Goal: Task Accomplishment & Management: Use online tool/utility

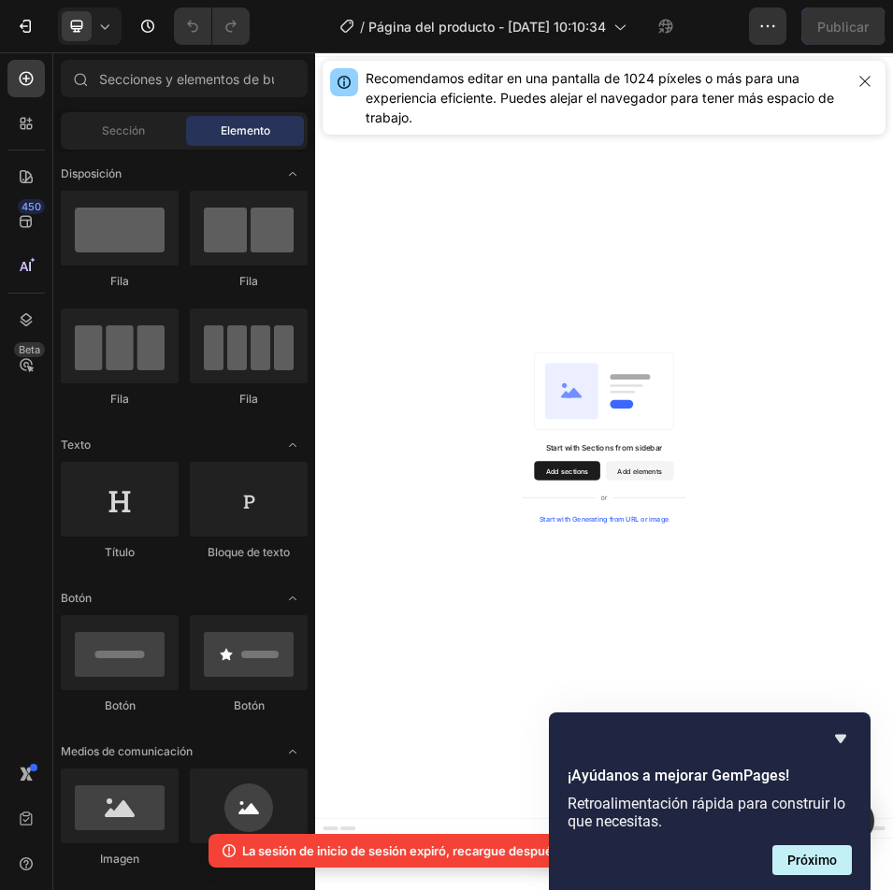
scroll to position [436, 0]
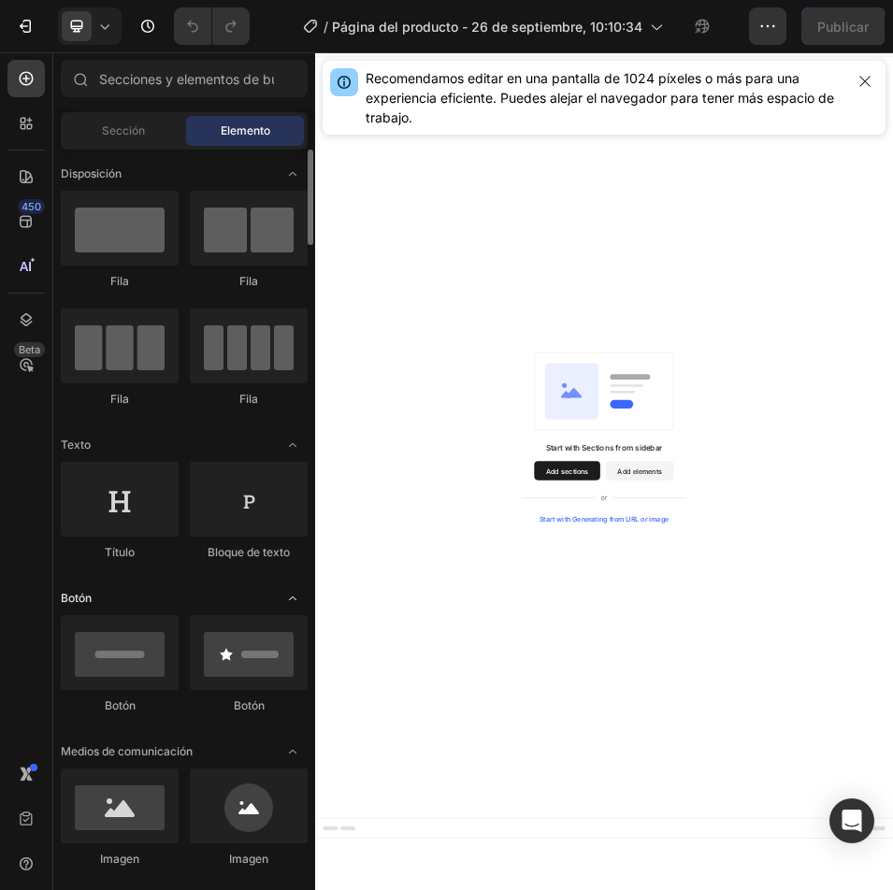
scroll to position [218, 0]
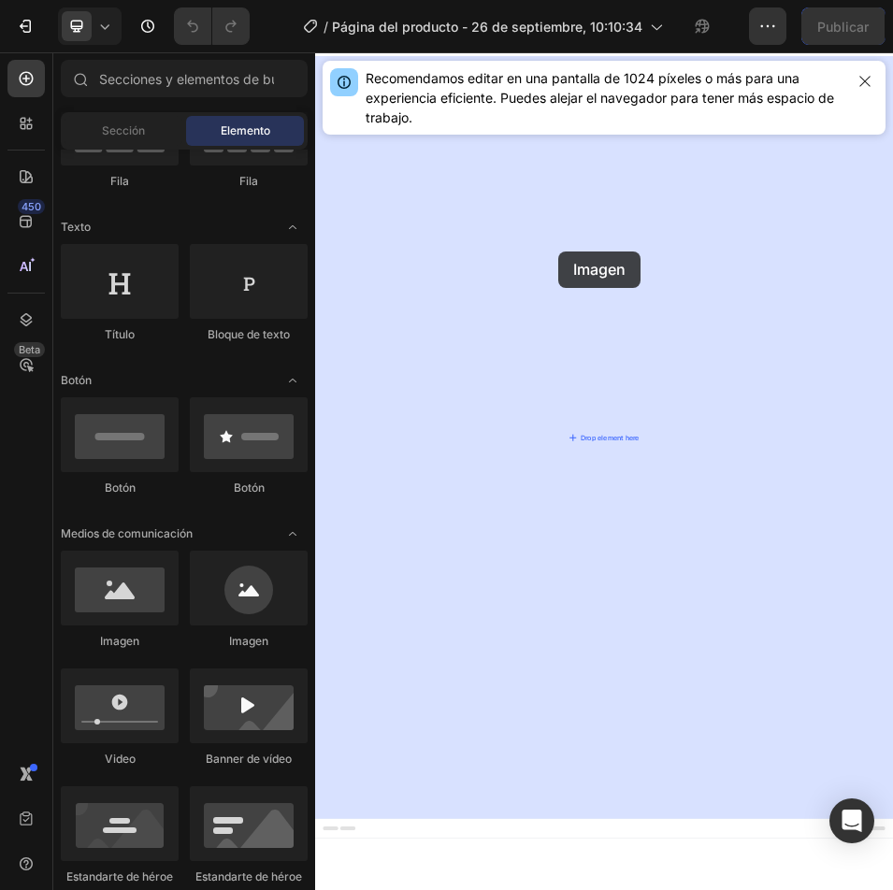
drag, startPoint x: 433, startPoint y: 636, endPoint x: 795, endPoint y: 456, distance: 405.0
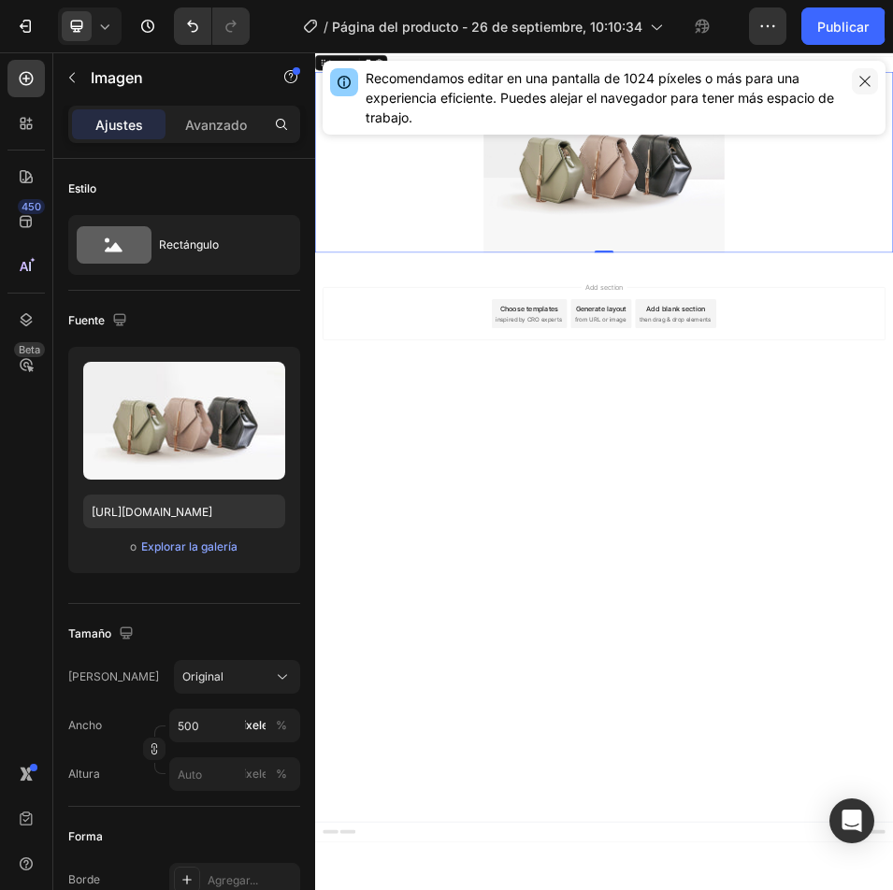
drag, startPoint x: 870, startPoint y: 82, endPoint x: 1076, endPoint y: 88, distance: 205.7
click at [870, 82] on icon "button" at bounding box center [864, 81] width 15 height 15
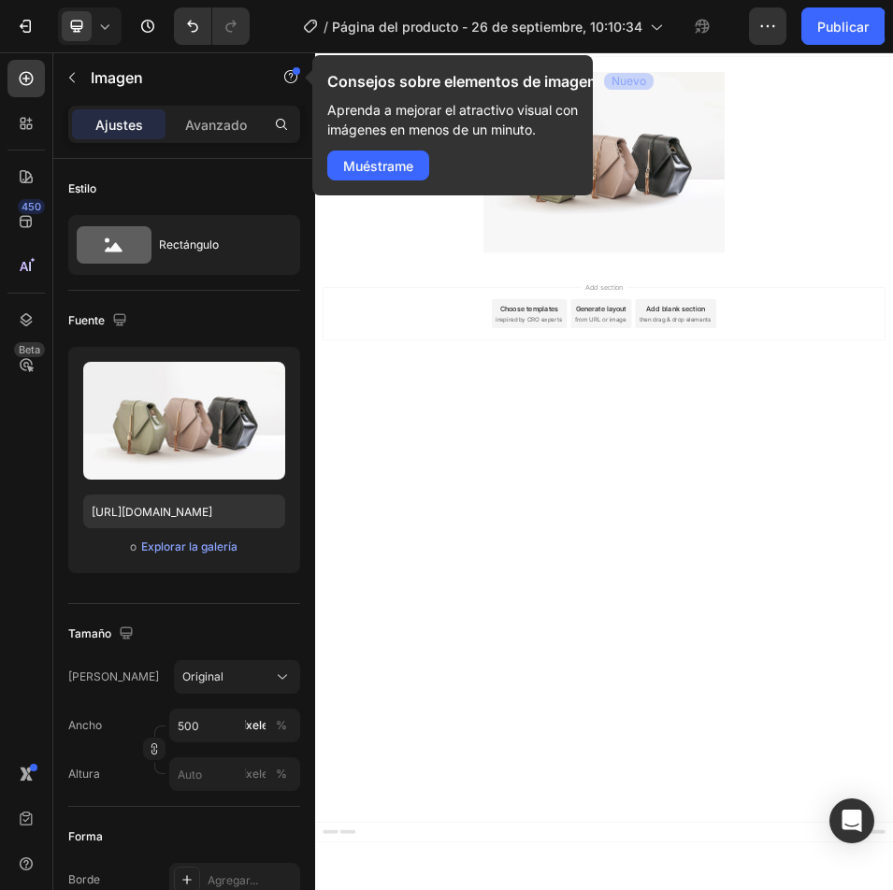
click at [485, 568] on div "Add section Choose templates inspired by CRO experts Generate layout from URL o…" at bounding box center [876, 573] width 1092 height 103
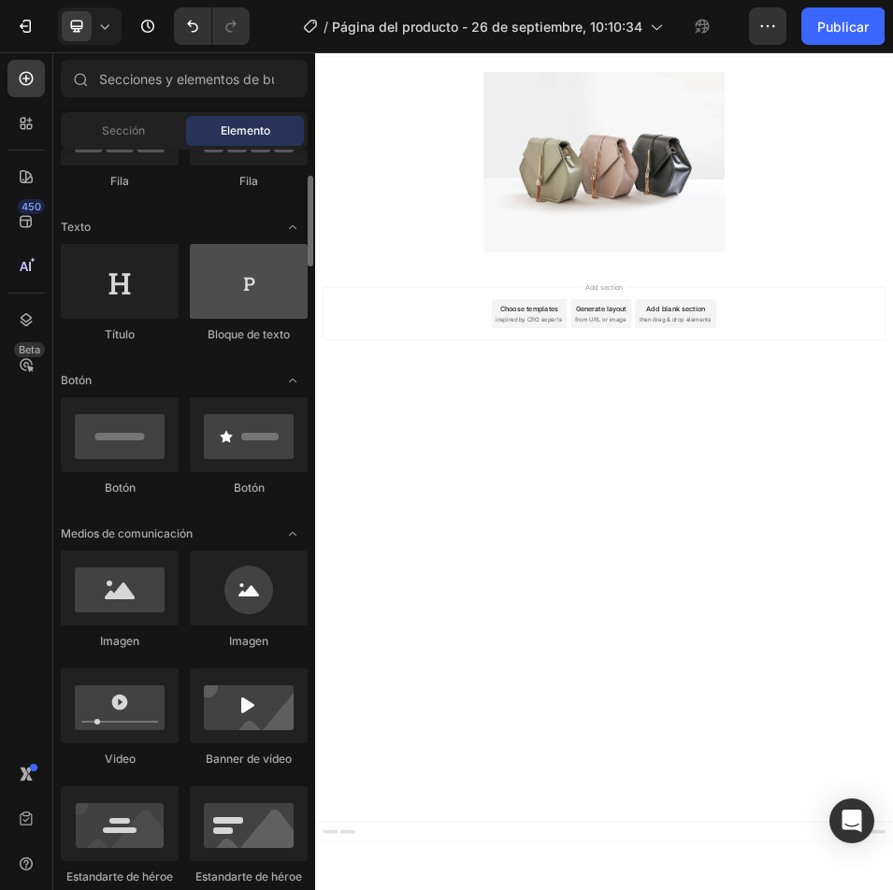
scroll to position [0, 0]
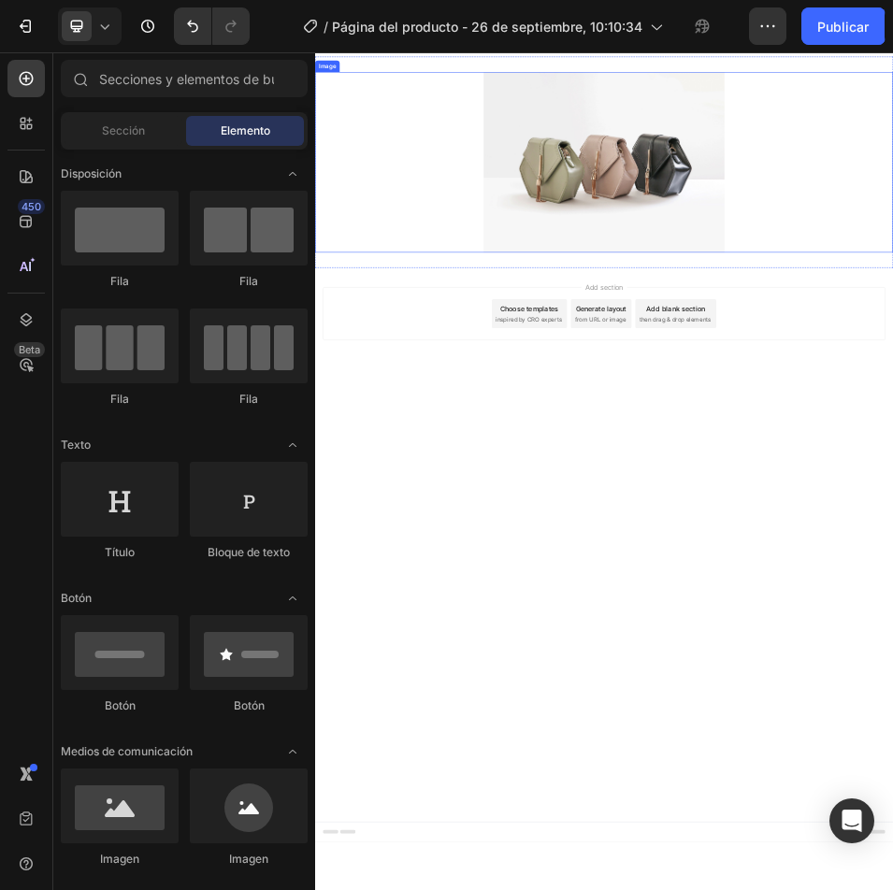
click at [892, 333] on img at bounding box center [875, 280] width 467 height 350
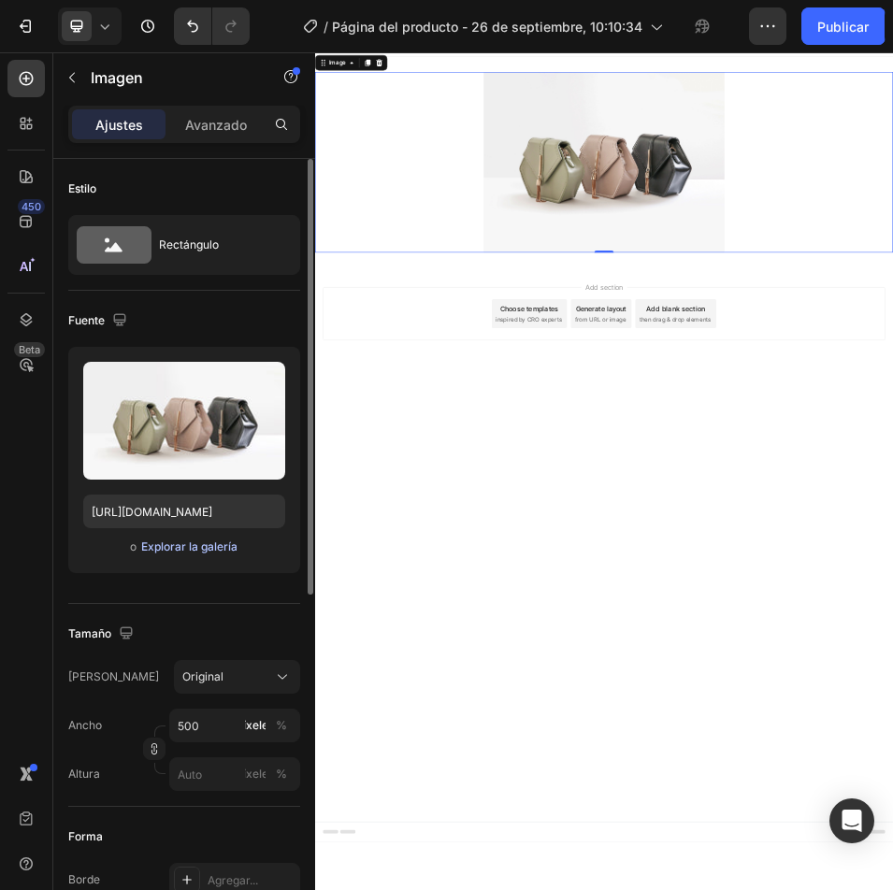
click at [167, 542] on font "Explorar la galería" at bounding box center [189, 546] width 96 height 14
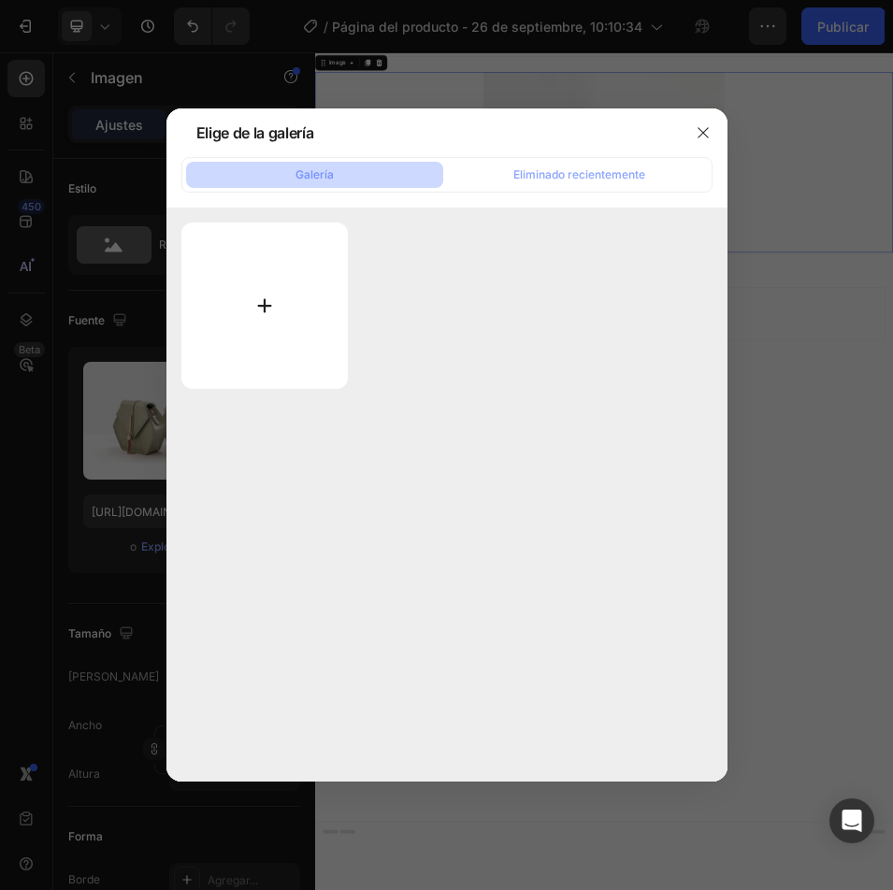
click at [289, 309] on input "file" at bounding box center [264, 305] width 167 height 166
type input "C:\fakepath\ChatGPT Image 26 sept 2025, 13_08_45.png"
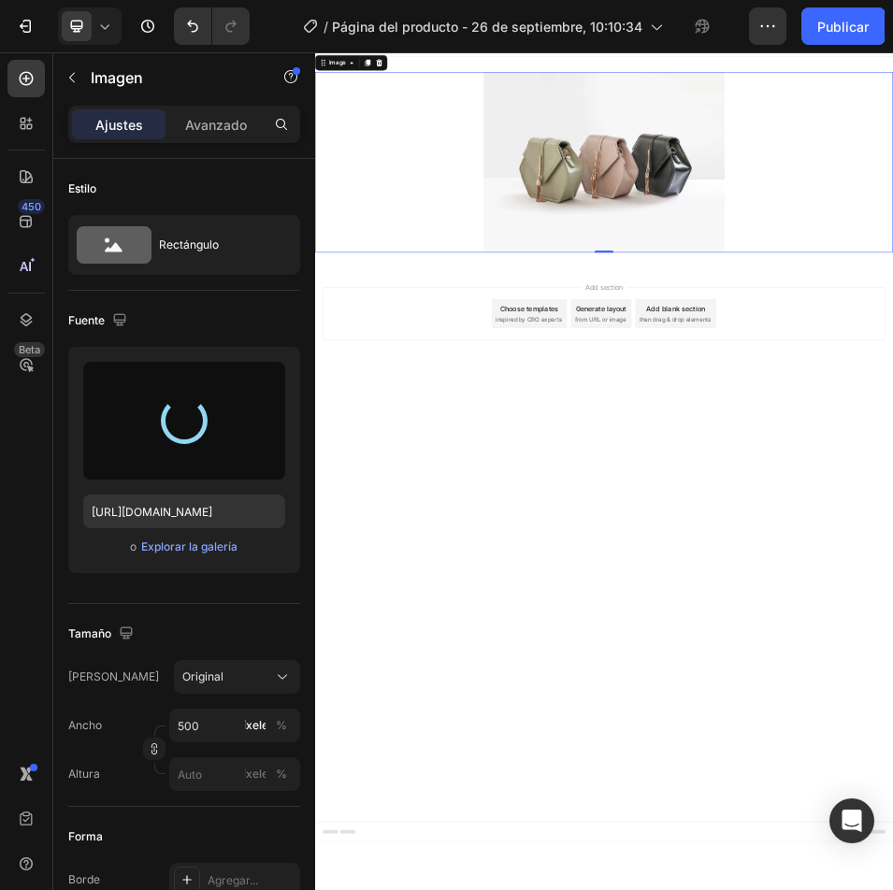
type input "https://cdn.shopify.com/s/files/1/0927/7725/1189/files/gempages_586143021314081…"
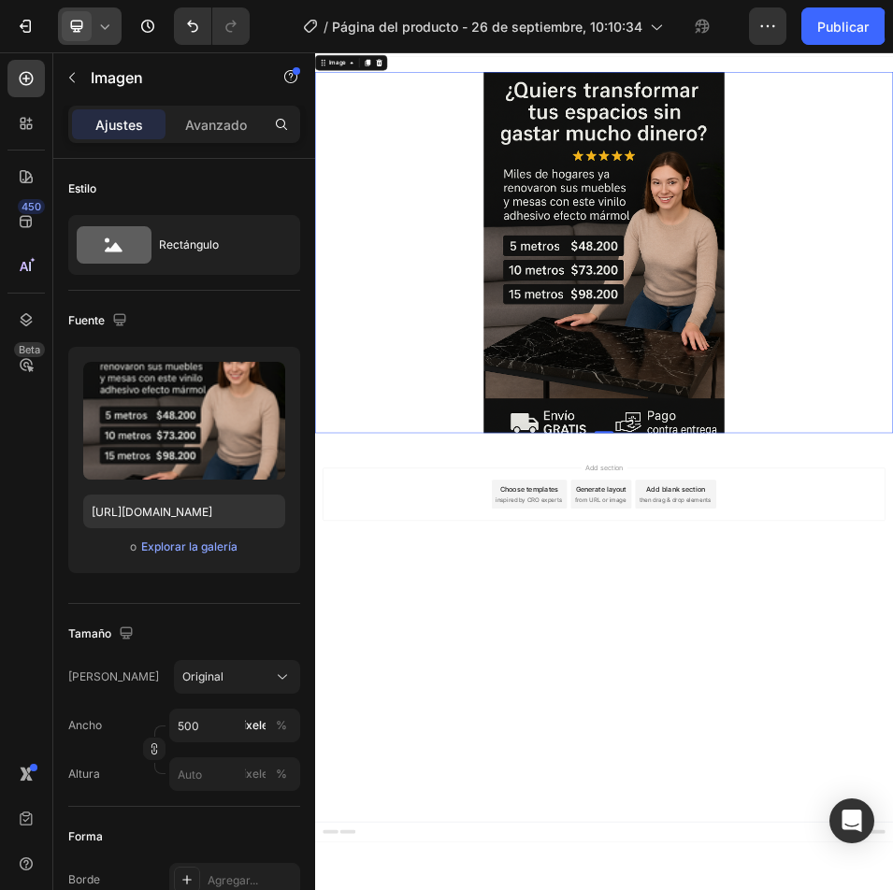
click at [116, 31] on div at bounding box center [90, 25] width 64 height 37
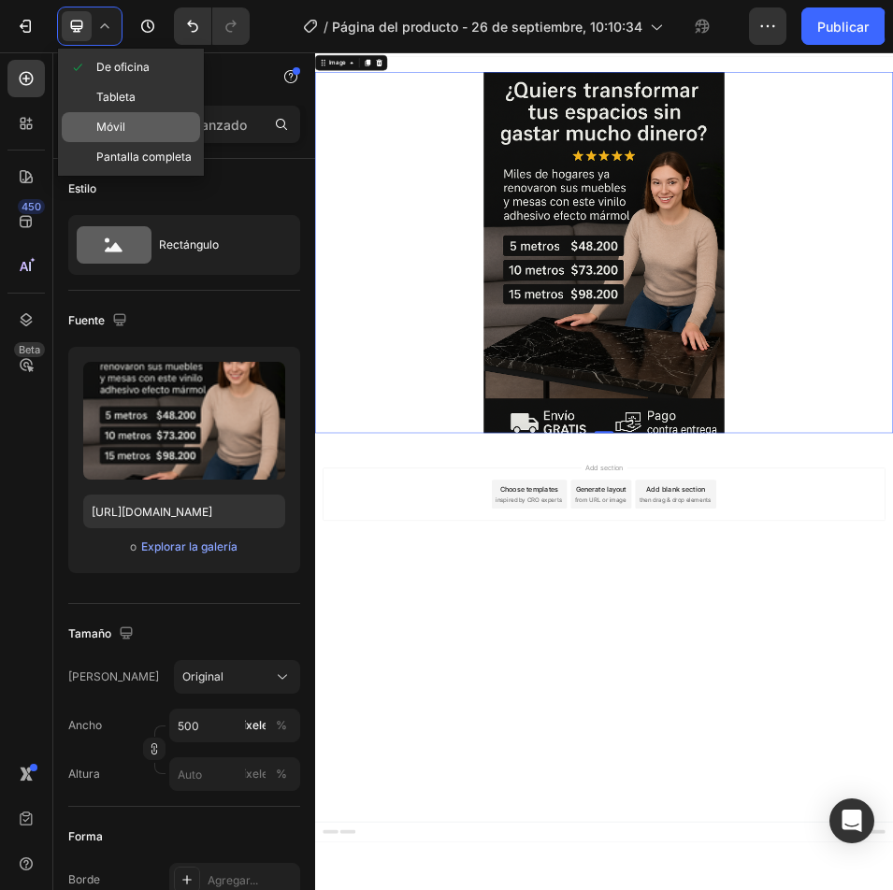
click at [157, 128] on div "Móvil" at bounding box center [131, 127] width 138 height 30
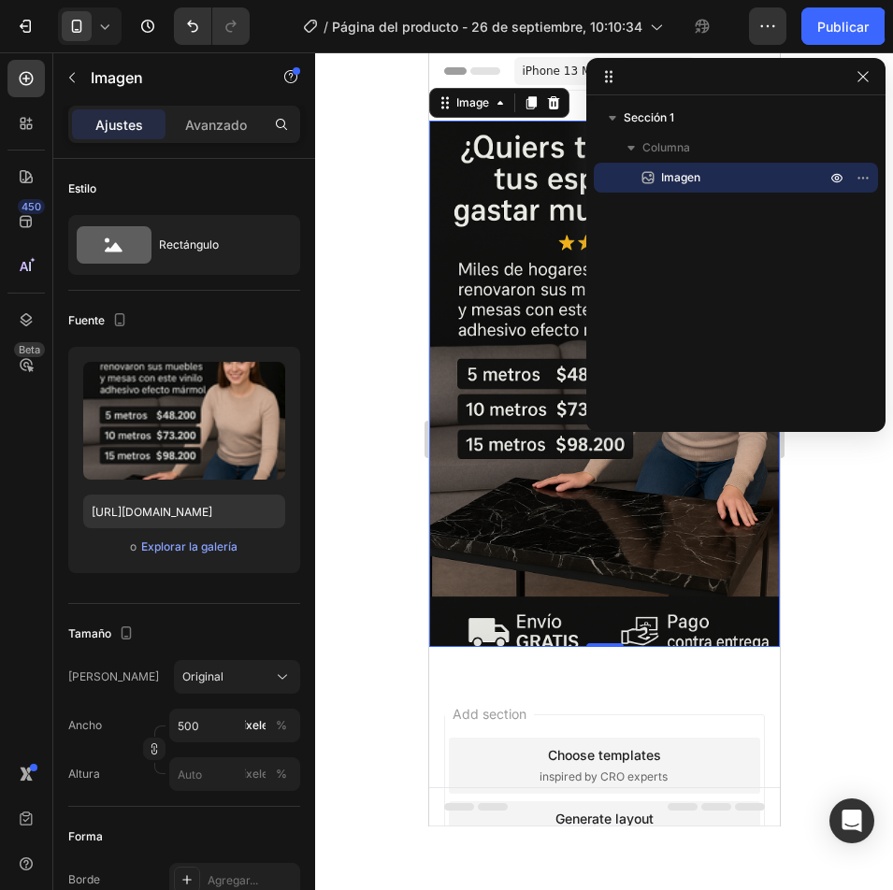
scroll to position [3, 0]
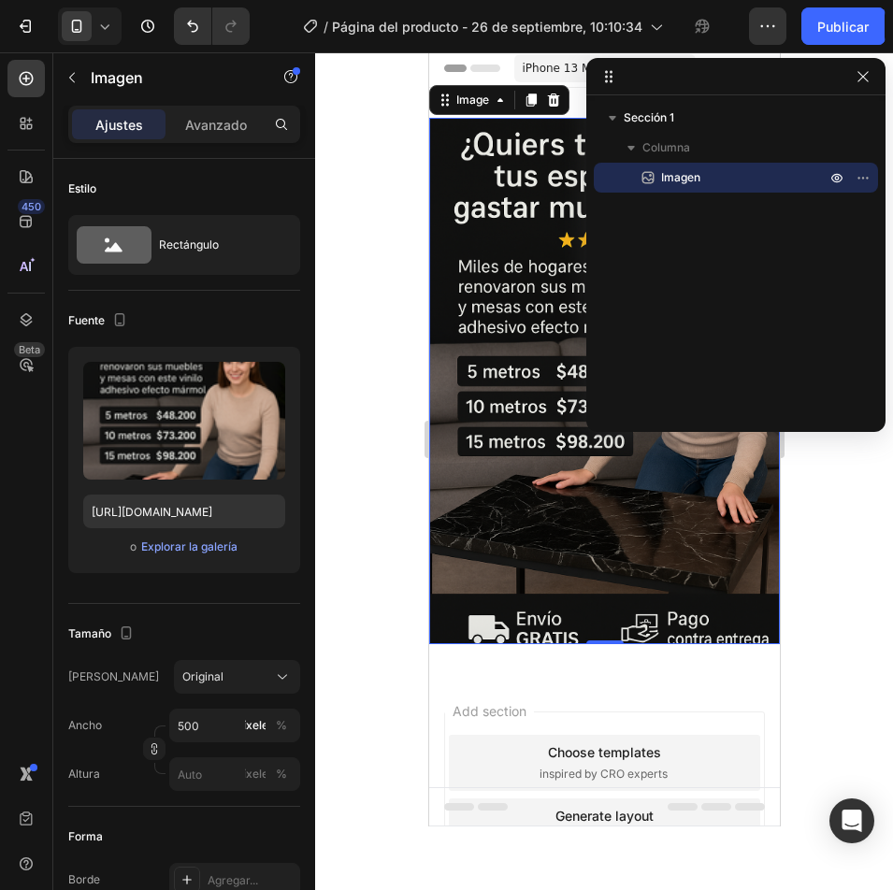
click at [774, 173] on p "Imagen" at bounding box center [722, 177] width 168 height 19
click at [859, 77] on icon "button" at bounding box center [862, 76] width 15 height 15
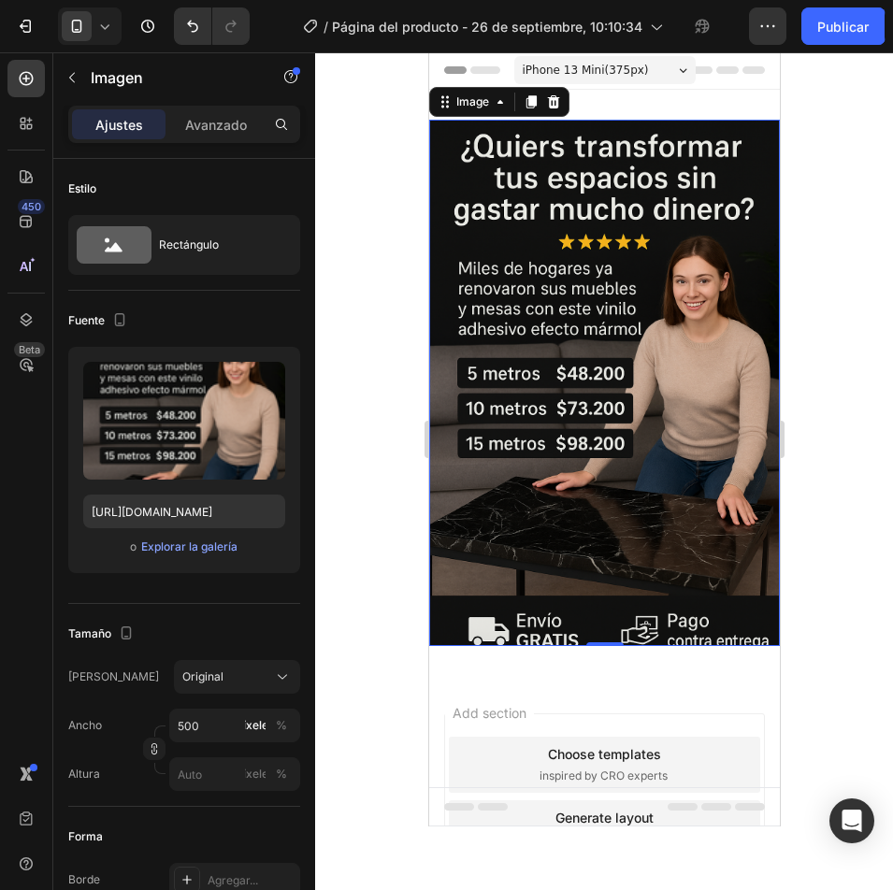
scroll to position [0, 0]
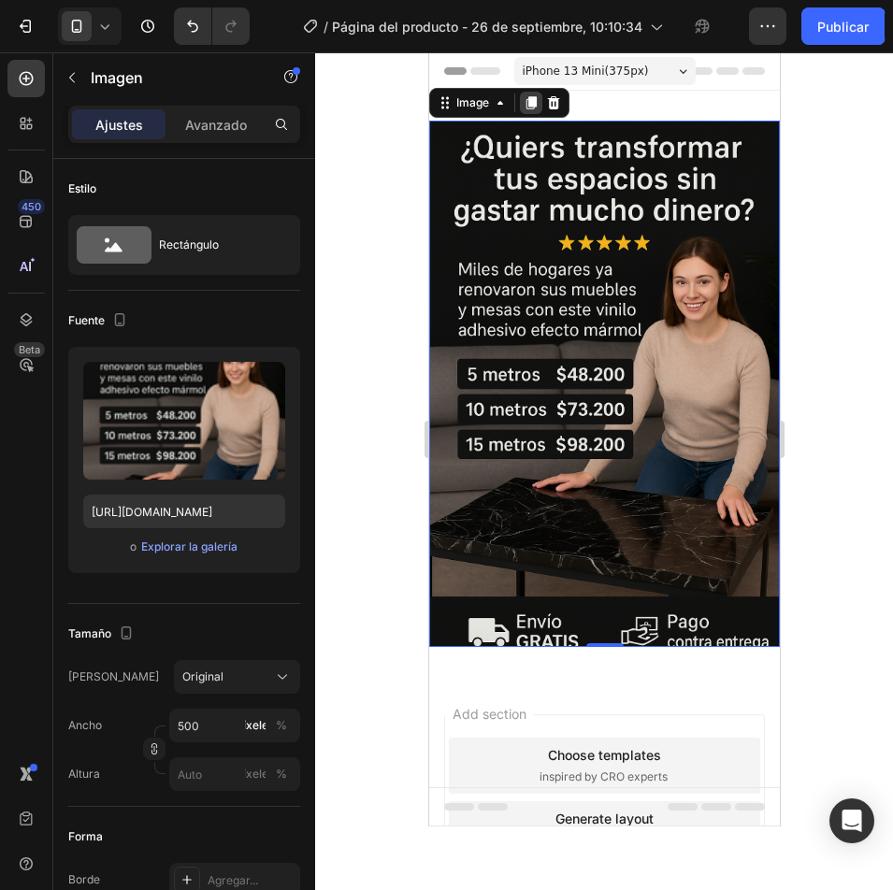
click at [526, 101] on icon at bounding box center [529, 102] width 15 height 15
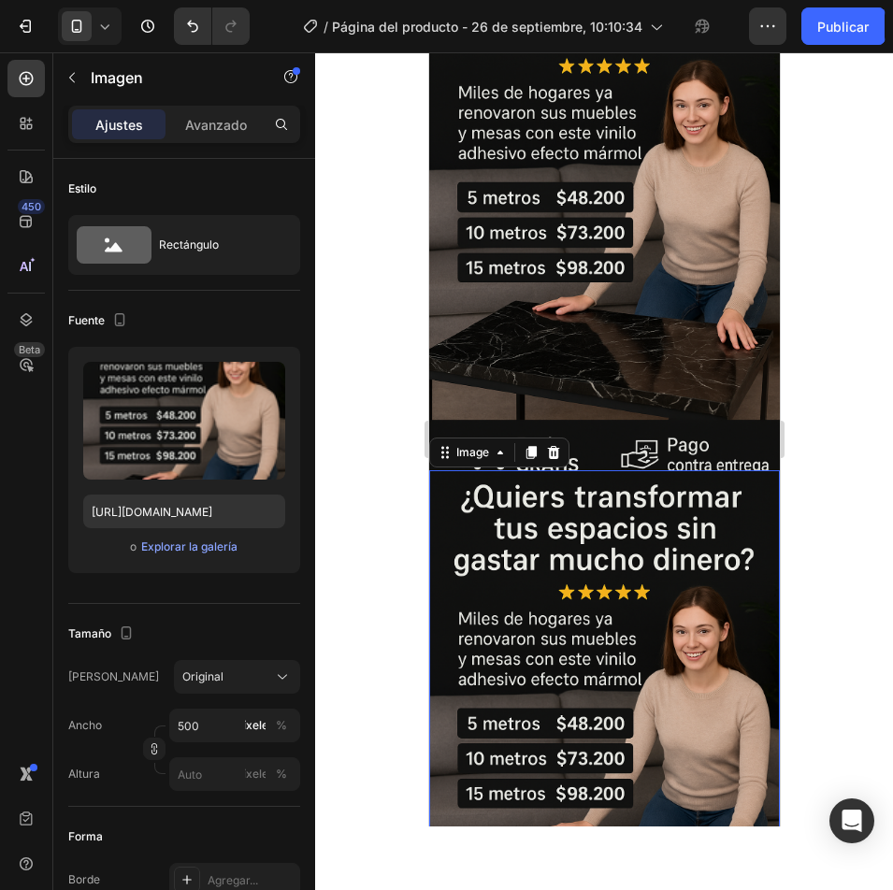
scroll to position [218, 0]
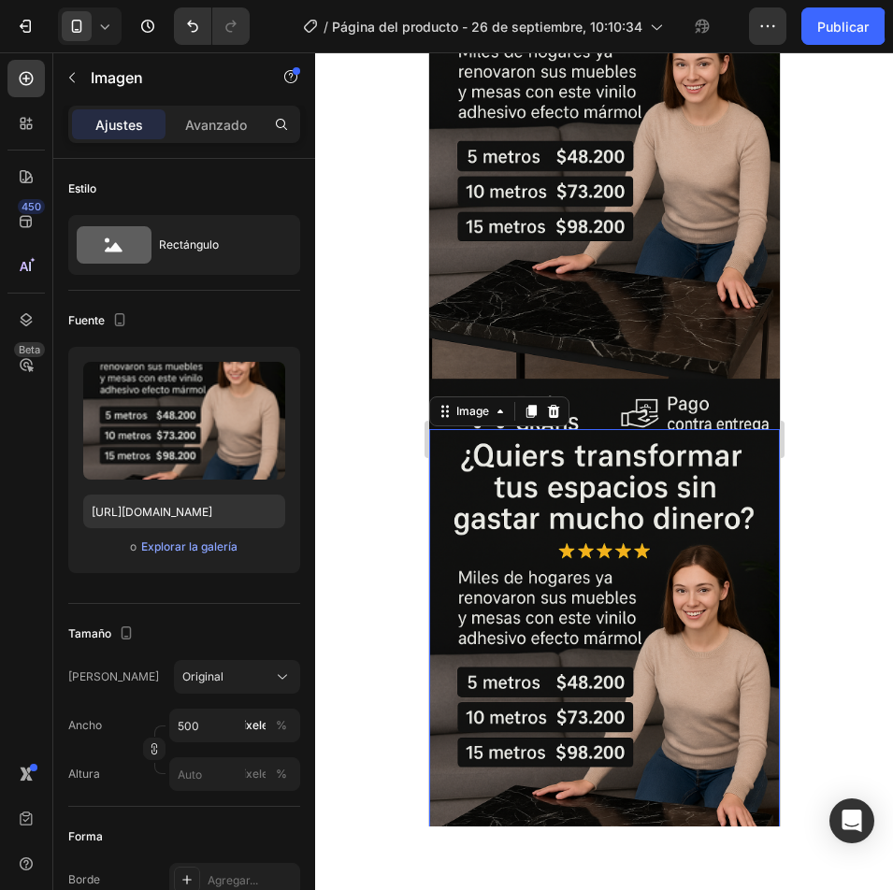
click at [557, 558] on img at bounding box center [603, 692] width 350 height 526
click at [528, 581] on img at bounding box center [603, 692] width 350 height 526
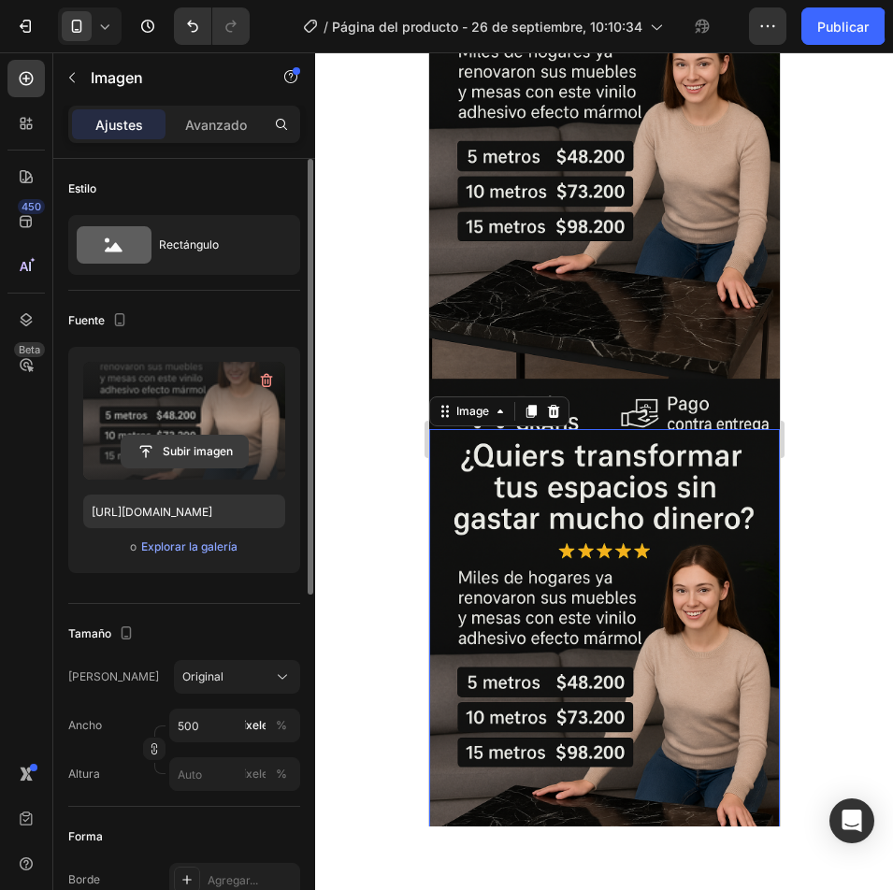
click at [201, 452] on input "file" at bounding box center [184, 452] width 126 height 32
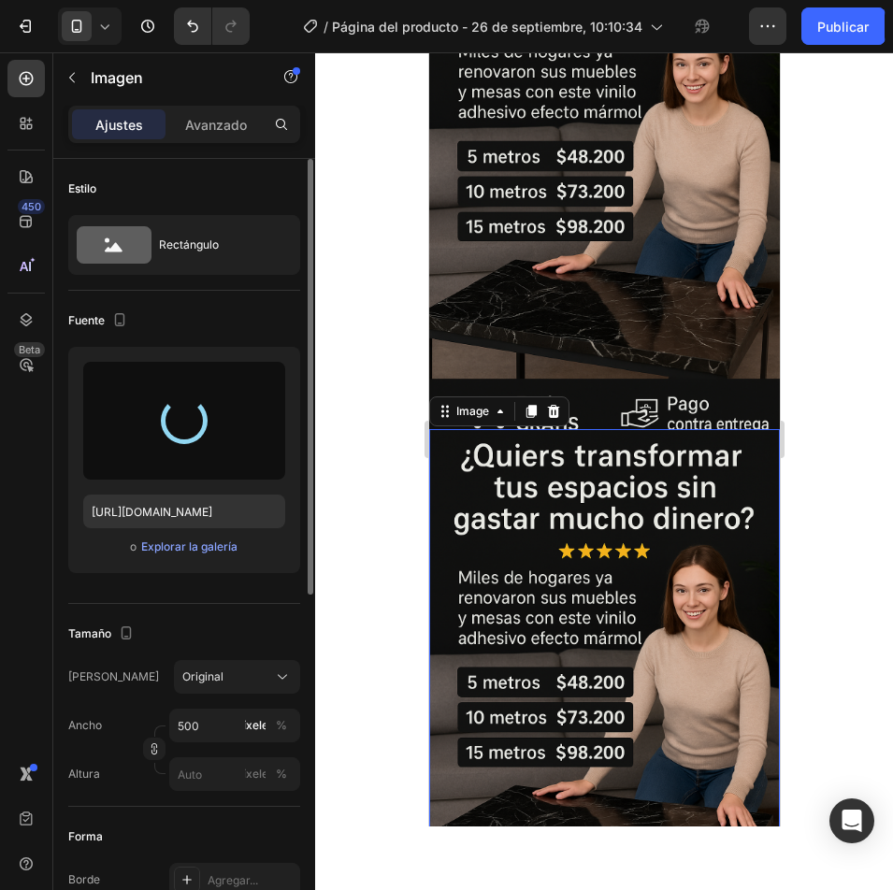
type input "https://cdn.shopify.com/s/files/1/0927/7725/1189/files/gempages_586143021314081…"
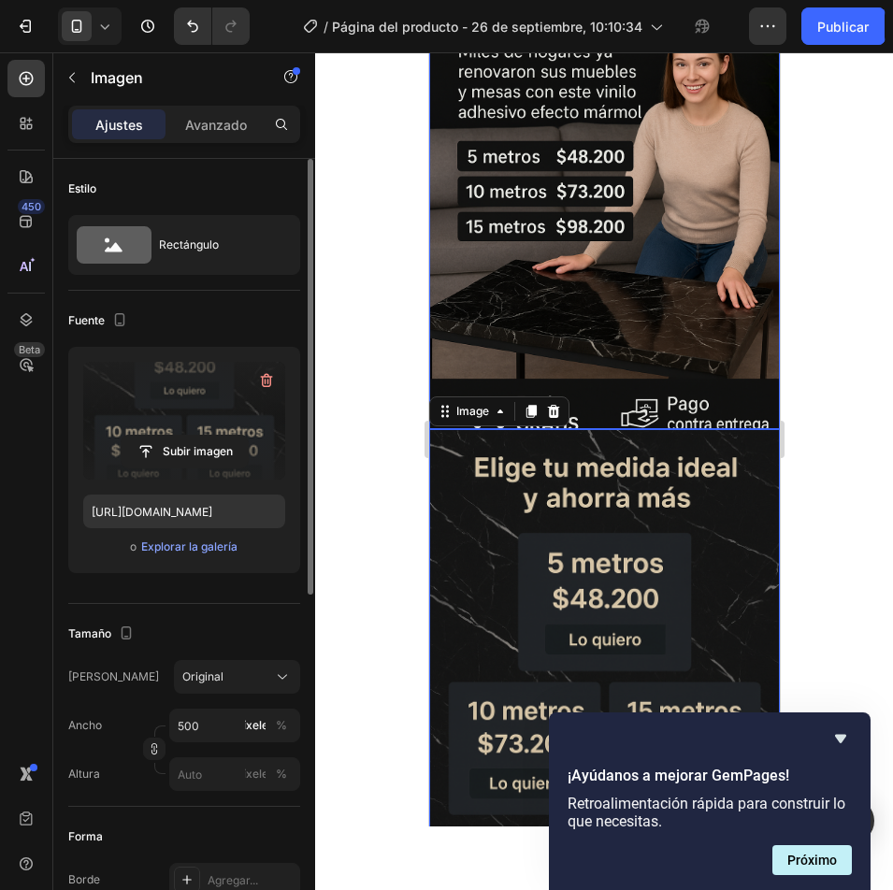
click at [674, 322] on img at bounding box center [603, 166] width 350 height 526
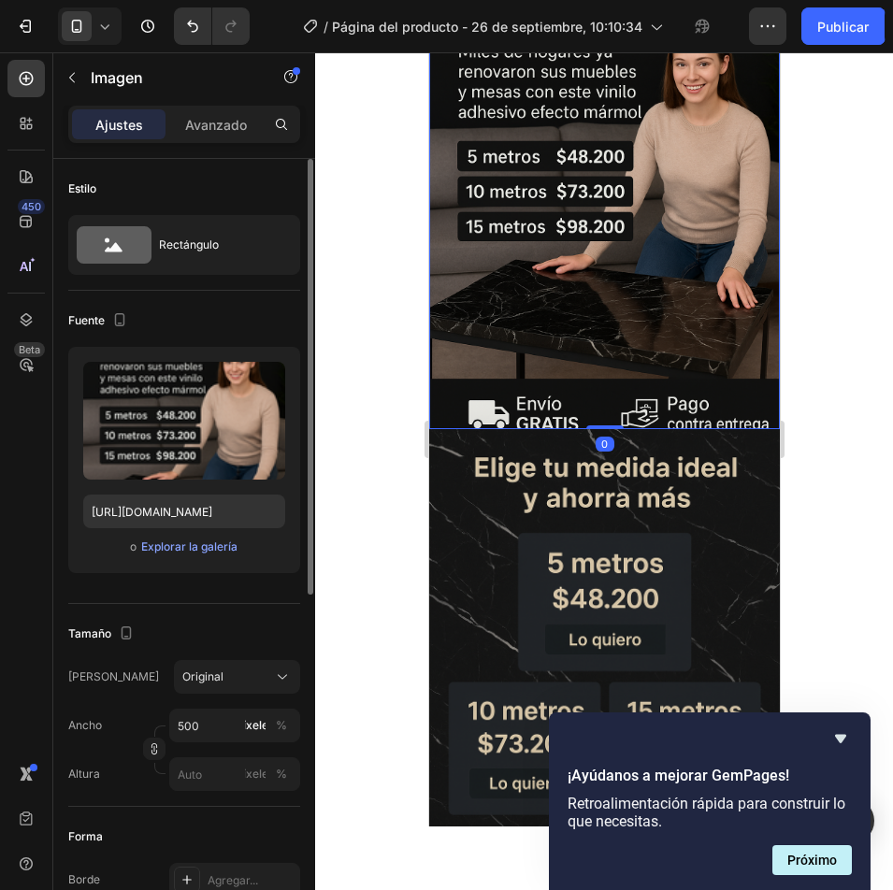
click at [610, 395] on div "Image 0" at bounding box center [603, 166] width 350 height 526
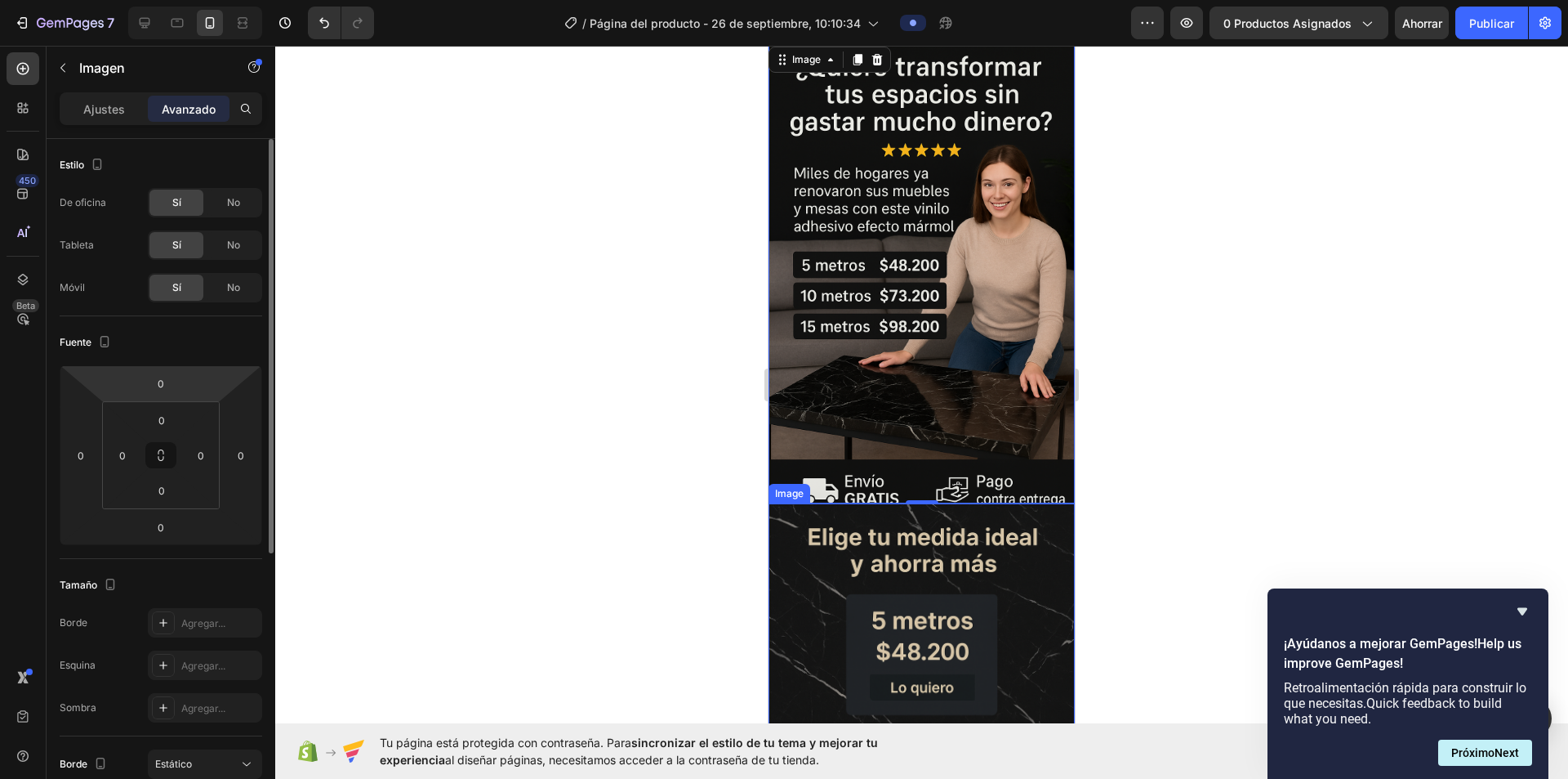
scroll to position [0, 0]
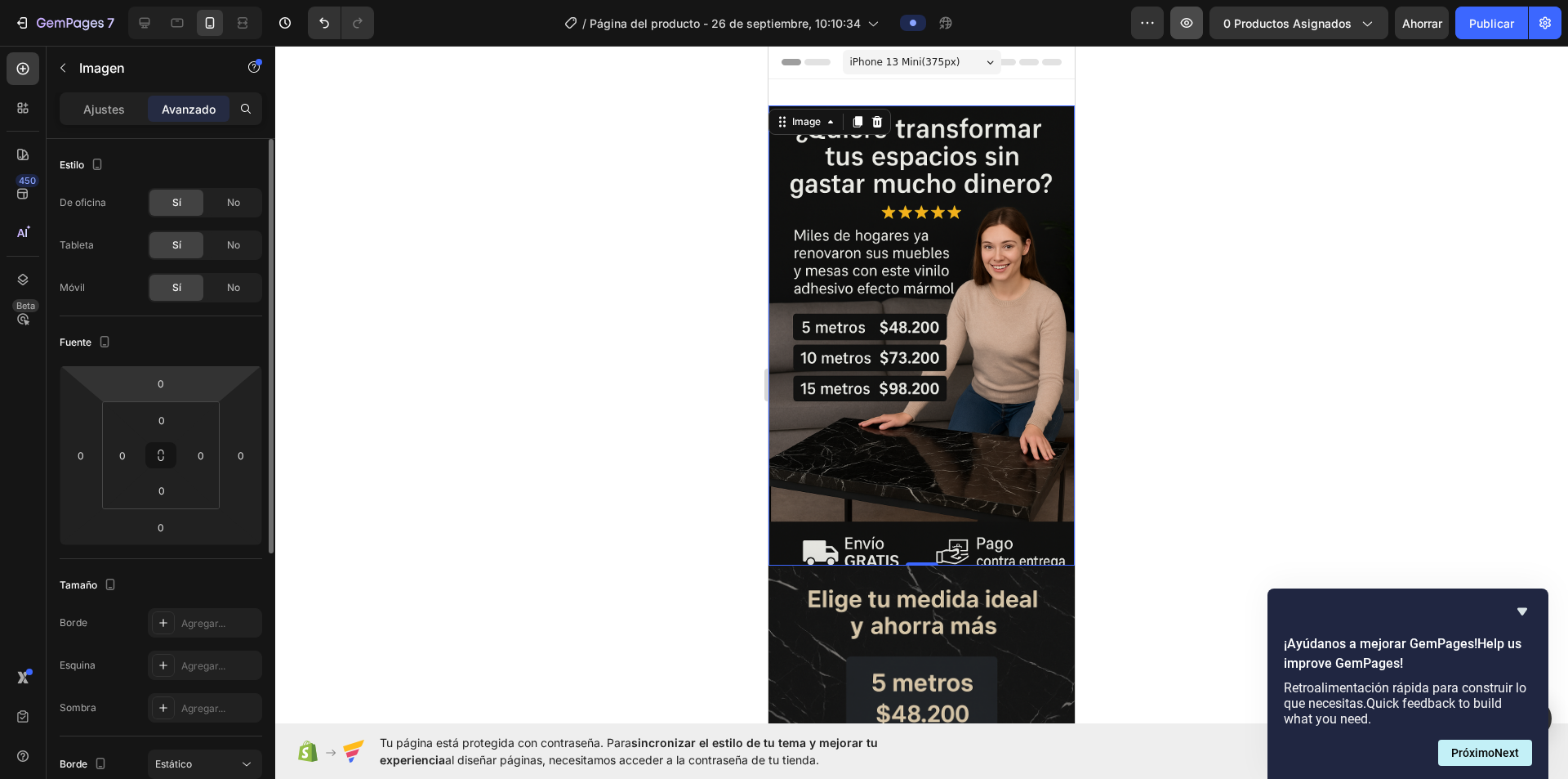
click at [780, 28] on button "button" at bounding box center [1186, 22] width 32 height 32
click at [69, 21] on icon "button" at bounding box center [70, 24] width 67 height 14
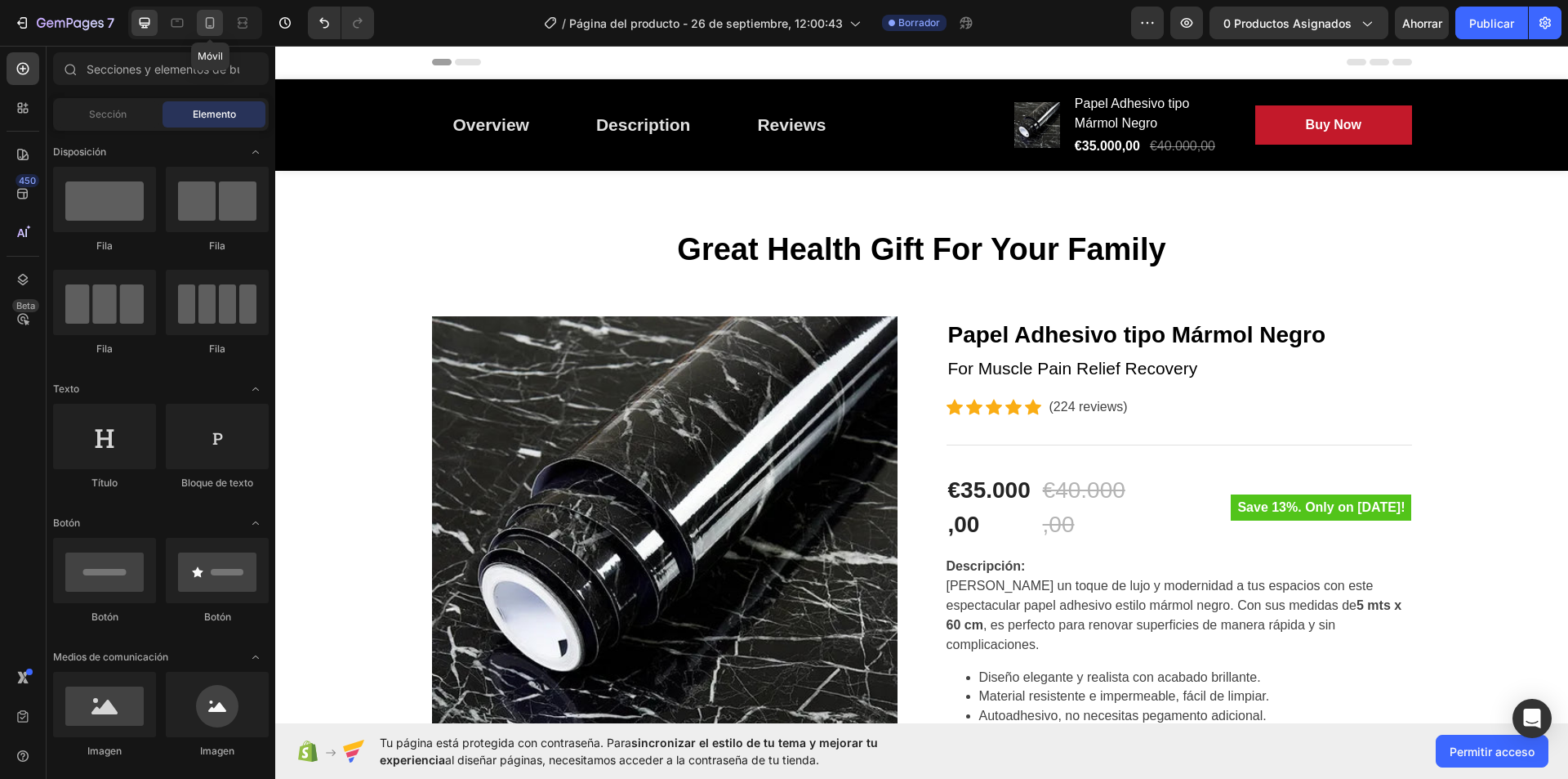
click at [207, 25] on icon at bounding box center [210, 23] width 17 height 17
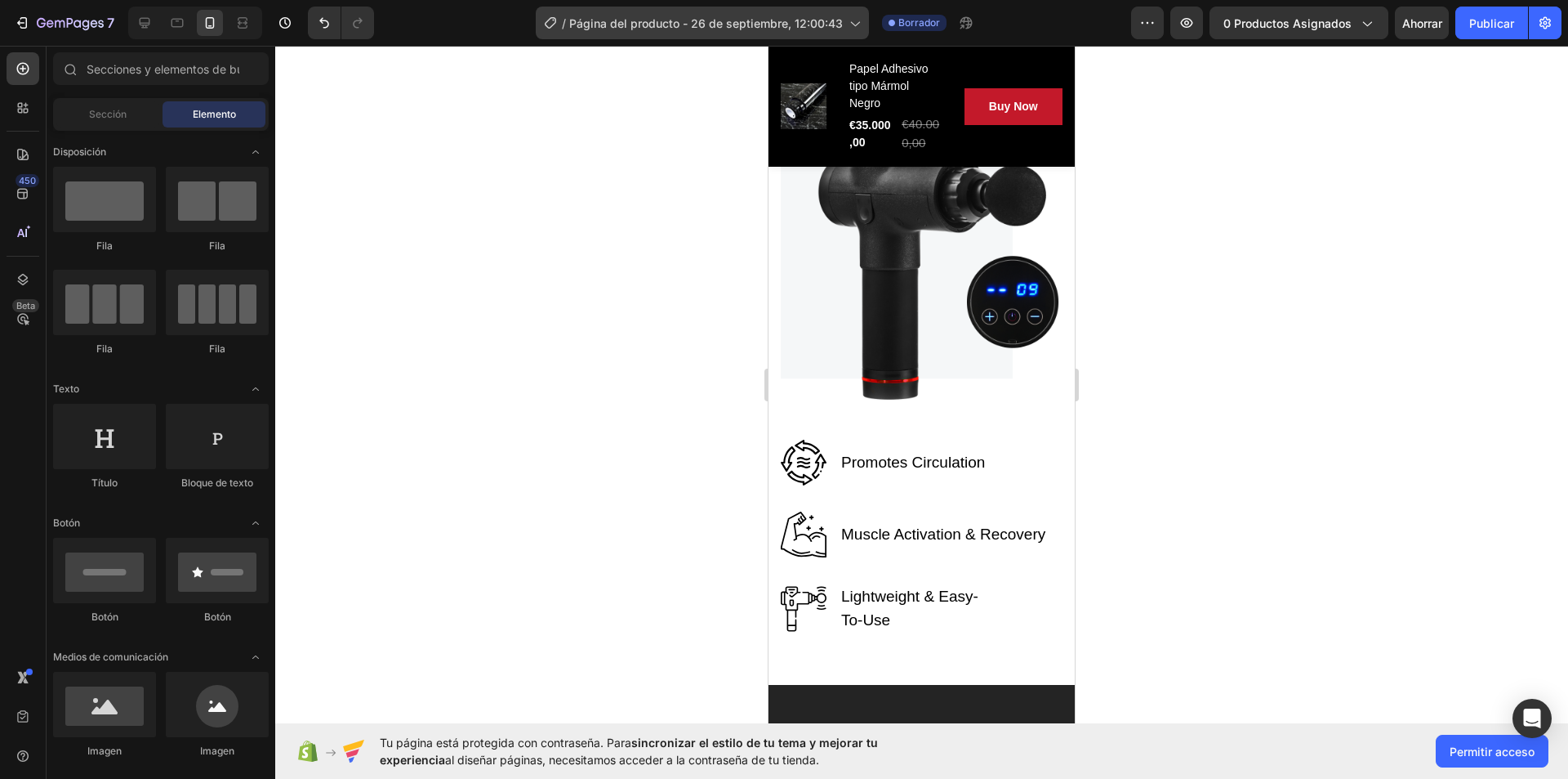
scroll to position [3432, 0]
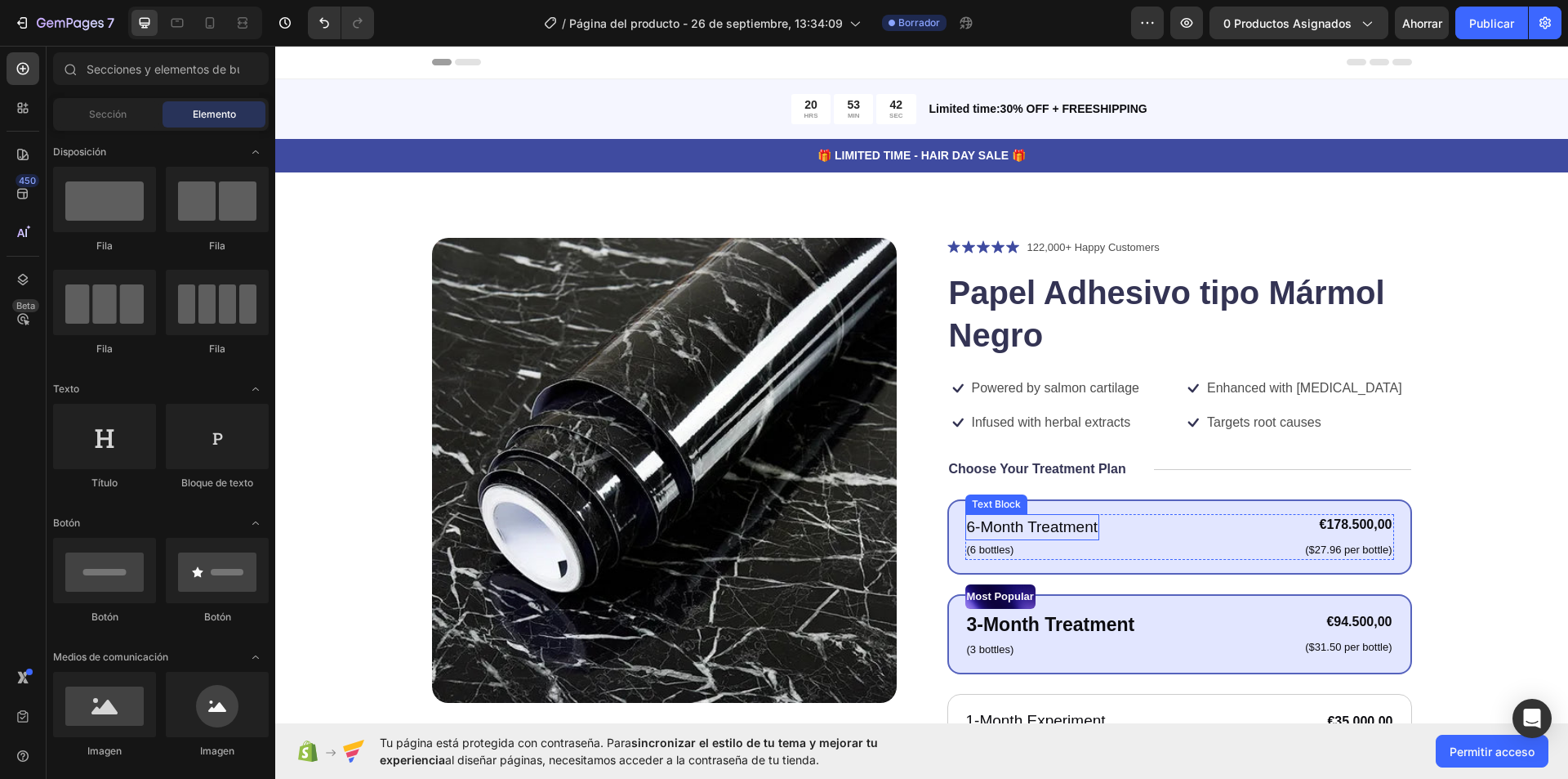
click at [1072, 531] on p "6-Month Treatment" at bounding box center [1033, 527] width 131 height 24
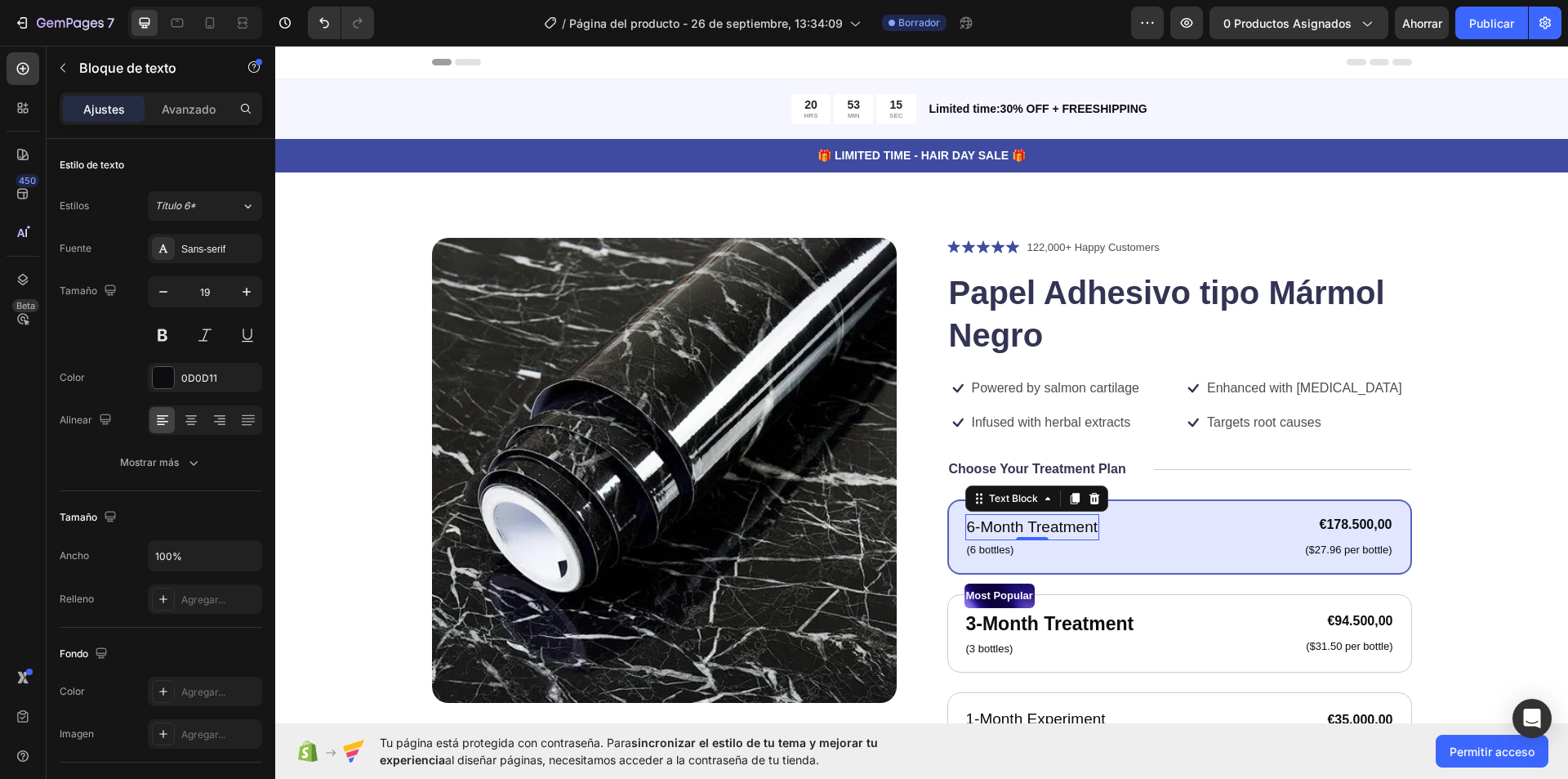
click at [1079, 531] on p "6-Month Treatment" at bounding box center [1033, 527] width 131 height 24
click at [1090, 530] on p "6-Month Treatment" at bounding box center [1033, 527] width 131 height 24
click at [209, 20] on icon at bounding box center [210, 23] width 17 height 17
type input "18"
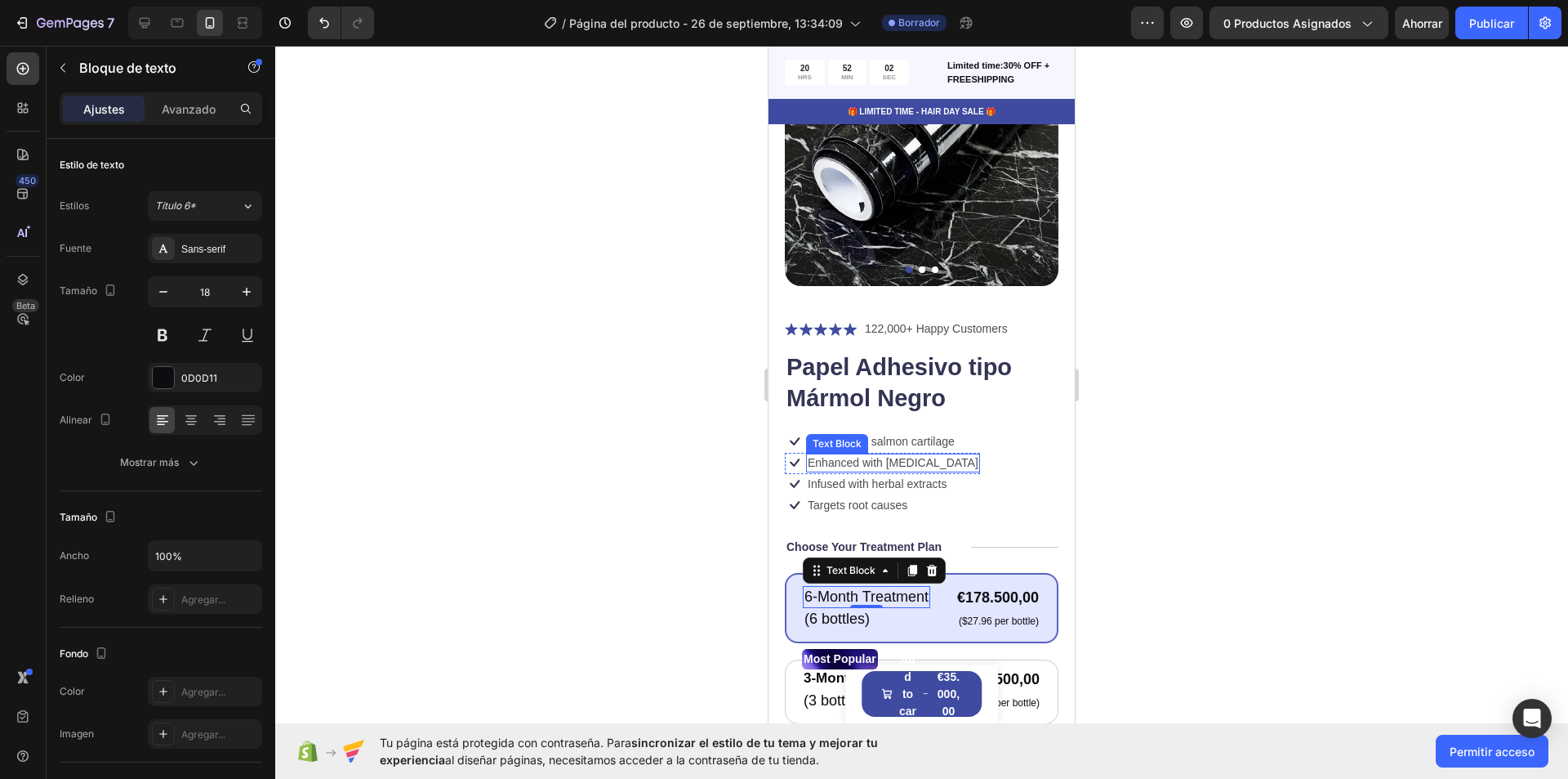
scroll to position [191, 0]
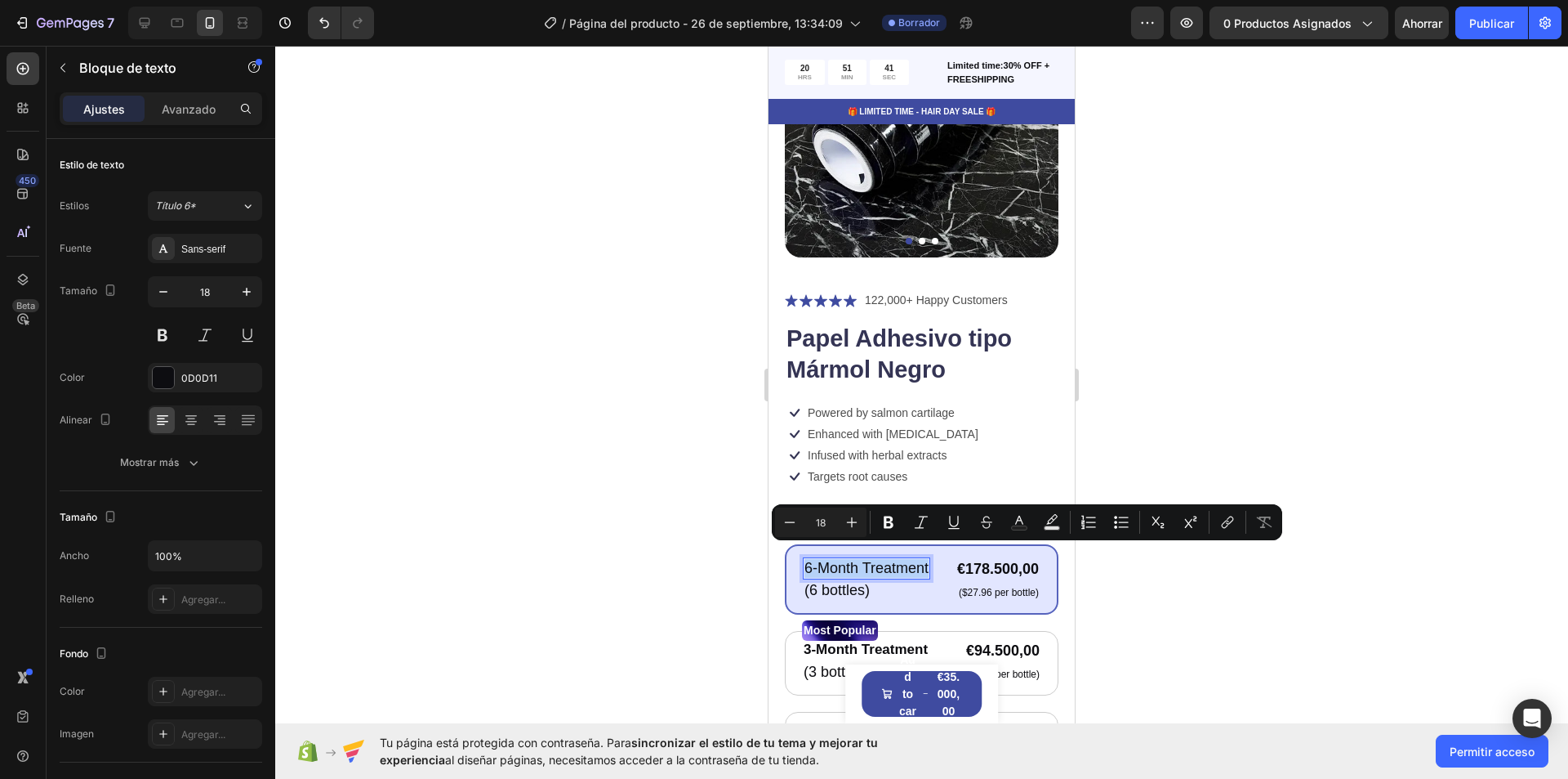
drag, startPoint x: 808, startPoint y: 553, endPoint x: 875, endPoint y: 571, distance: 69.4
click at [875, 571] on p "6-Month Treatment" at bounding box center [867, 567] width 124 height 18
copy p "6-Month Treatment"
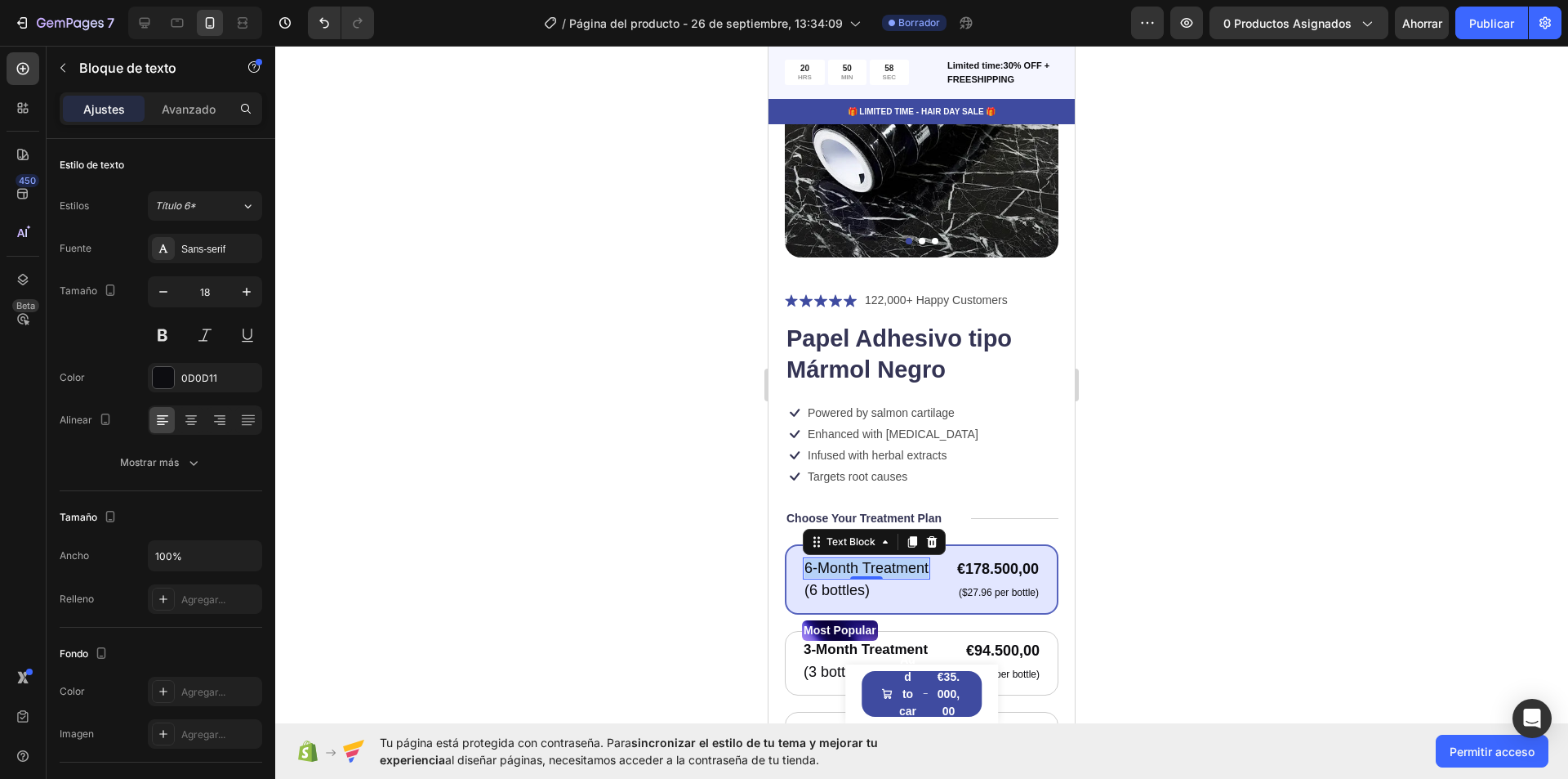
click at [905, 568] on p "6-Month Treatment" at bounding box center [867, 567] width 124 height 18
click at [858, 581] on p "(6 bottles)" at bounding box center [837, 589] width 66 height 18
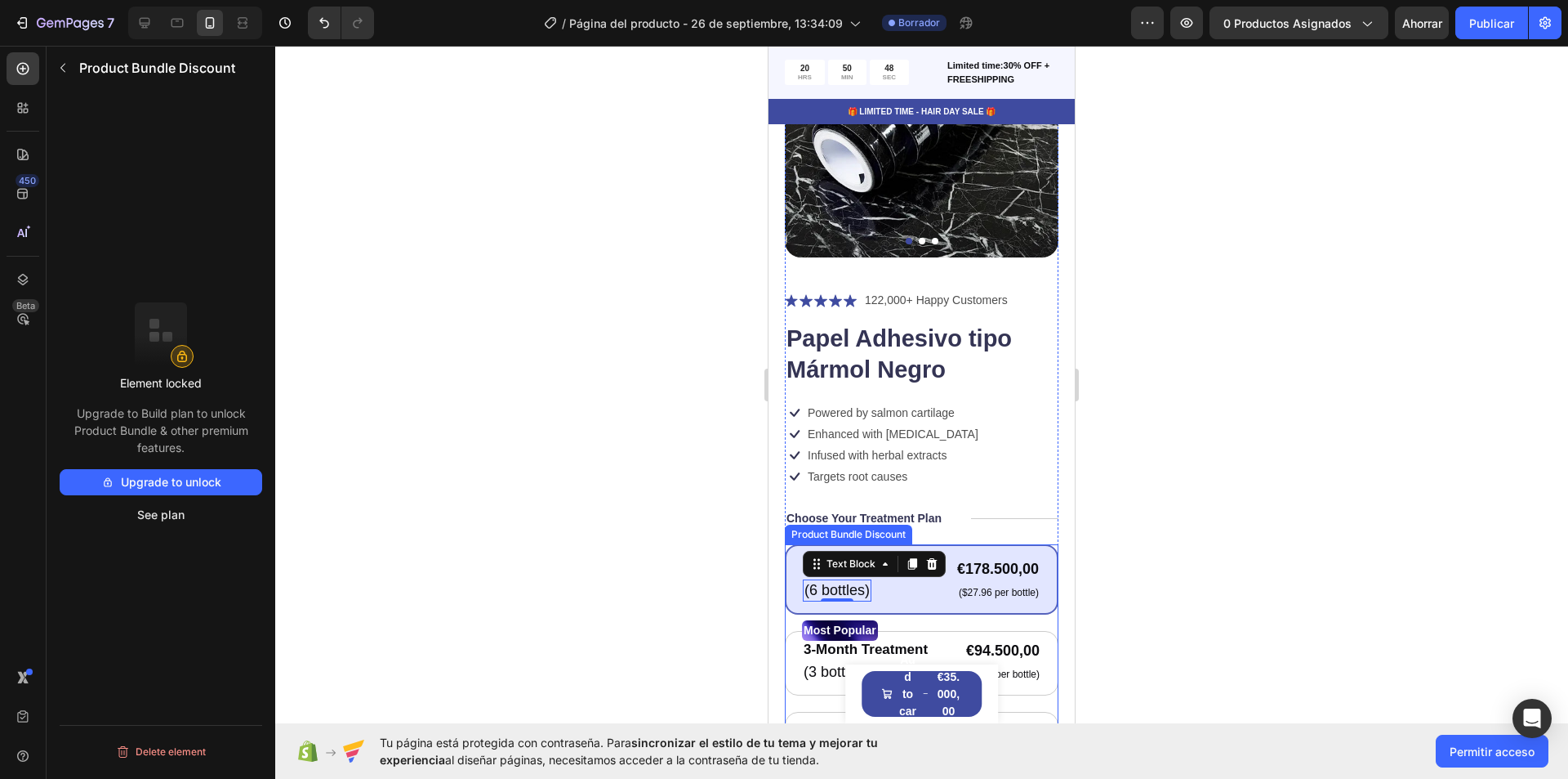
click at [795, 553] on div "Text Block (6 bottles) Text Block 0 €178.500,00 Product Price Product Price ($2…" at bounding box center [921, 579] width 274 height 71
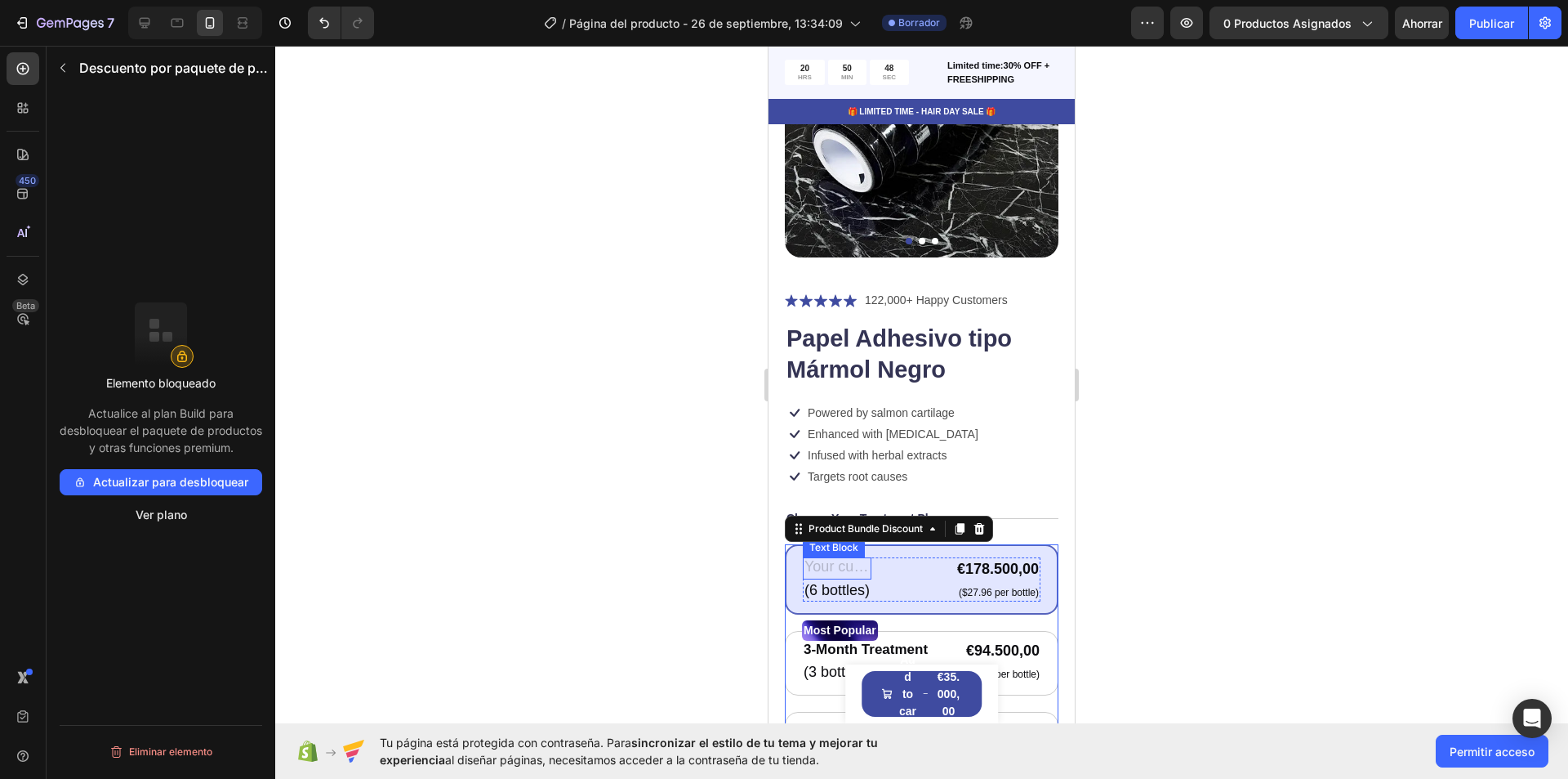
click at [822, 557] on div "Rich Text Editor. Editing area: main" at bounding box center [837, 567] width 69 height 22
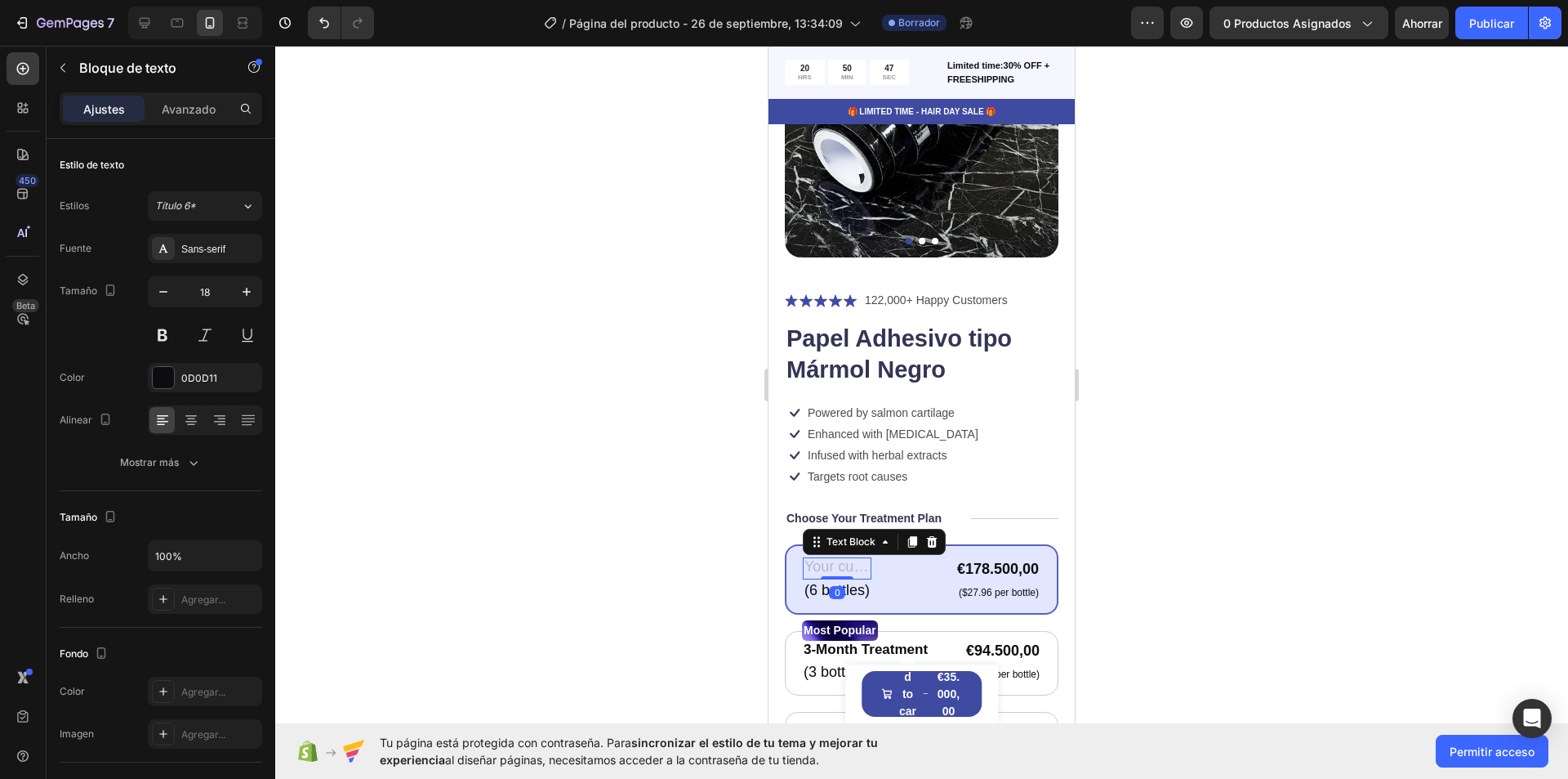
click at [822, 557] on div "Rich Text Editor. Editing area: main" at bounding box center [837, 567] width 69 height 22
click at [856, 581] on p "(6 bottles)" at bounding box center [846, 589] width 82 height 18
click at [868, 581] on p "(6 bottles)" at bounding box center [846, 589] width 82 height 18
click at [872, 581] on p ")" at bounding box center [846, 589] width 82 height 18
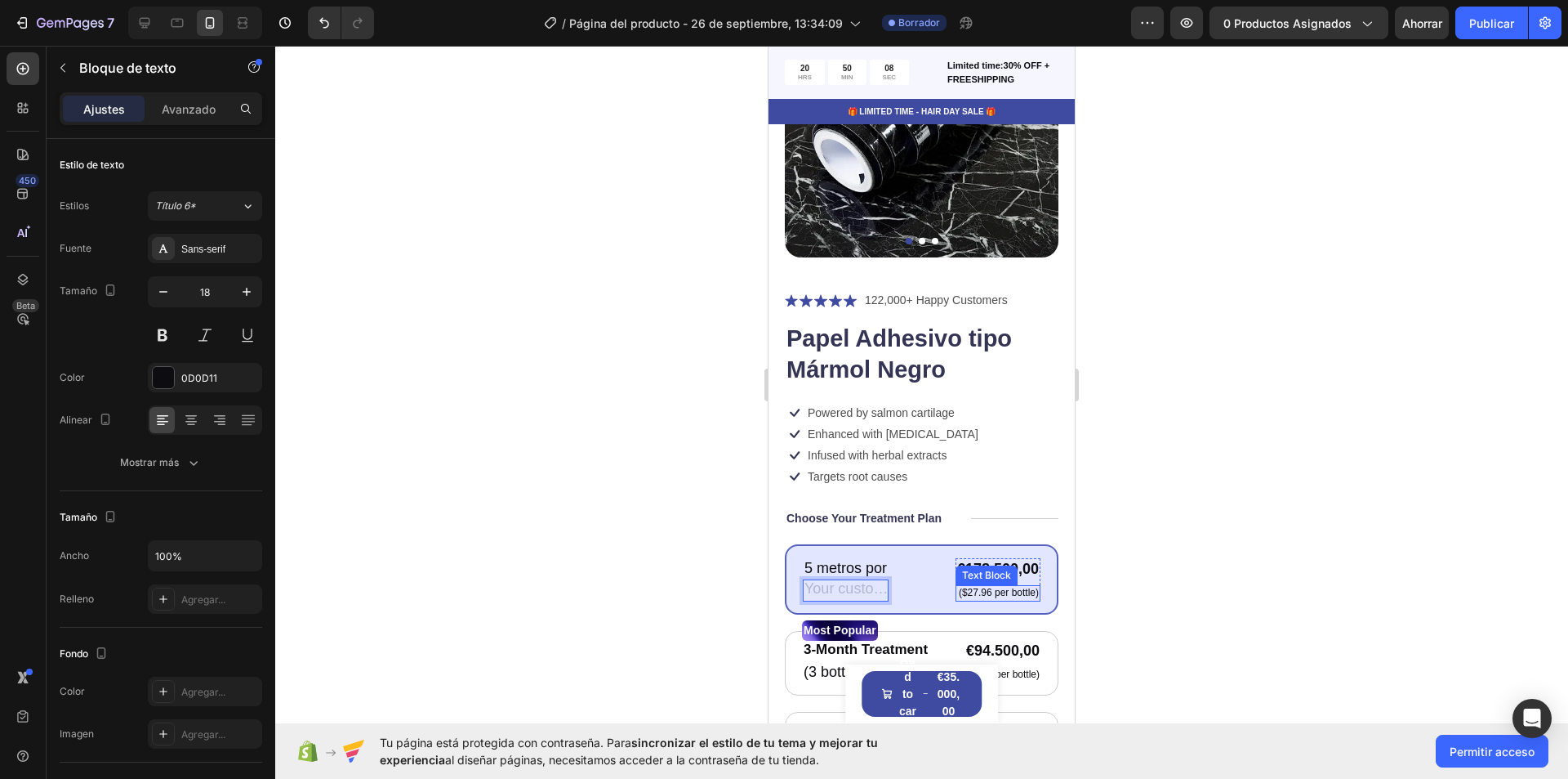
click at [1005, 587] on p "($27.96 per bottle)" at bounding box center [997, 593] width 81 height 13
click at [996, 587] on p "($27.96 per bottle)" at bounding box center [997, 593] width 81 height 13
click at [1022, 587] on p "($27.96 per bottle)" at bounding box center [997, 593] width 81 height 13
click at [1026, 587] on p "($27.96 per bottle)" at bounding box center [997, 593] width 81 height 13
click at [914, 557] on div "5 metros por Text Block Text Block €178.500,00 Product Price Product Price Text…" at bounding box center [922, 579] width 238 height 45
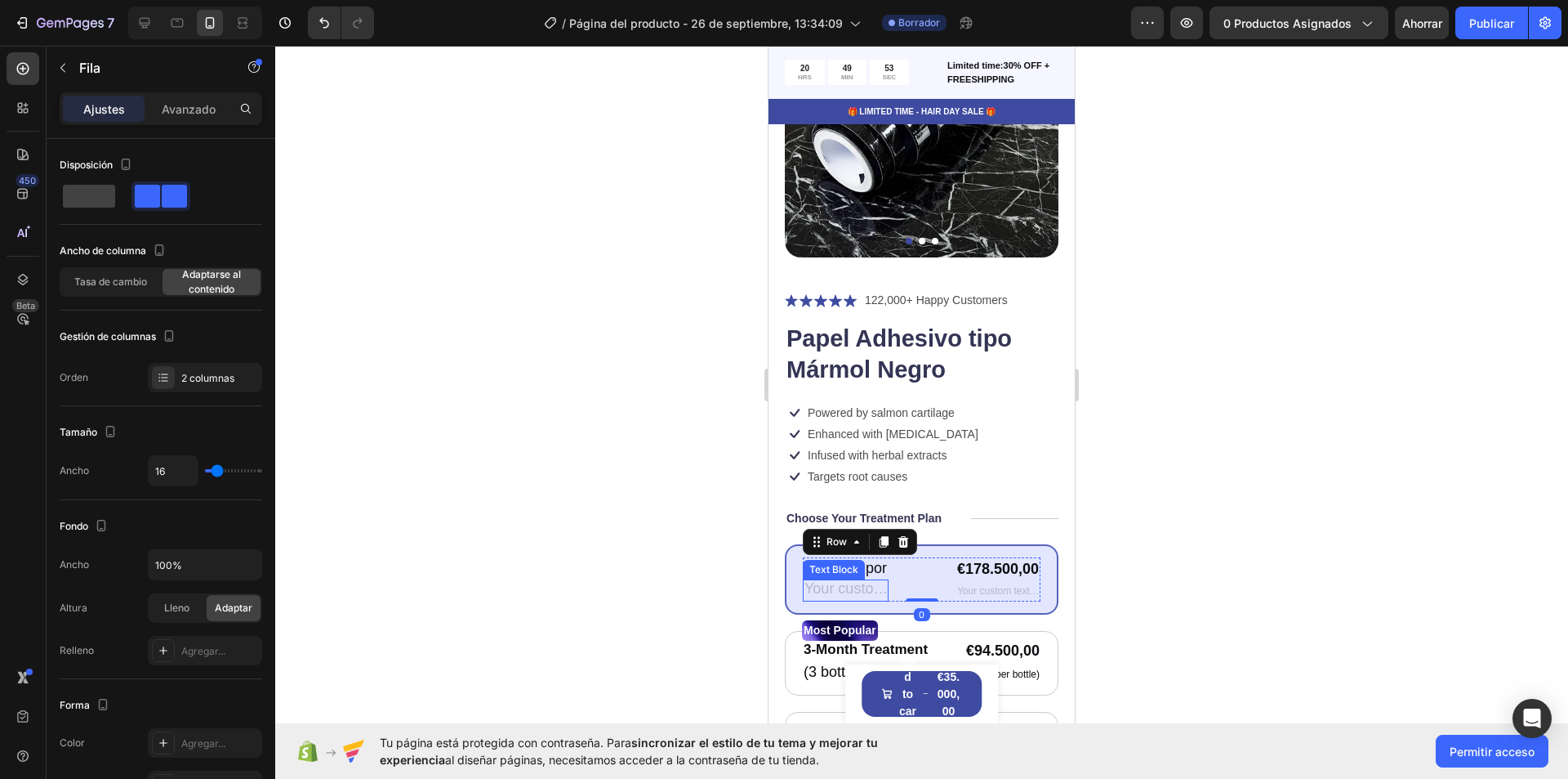
click at [850, 581] on div "Rich Text Editor. Editing area: main" at bounding box center [846, 590] width 86 height 22
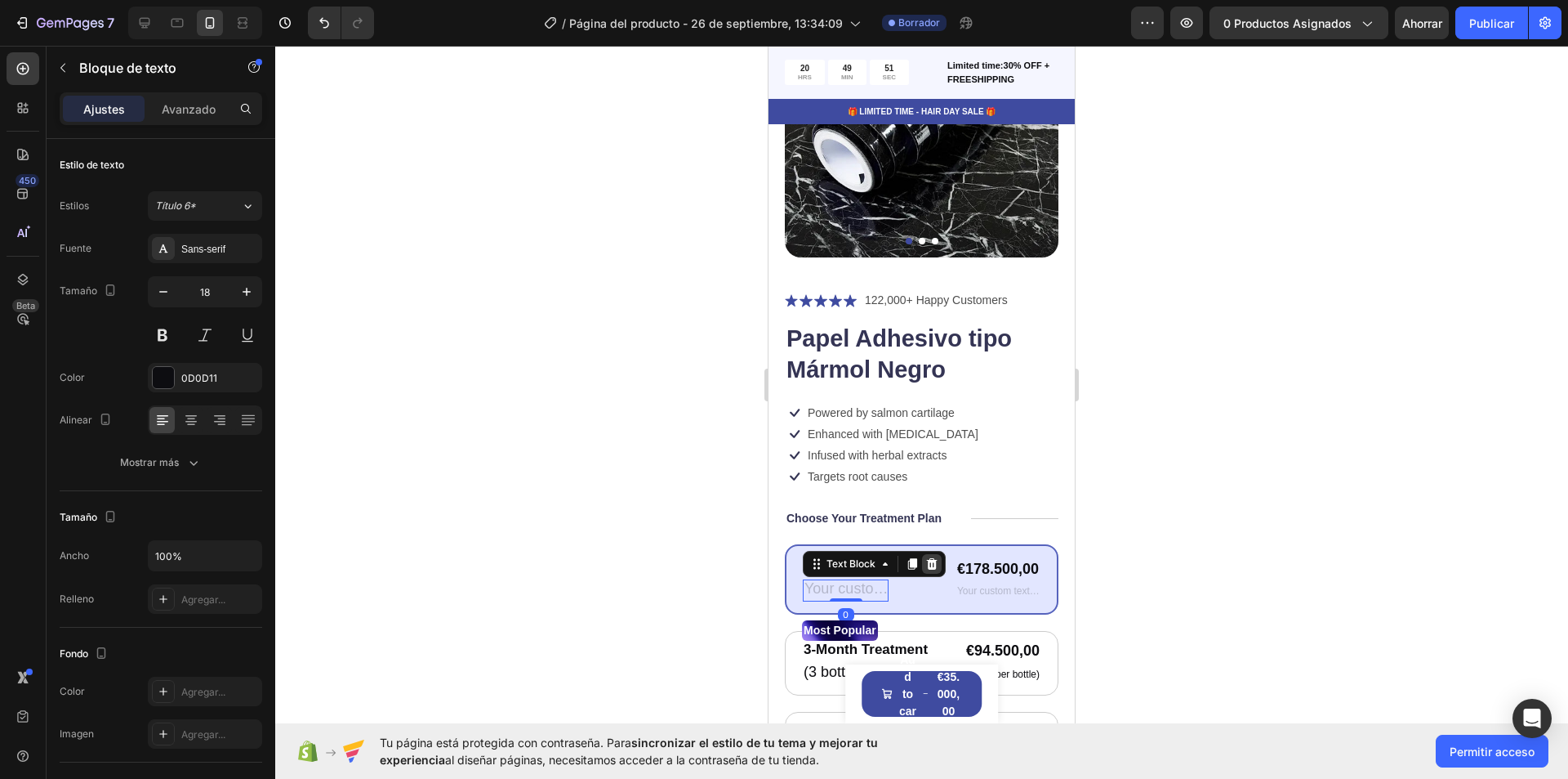
click at [929, 558] on icon at bounding box center [933, 563] width 10 height 11
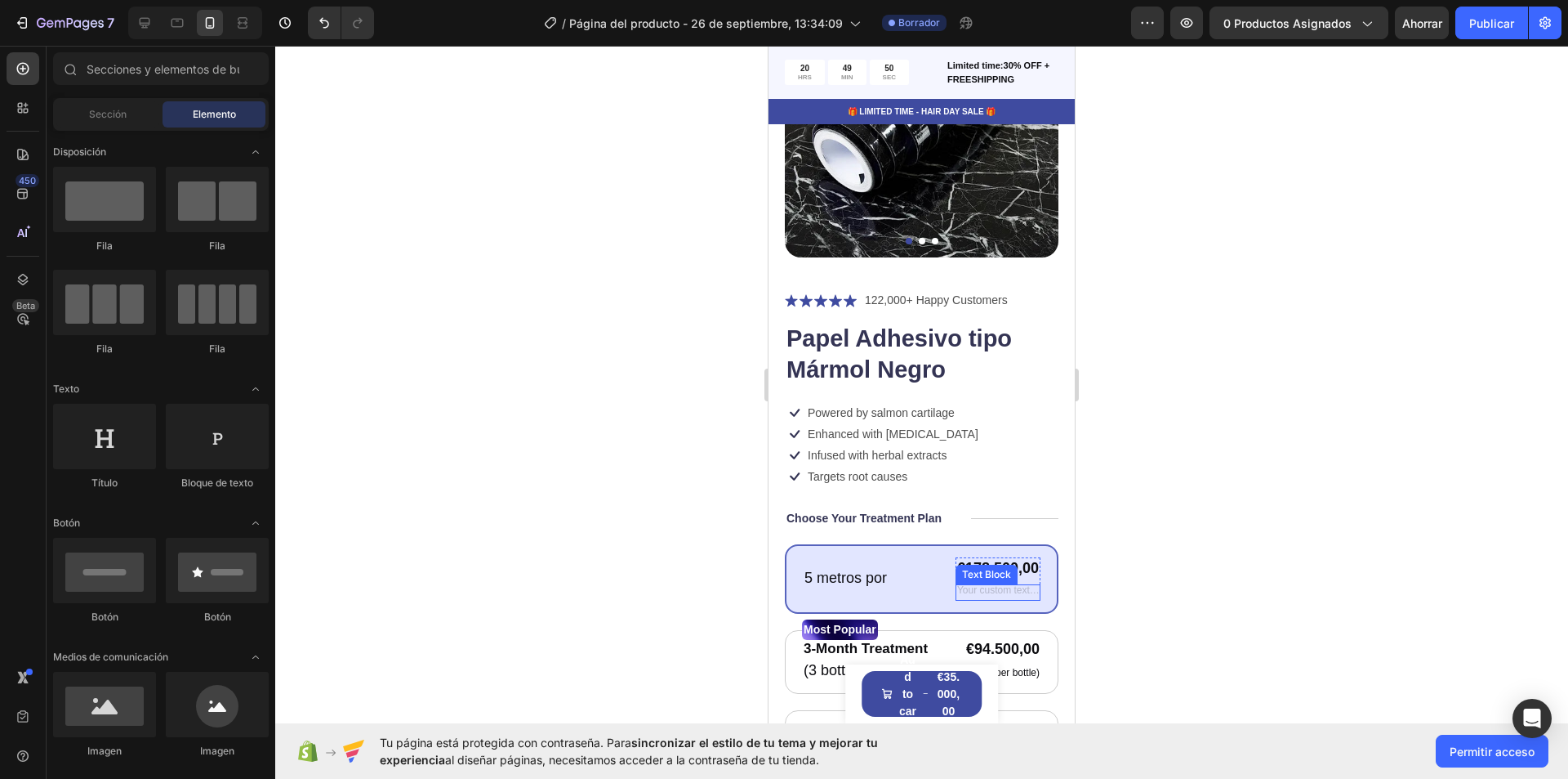
click at [982, 584] on div "Rich Text Editor. Editing area: main" at bounding box center [997, 592] width 85 height 17
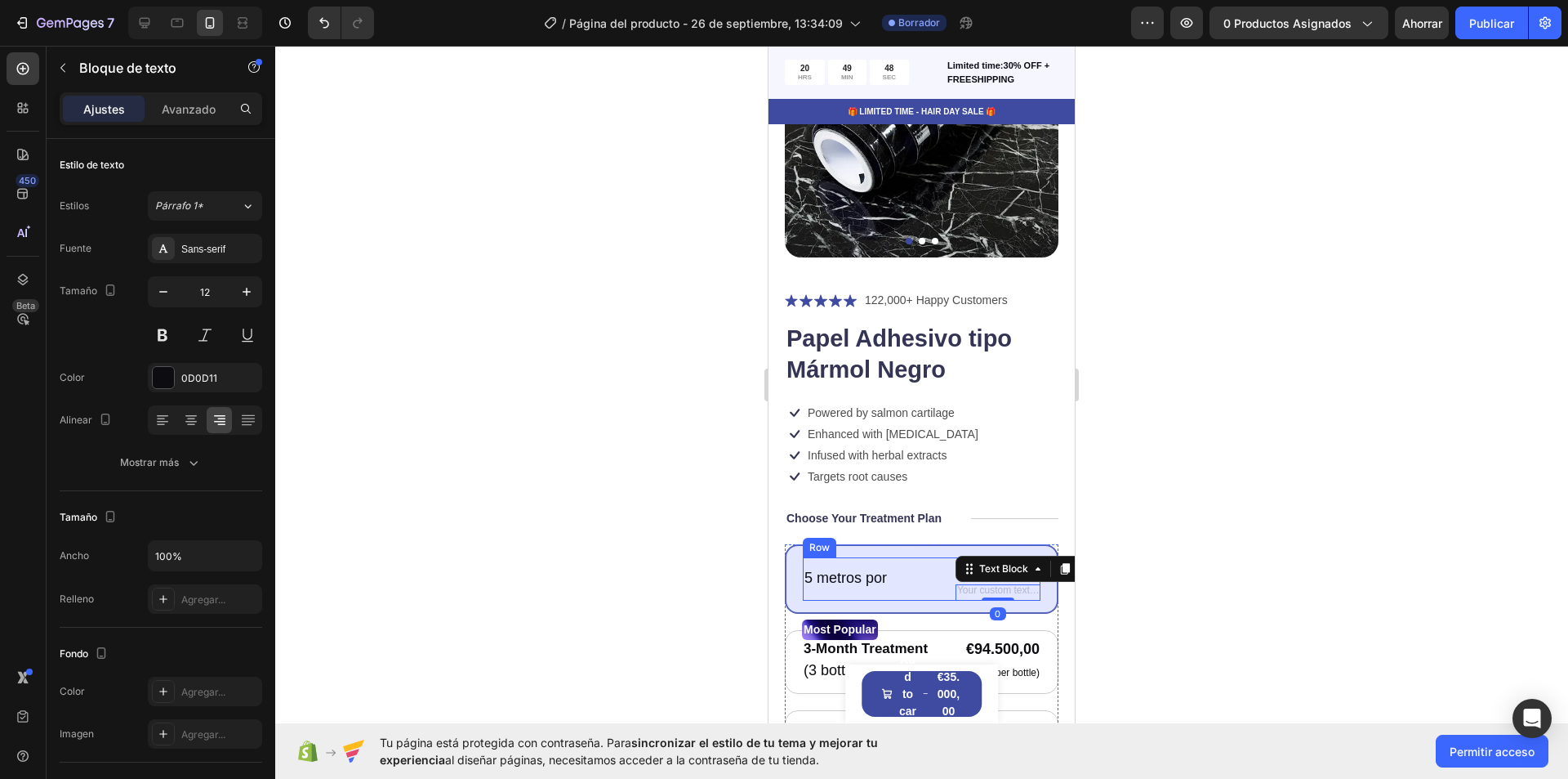
click at [940, 578] on div "5 metros por Text Block €178.500,00 Product Price Product Price Text Block 0 Ro…" at bounding box center [922, 579] width 238 height 44
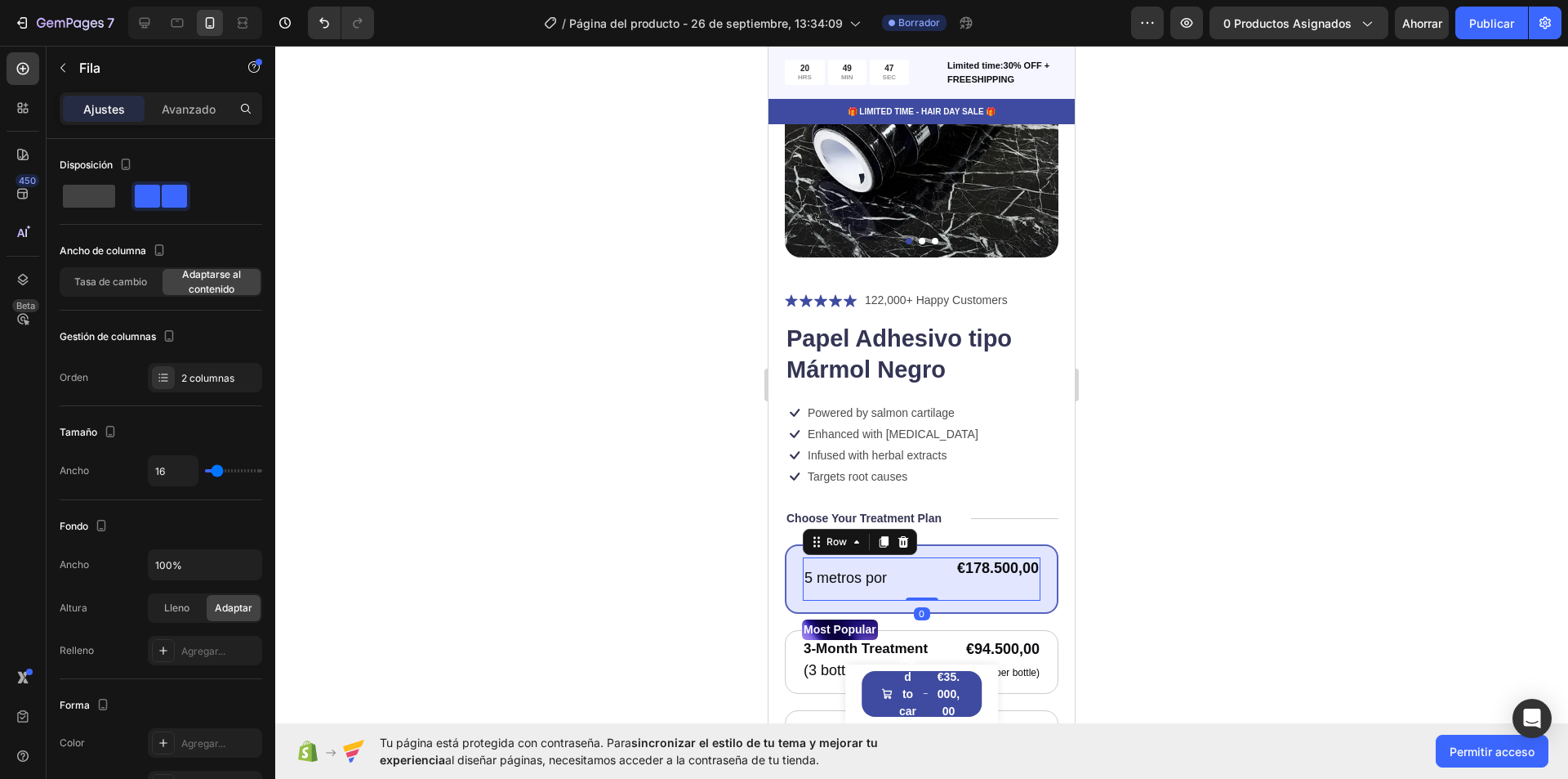
click at [888, 567] on div "5 metros por" at bounding box center [846, 578] width 86 height 22
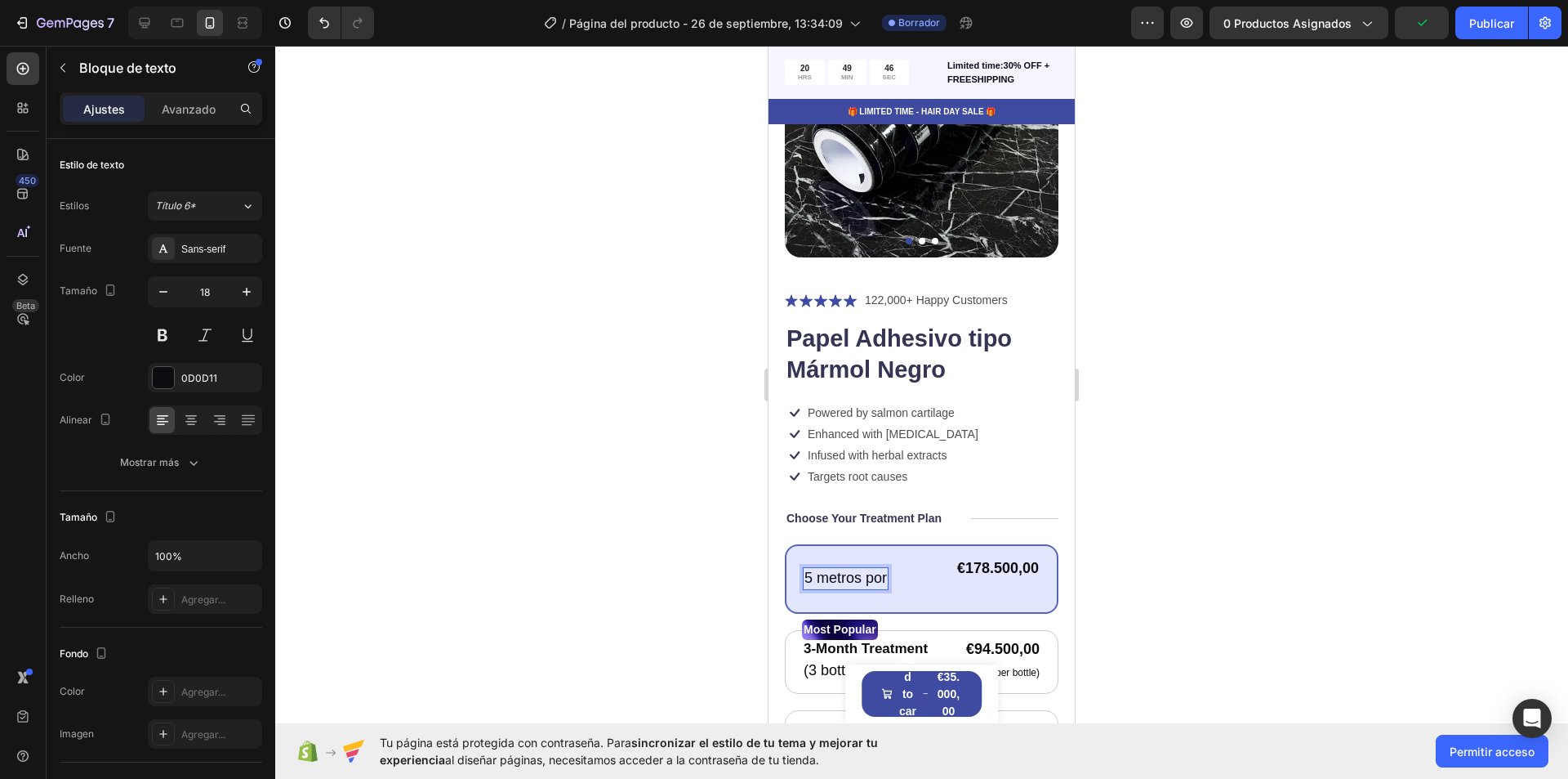
click at [884, 568] on p "5 metros por" at bounding box center [846, 577] width 82 height 18
click at [885, 568] on p "5 metros por" at bounding box center [846, 577] width 82 height 18
click at [887, 568] on p "5 metros por" at bounding box center [846, 577] width 82 height 18
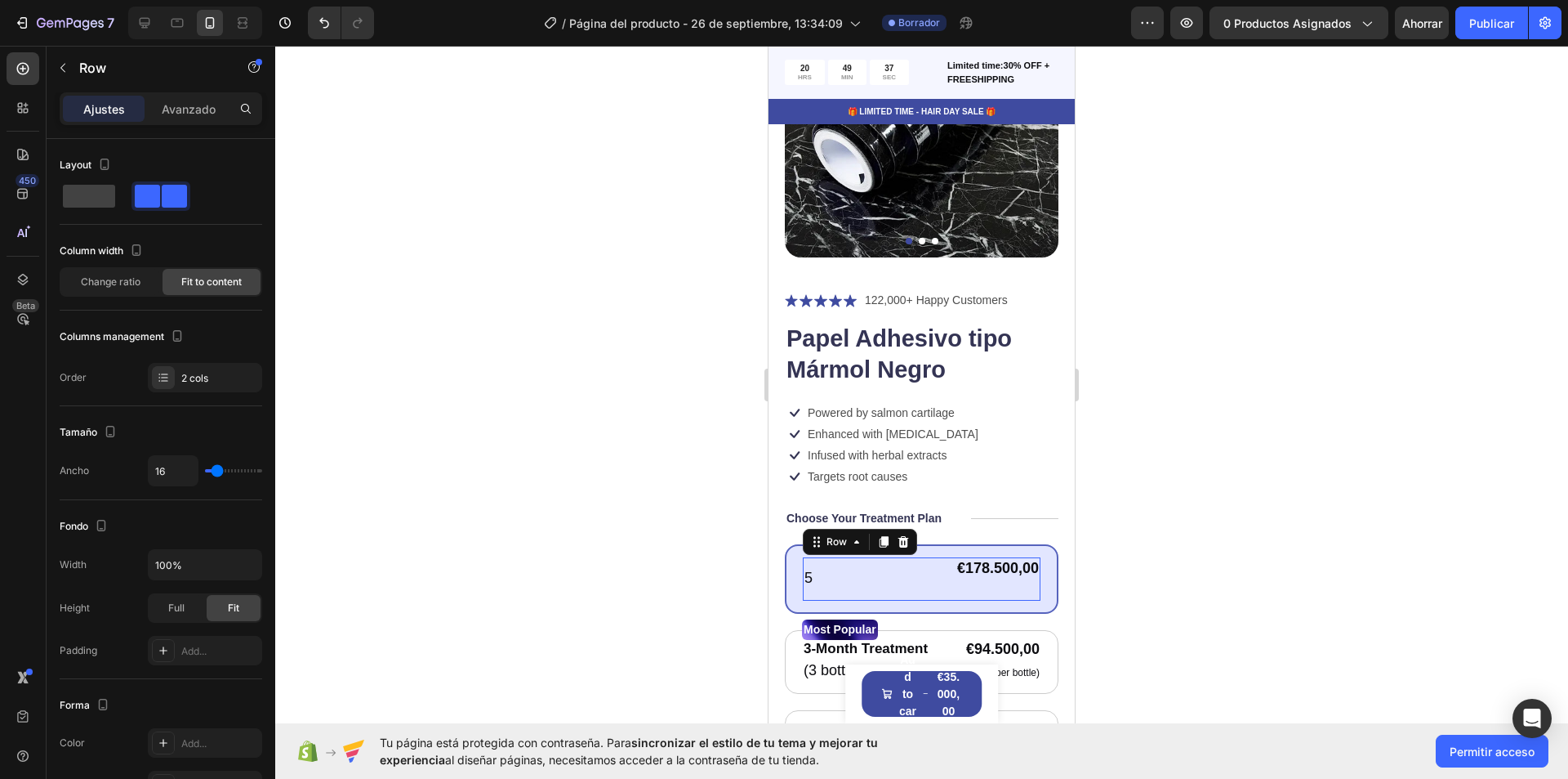
click at [858, 569] on div "5 Text Block €178.500,00 Product Price Product Price Text Block Row Row 0" at bounding box center [922, 579] width 238 height 44
click at [809, 568] on p "5" at bounding box center [808, 577] width 8 height 18
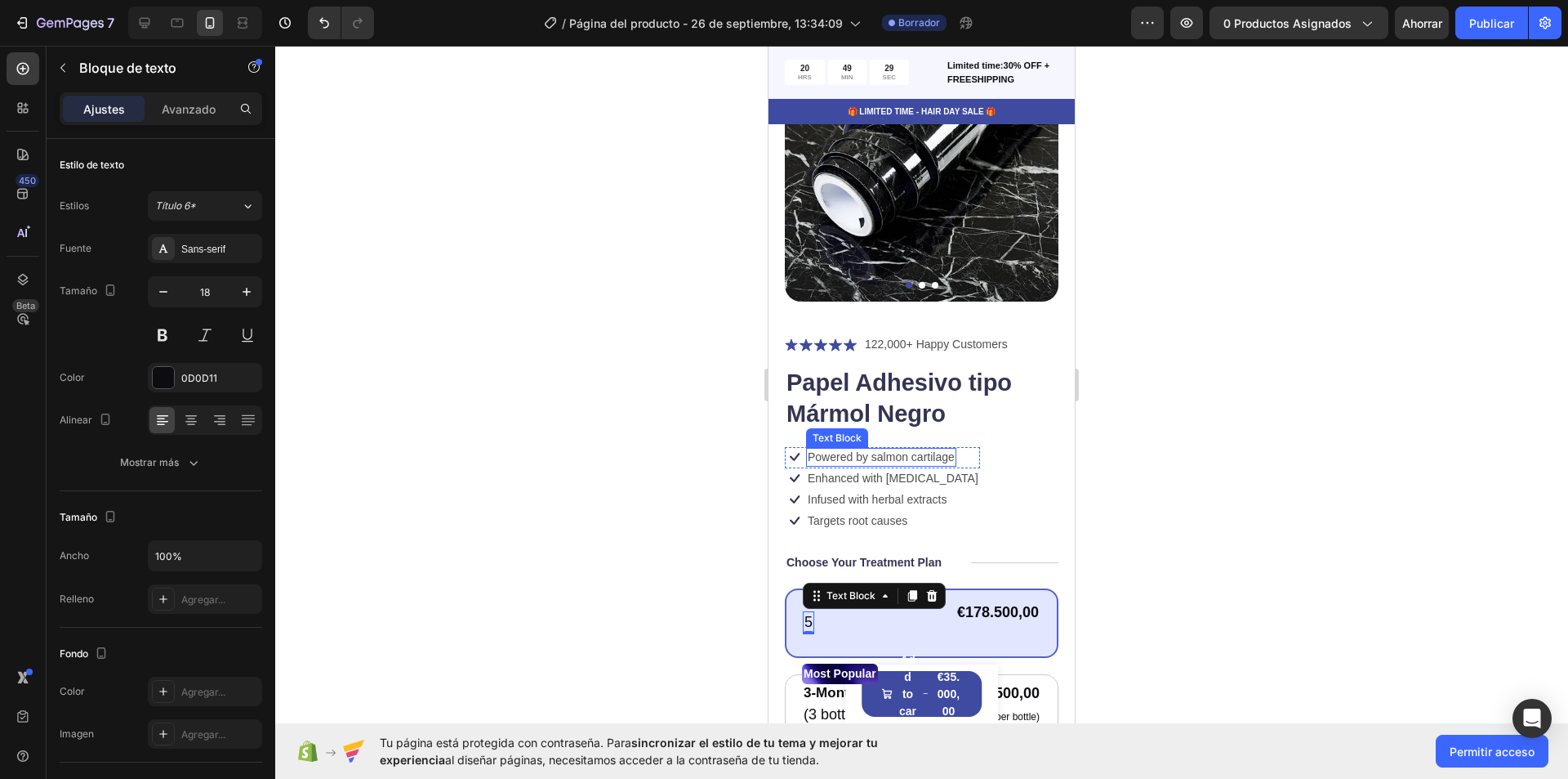
scroll to position [211, 0]
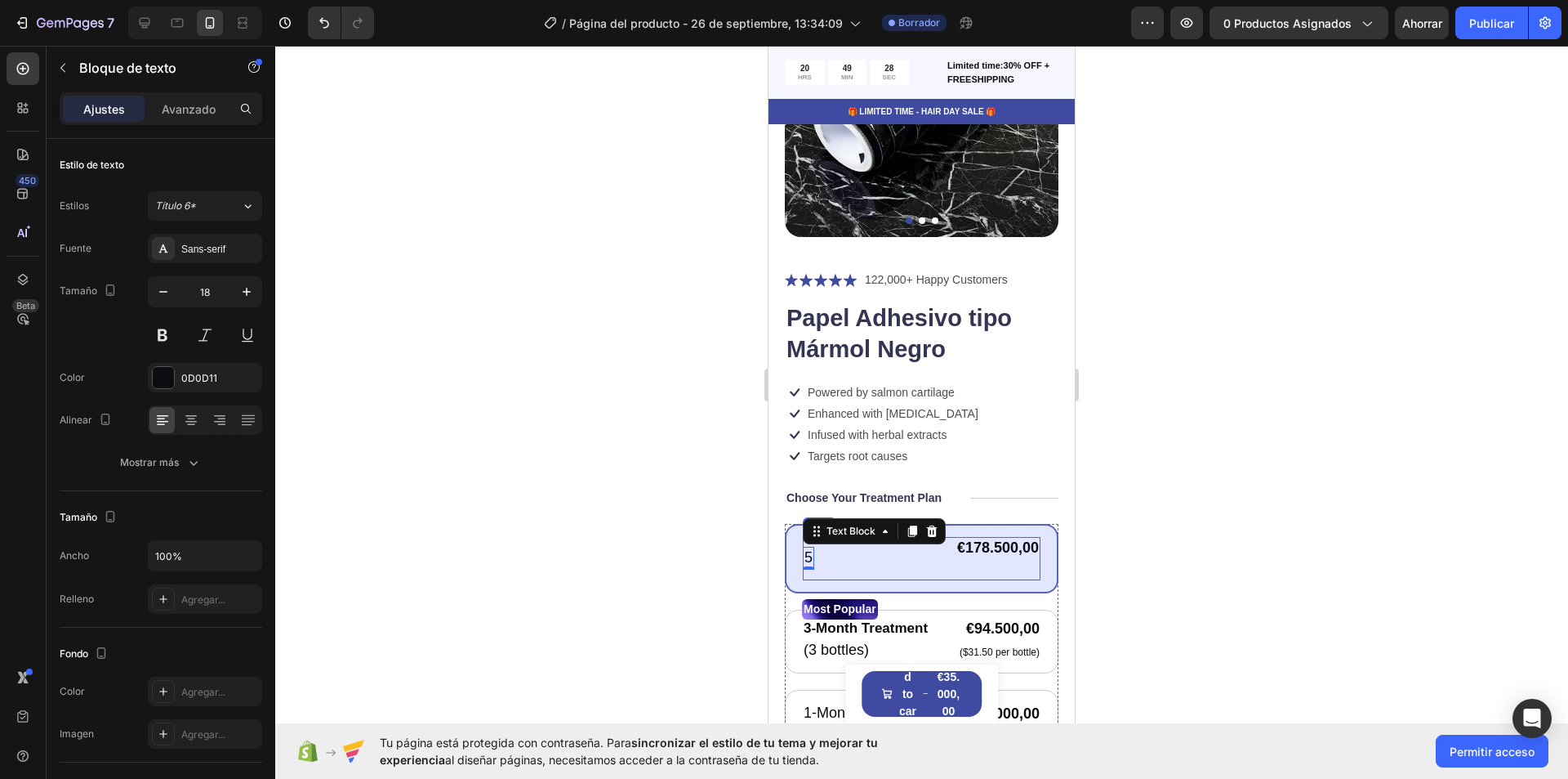
click at [821, 543] on div "5 Text Block 0 €178.500,00 Product Price Product Price Text Block Row Row" at bounding box center [922, 559] width 238 height 44
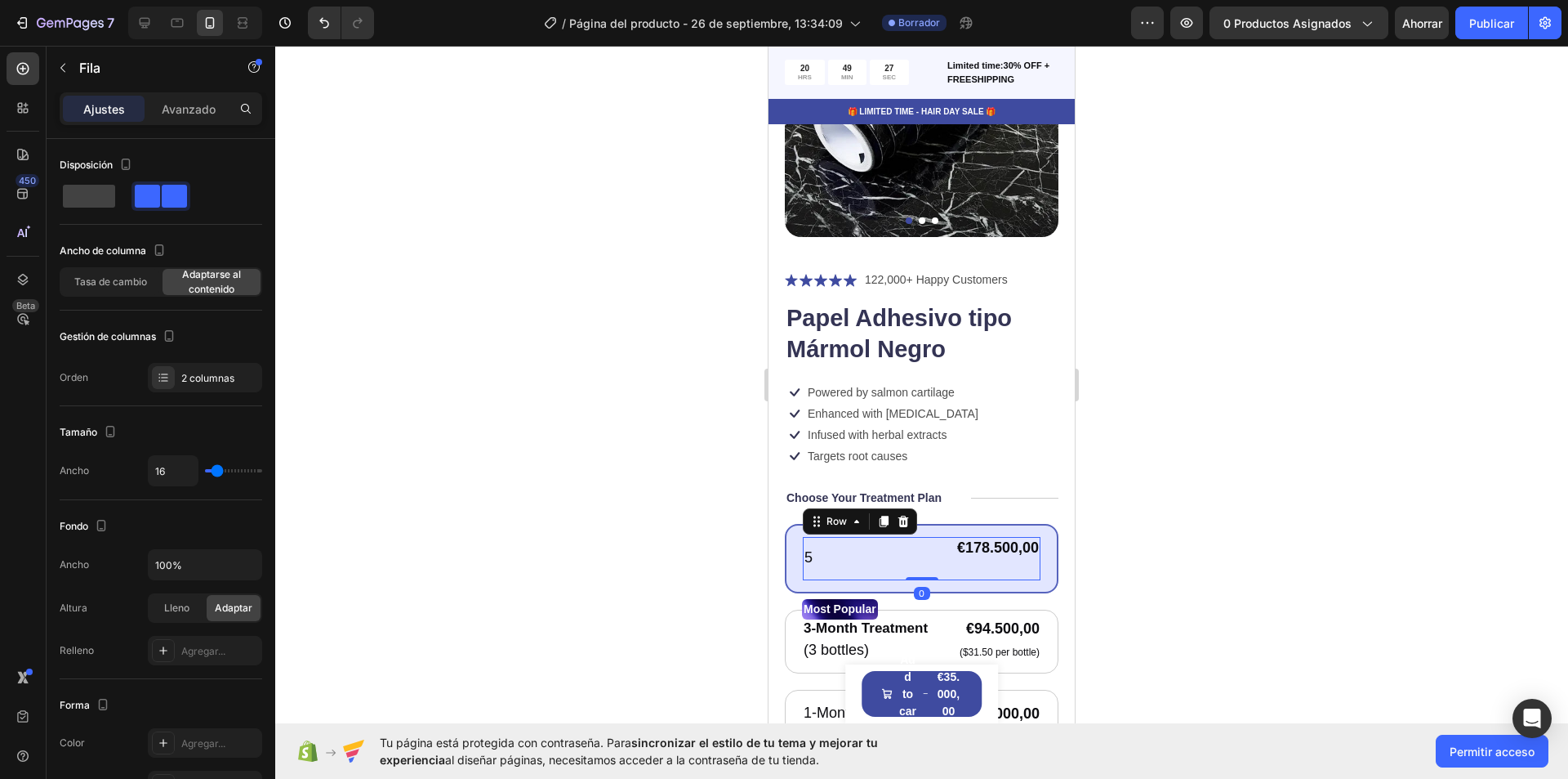
click at [822, 541] on div "5 Text Block €178.500,00 Product Price Product Price Text Block Row Row 0" at bounding box center [922, 559] width 238 height 44
click at [808, 548] on p "5" at bounding box center [808, 557] width 8 height 18
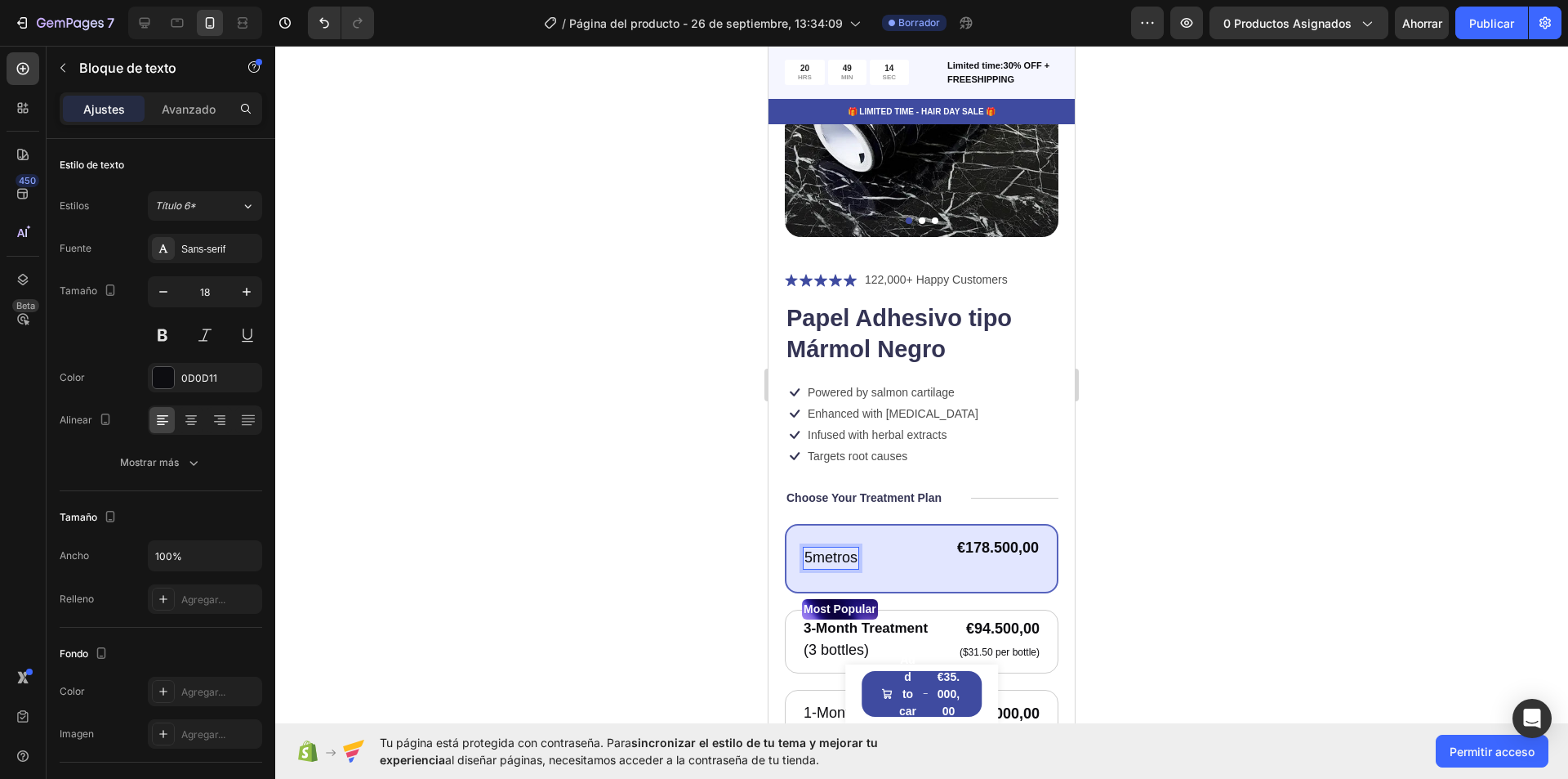
click at [814, 548] on p "5metros" at bounding box center [831, 557] width 53 height 18
click at [859, 548] on p "5 metros" at bounding box center [833, 557] width 57 height 18
click at [174, 337] on button at bounding box center [163, 335] width 30 height 30
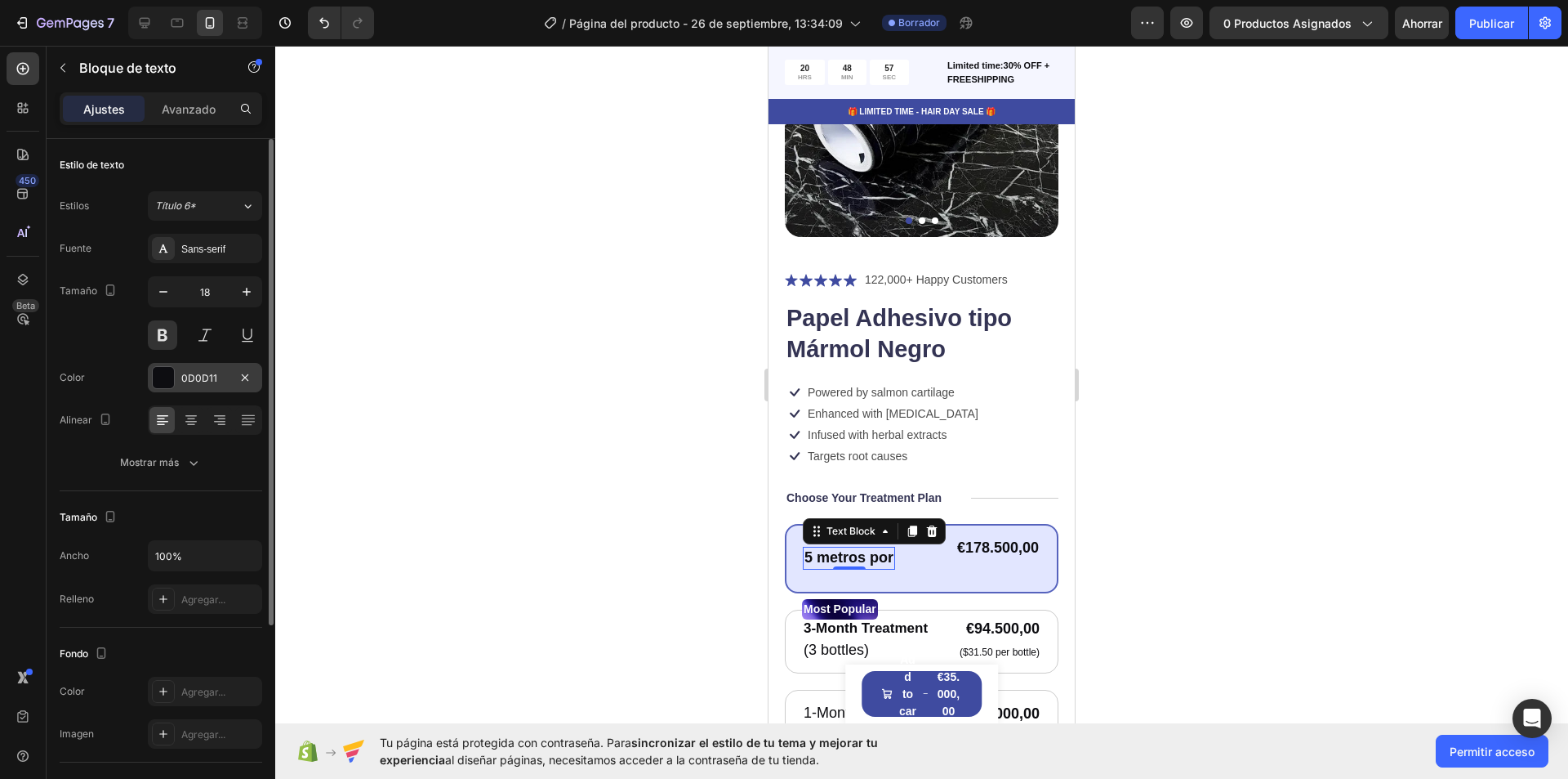
click at [165, 381] on div at bounding box center [163, 378] width 21 height 21
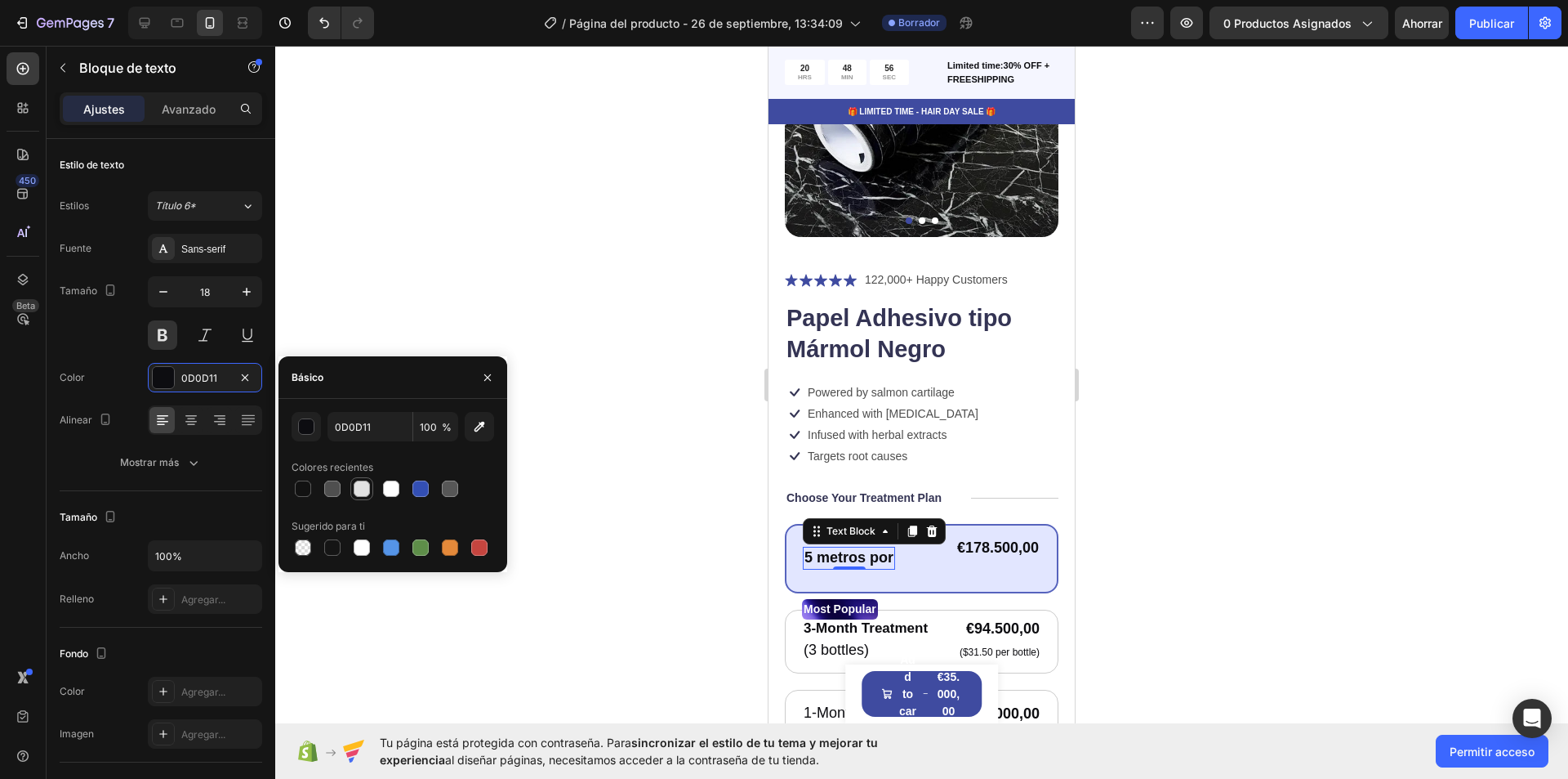
click at [364, 492] on div at bounding box center [362, 489] width 17 height 17
click at [303, 491] on div at bounding box center [302, 489] width 17 height 17
click at [334, 492] on div at bounding box center [332, 489] width 17 height 17
click at [360, 543] on div at bounding box center [362, 547] width 17 height 17
click at [308, 490] on div at bounding box center [302, 489] width 17 height 17
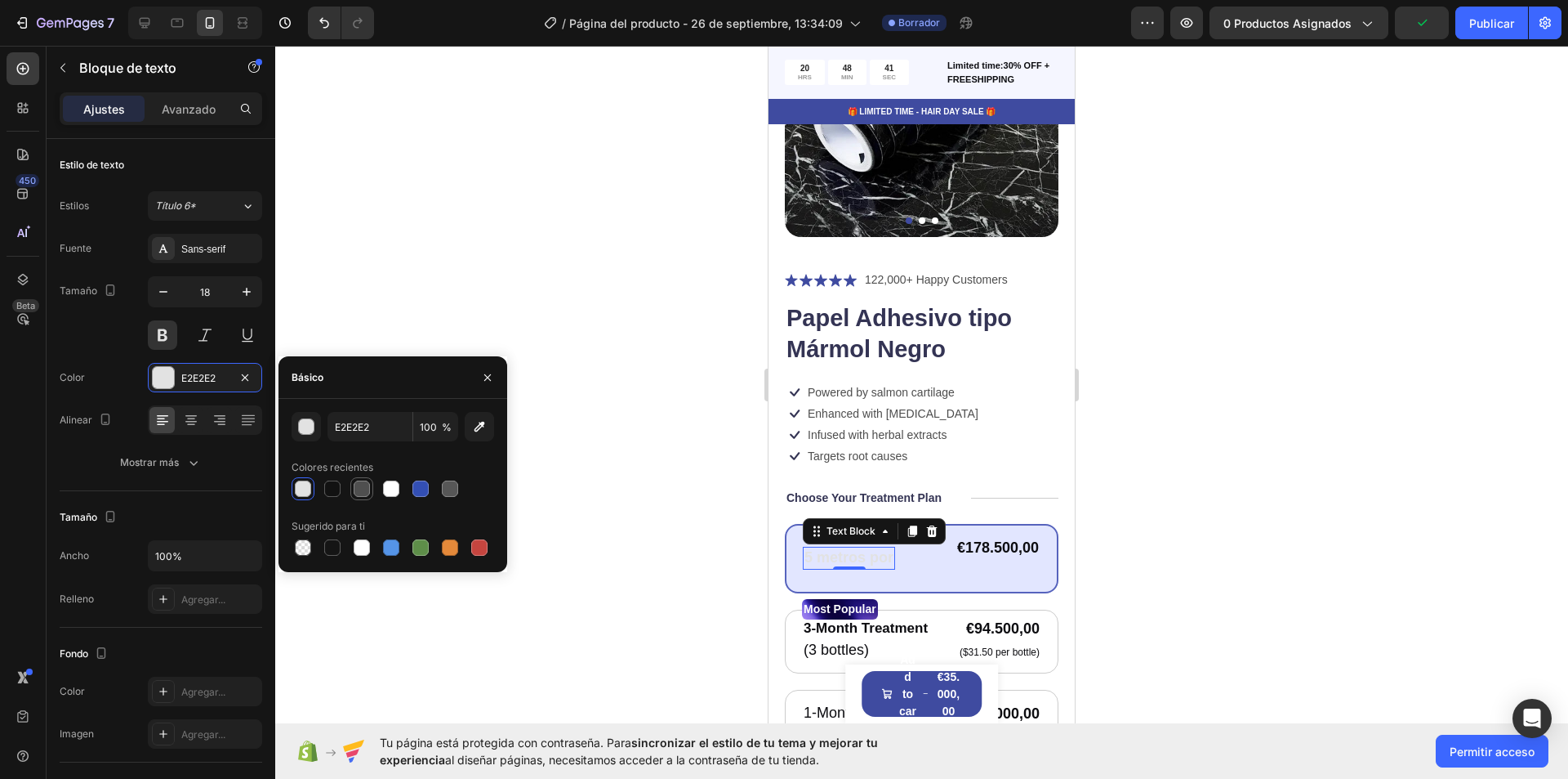
click at [362, 487] on div at bounding box center [362, 489] width 17 height 17
click at [335, 488] on div at bounding box center [332, 489] width 17 height 17
click at [356, 487] on div at bounding box center [362, 489] width 17 height 17
click at [302, 495] on div at bounding box center [302, 489] width 17 height 17
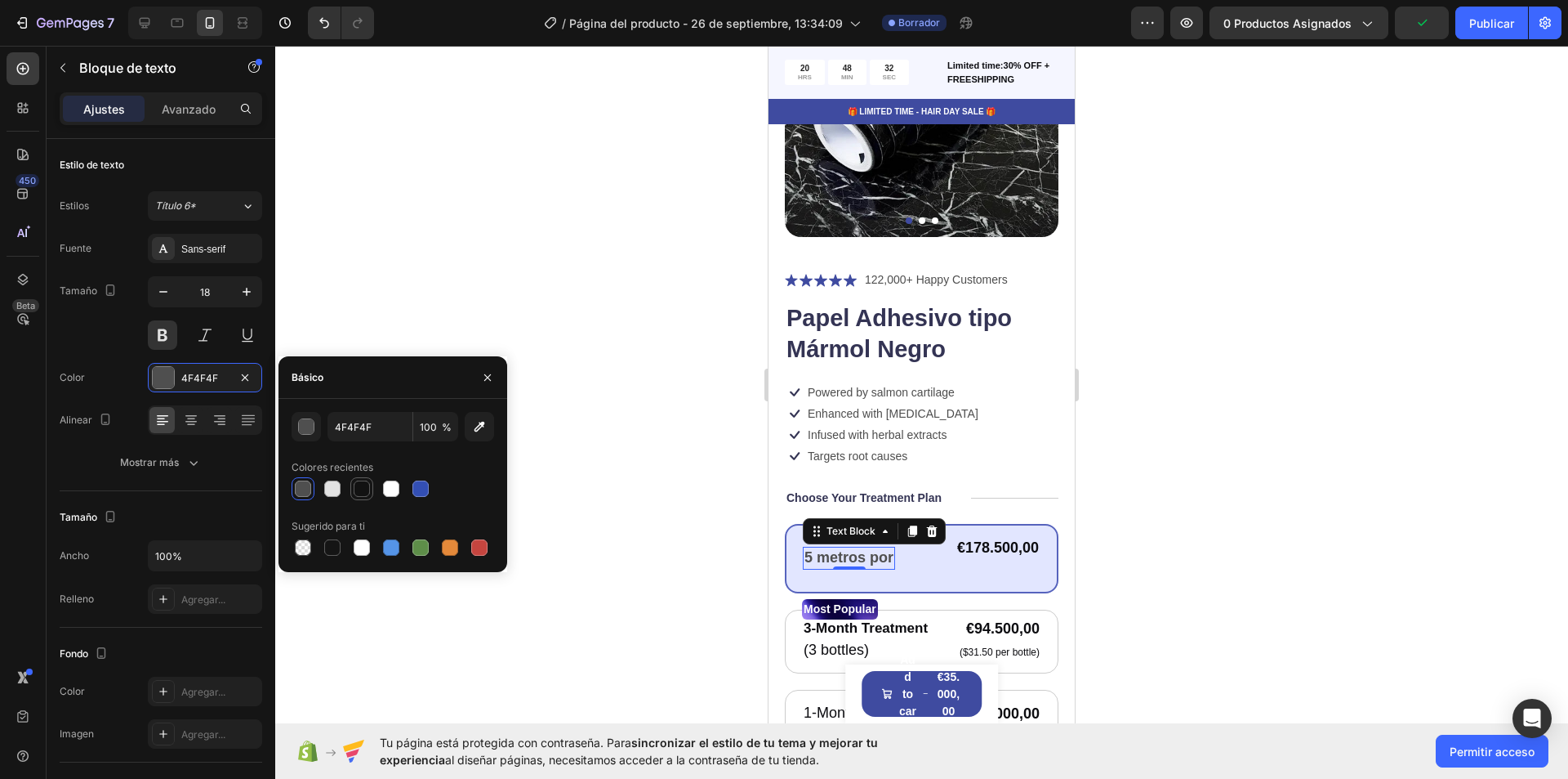
click at [356, 492] on div at bounding box center [362, 489] width 17 height 17
type input "121212"
click at [215, 251] on font "Sans-serif" at bounding box center [203, 249] width 44 height 11
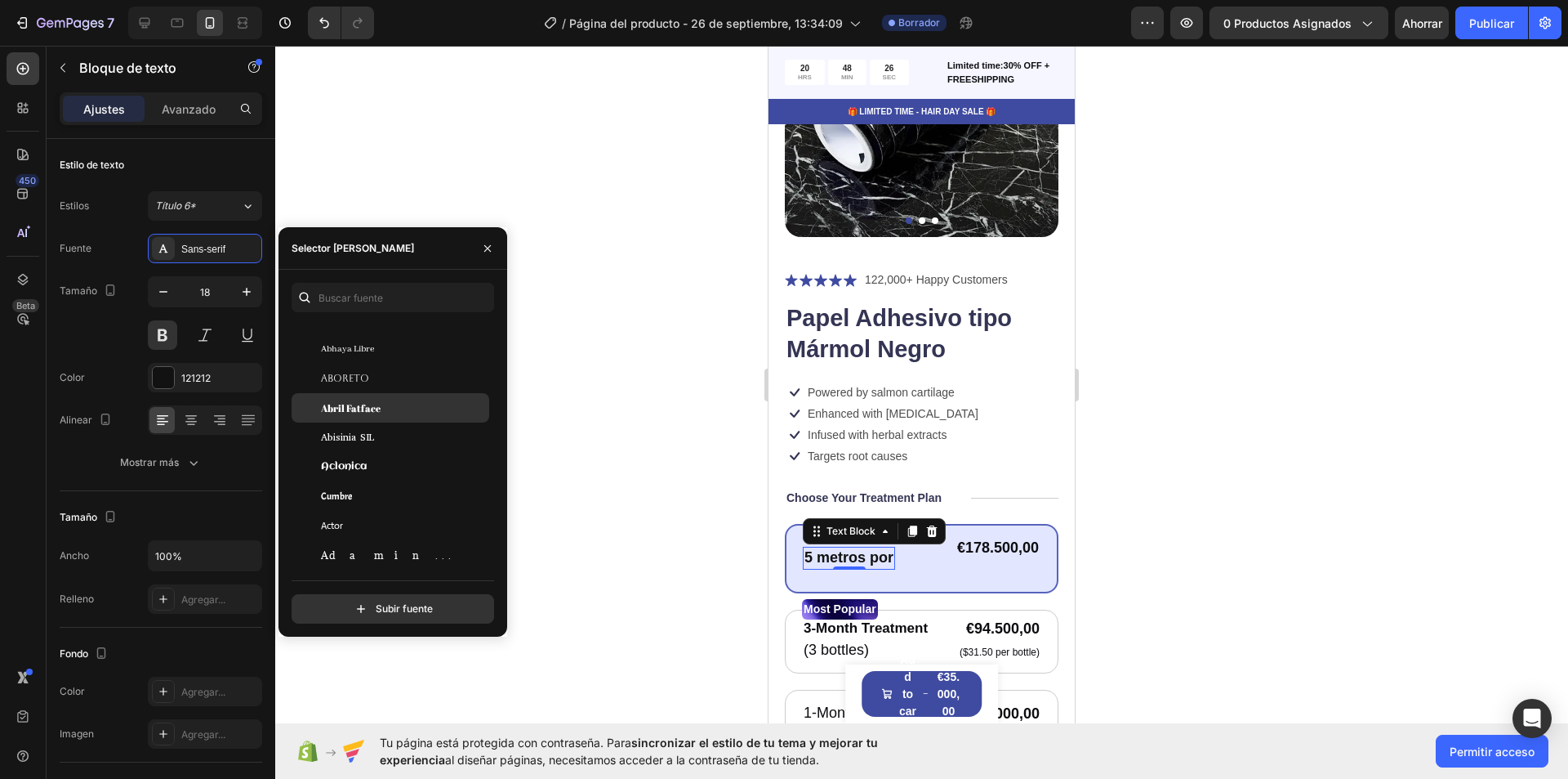
scroll to position [0, 0]
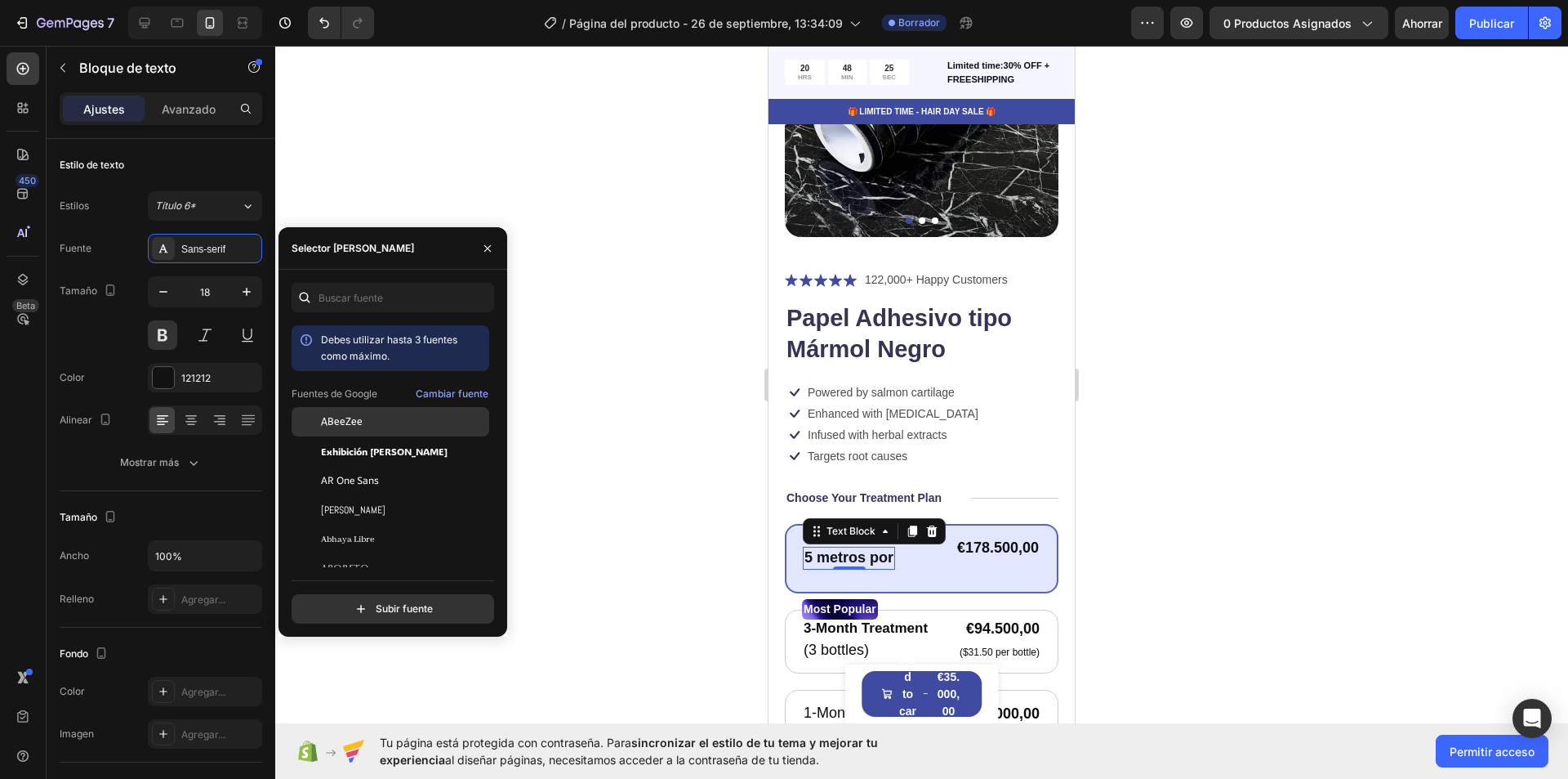
click at [393, 421] on div "ABeeZee" at bounding box center [403, 421] width 165 height 15
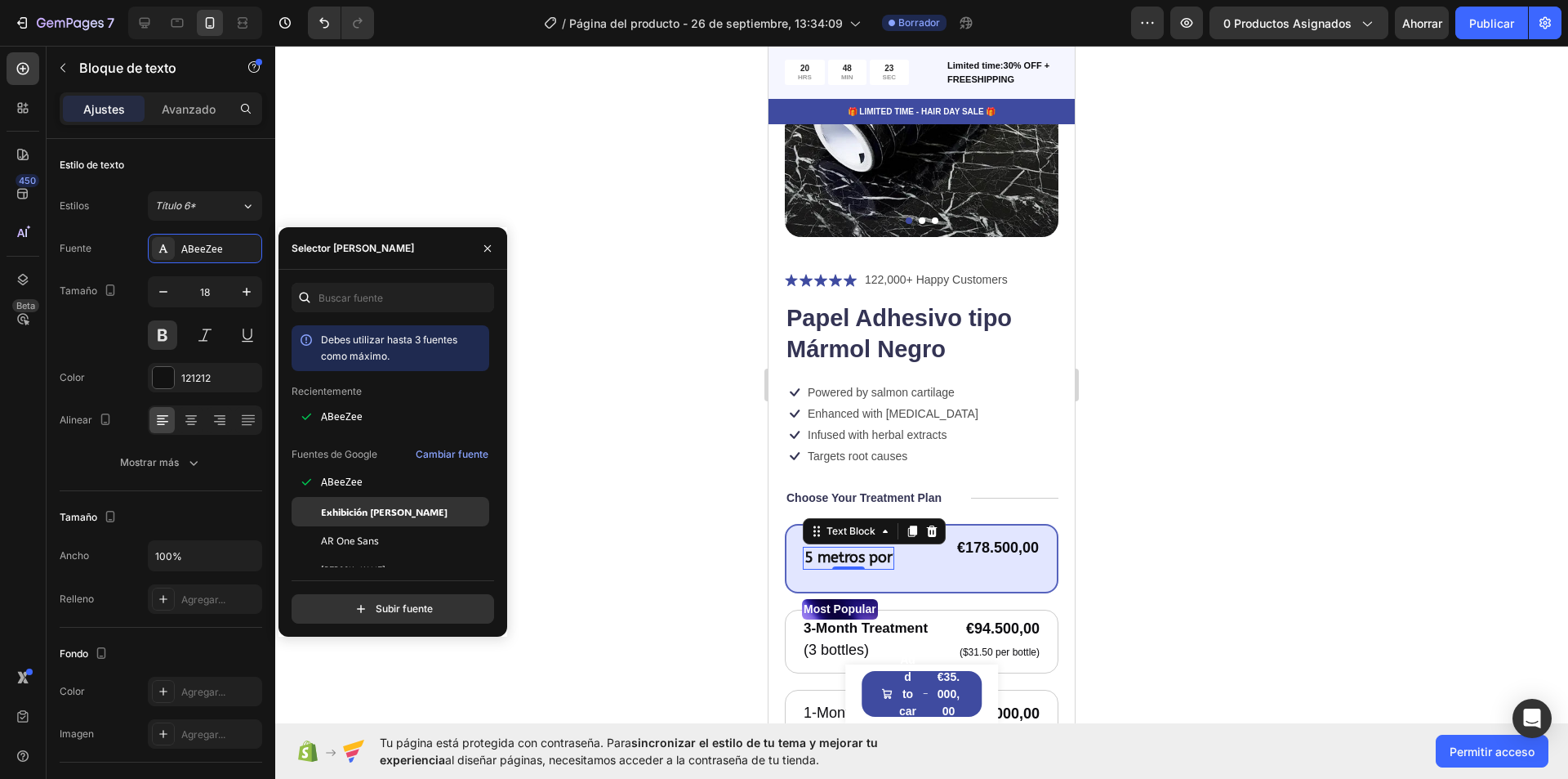
click at [365, 504] on span "Exhibición ADLaM" at bounding box center [384, 511] width 127 height 15
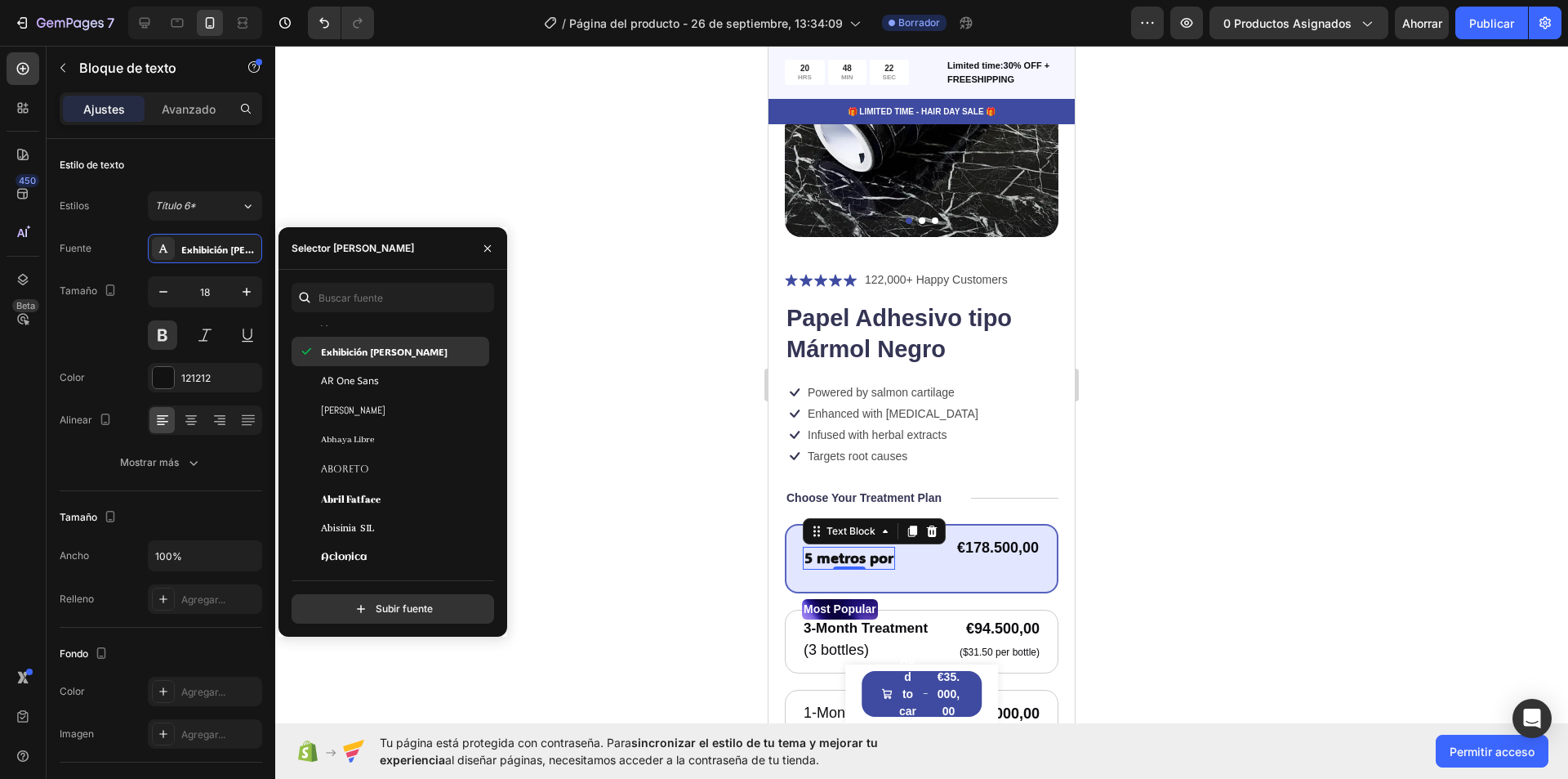
scroll to position [191, 0]
click at [374, 378] on font "AR One Sans" at bounding box center [350, 379] width 58 height 14
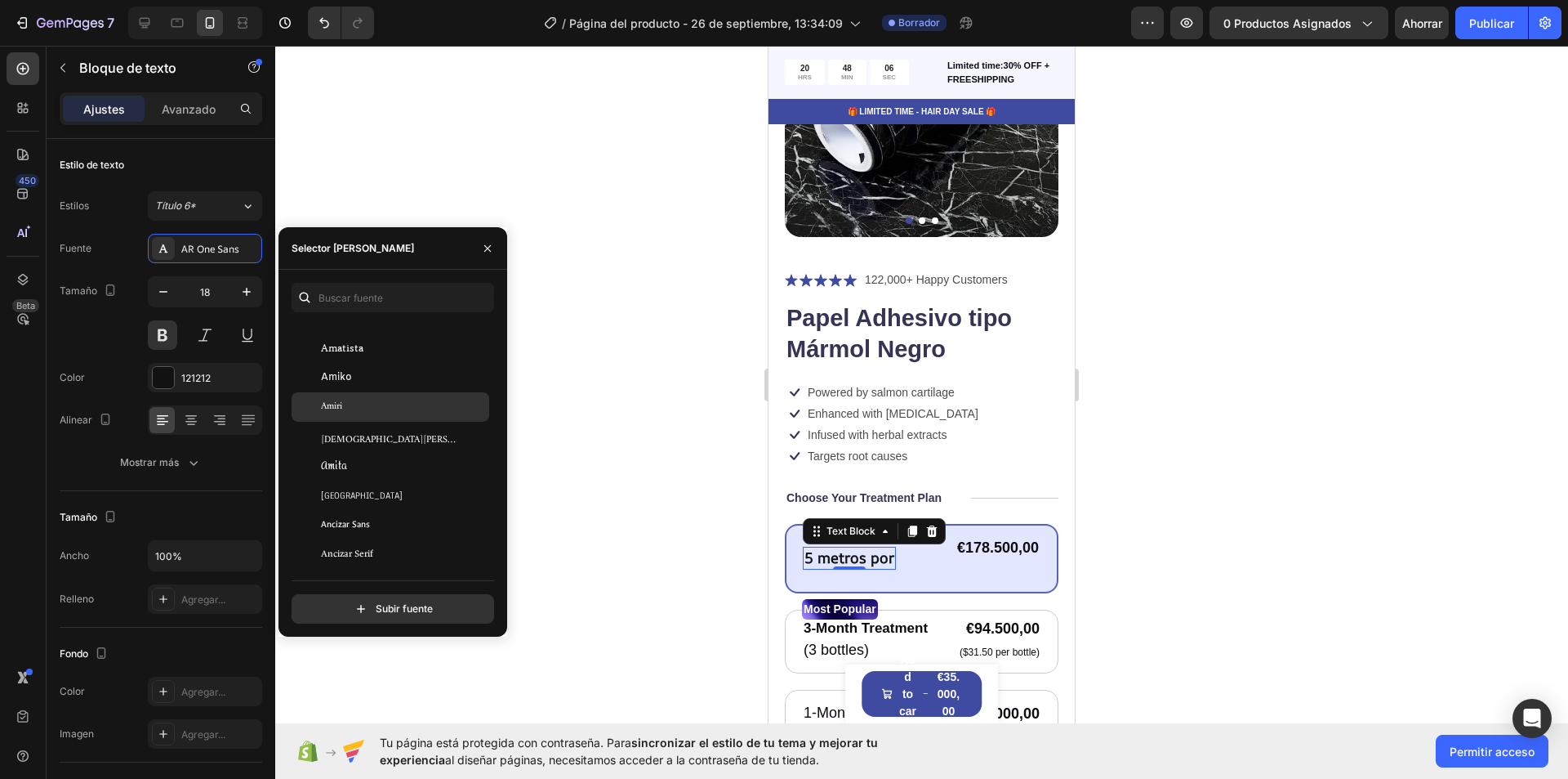
scroll to position [1981, 0]
click at [344, 372] on font "Amiko" at bounding box center [336, 374] width 31 height 13
click at [966, 537] on div "€178.500,00" at bounding box center [997, 547] width 85 height 22
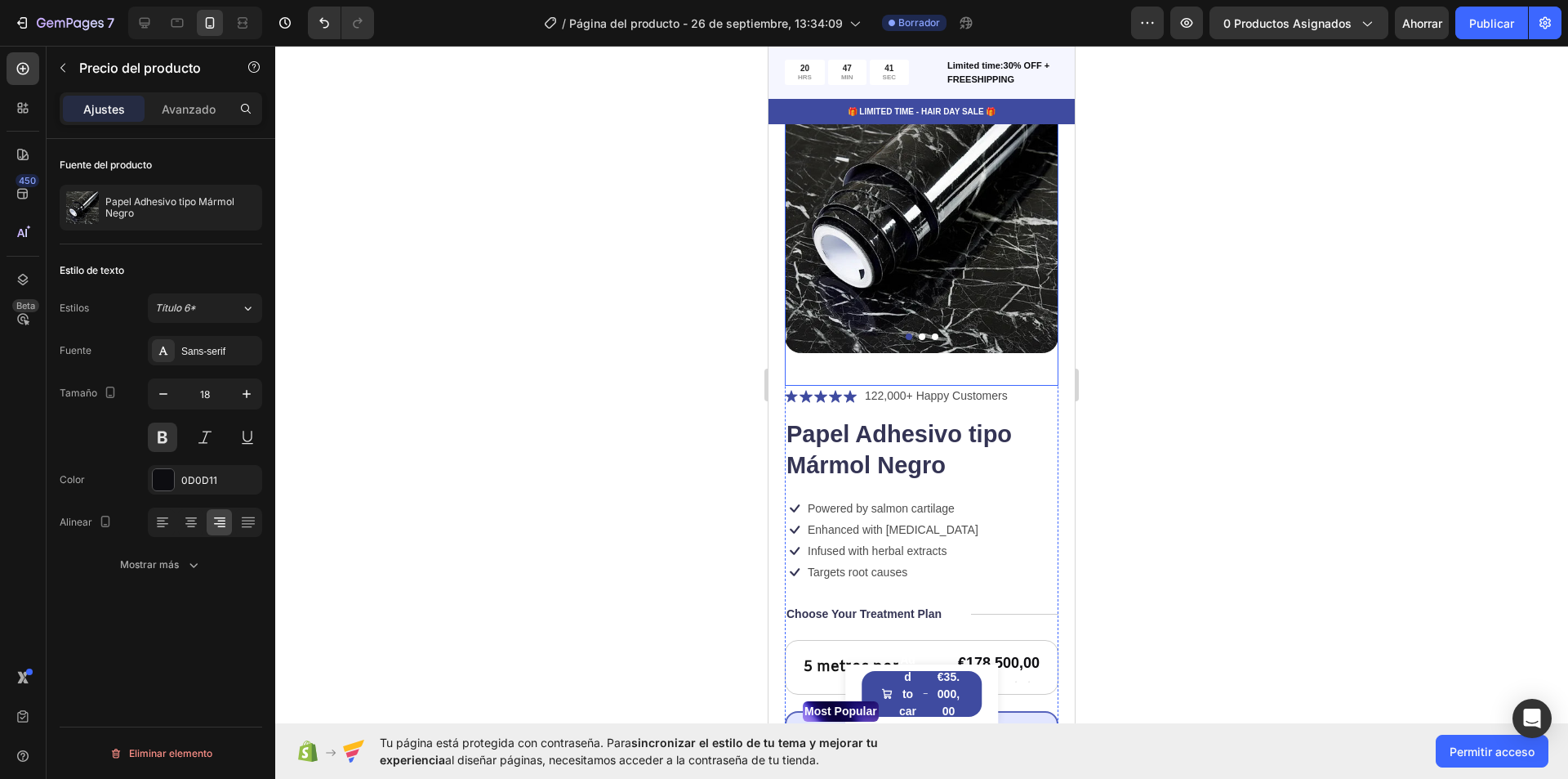
scroll to position [0, 0]
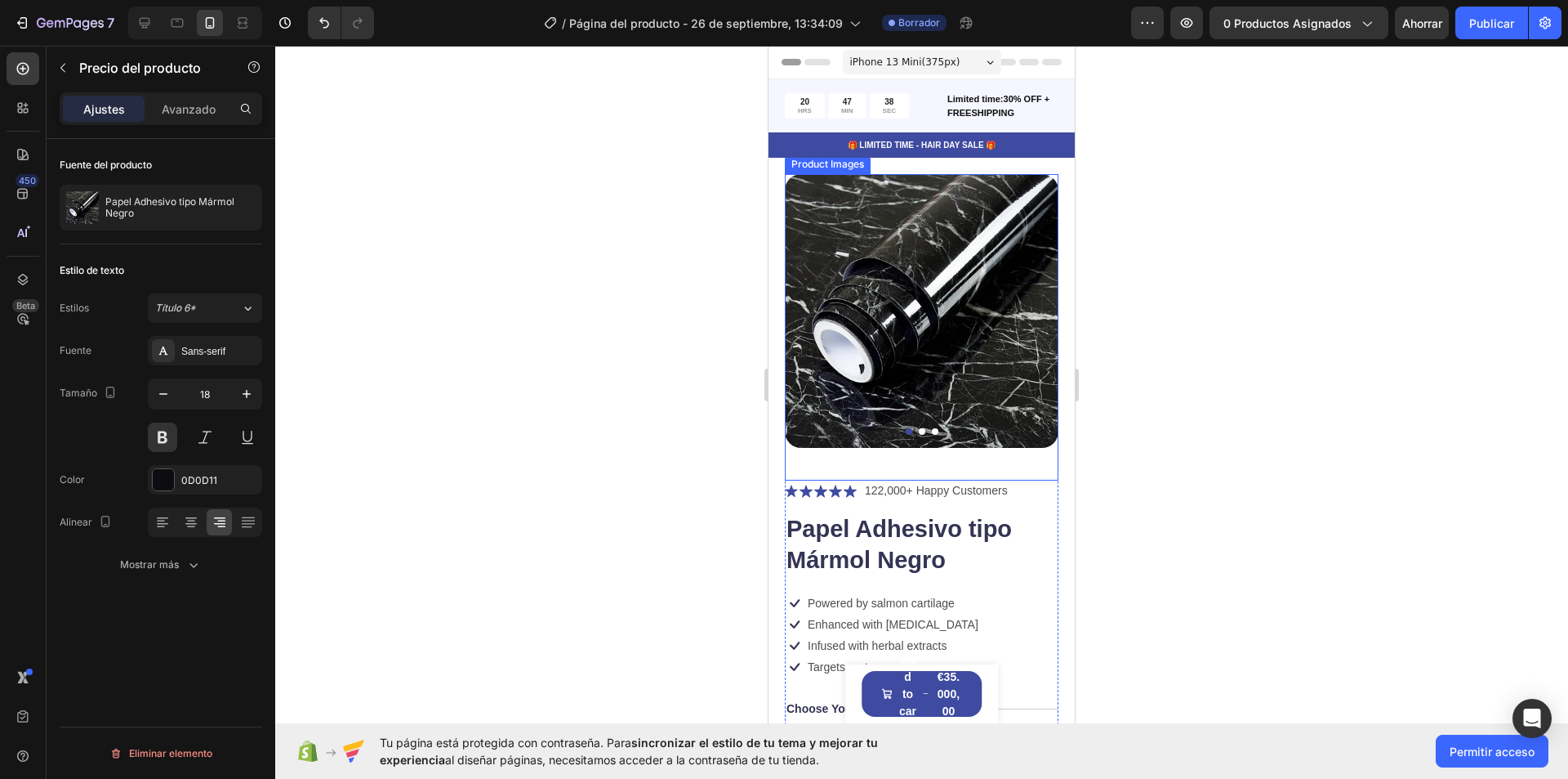
click at [940, 332] on img at bounding box center [921, 310] width 274 height 274
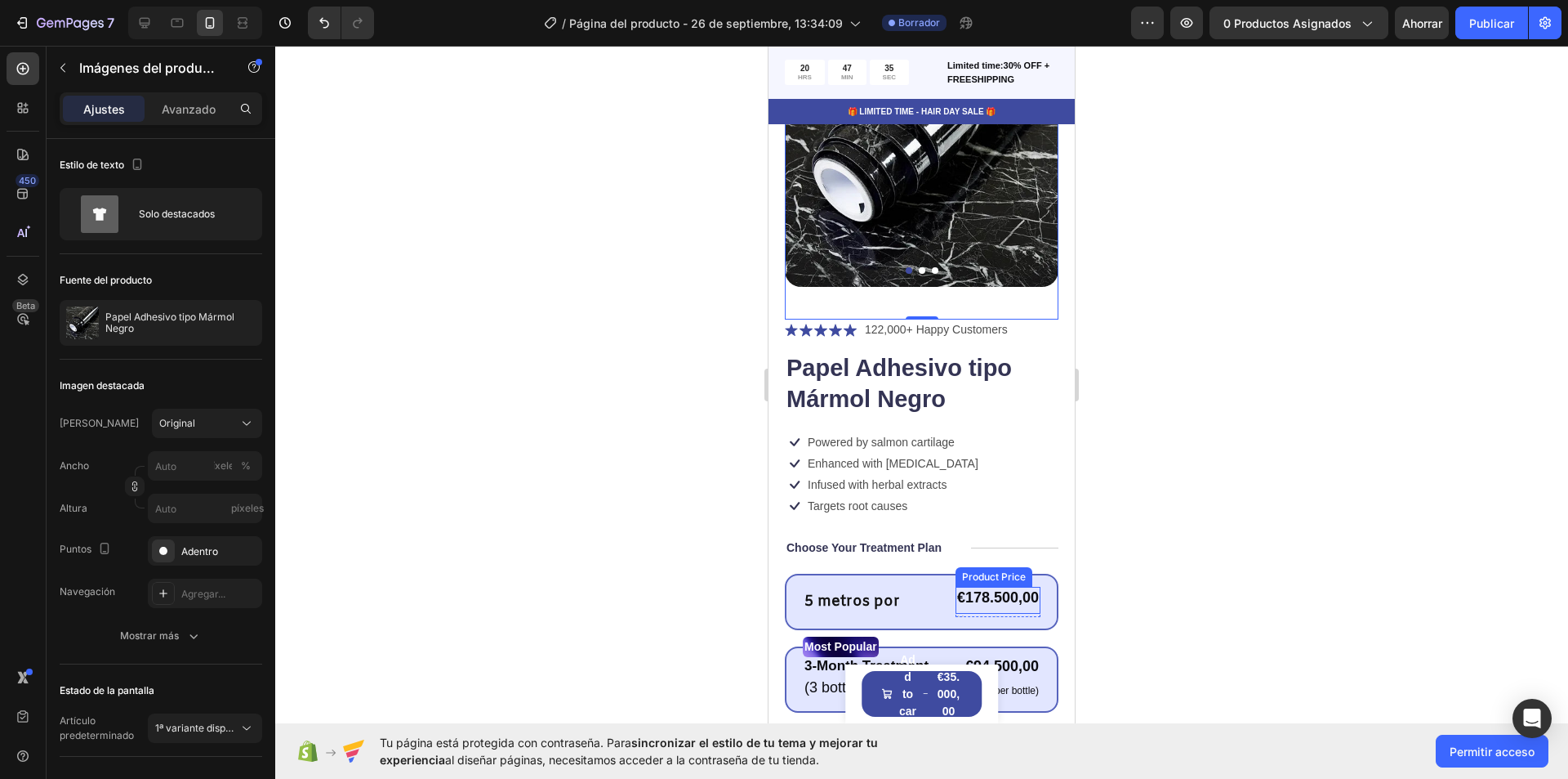
scroll to position [191, 0]
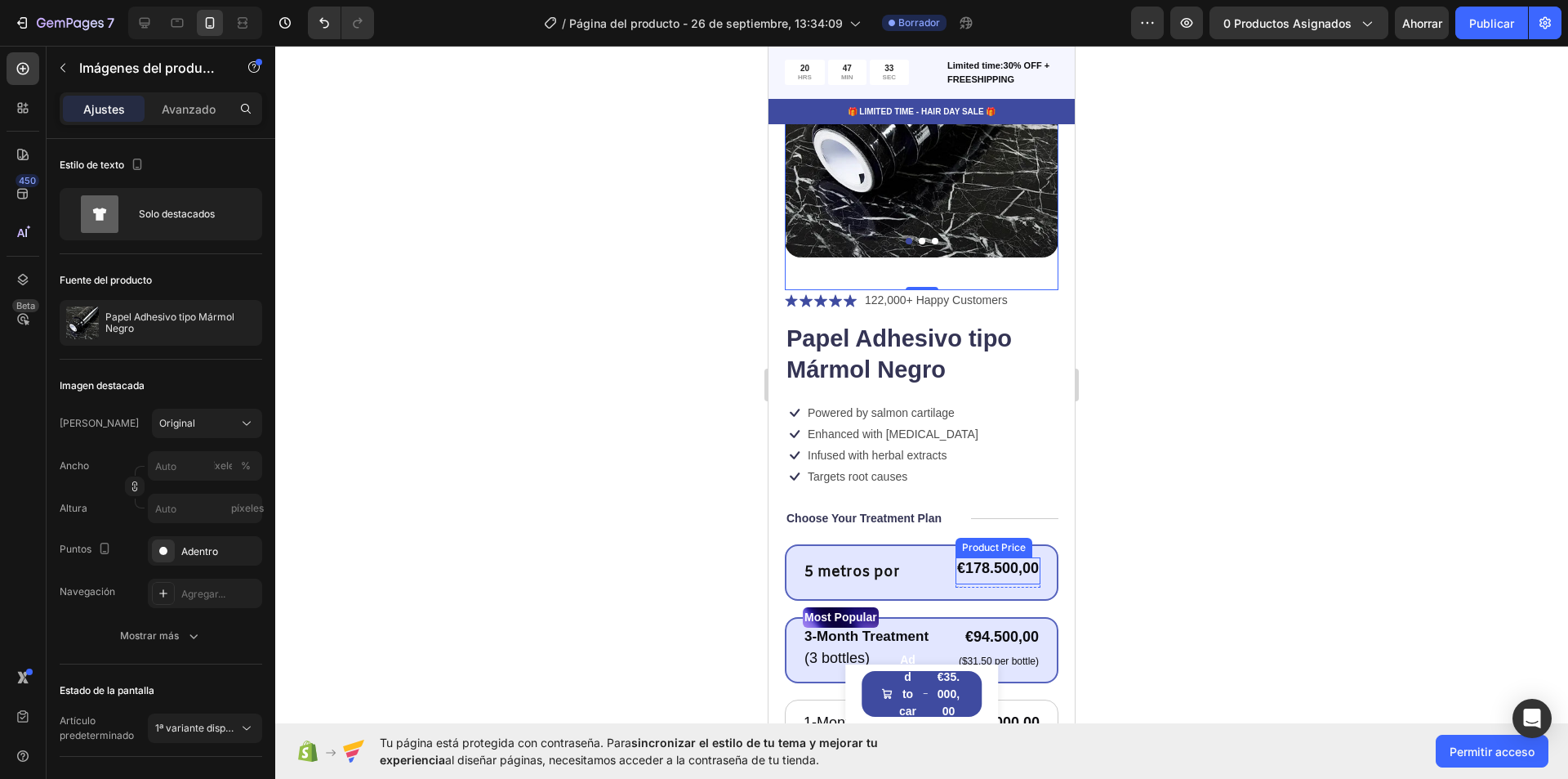
click at [972, 557] on div "€178.500,00" at bounding box center [997, 567] width 85 height 22
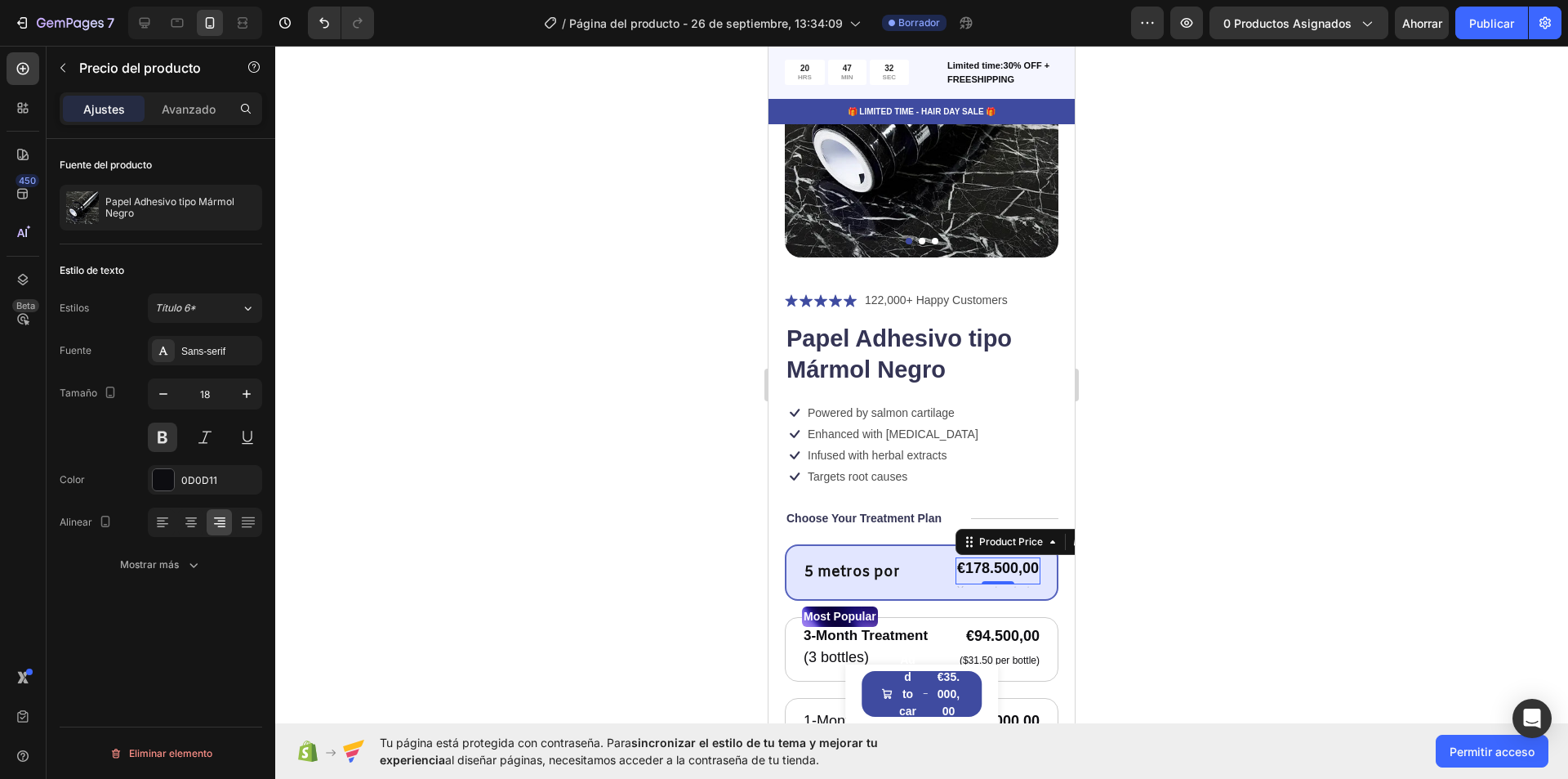
click at [1009, 557] on div "€178.500,00" at bounding box center [997, 567] width 85 height 22
click at [988, 558] on div "€178.500,00" at bounding box center [997, 567] width 85 height 22
click at [959, 557] on div "€178.500,00" at bounding box center [997, 567] width 85 height 22
click at [955, 557] on div "€178.500,00" at bounding box center [997, 567] width 85 height 22
click at [980, 557] on div "€178.500,00" at bounding box center [997, 567] width 85 height 22
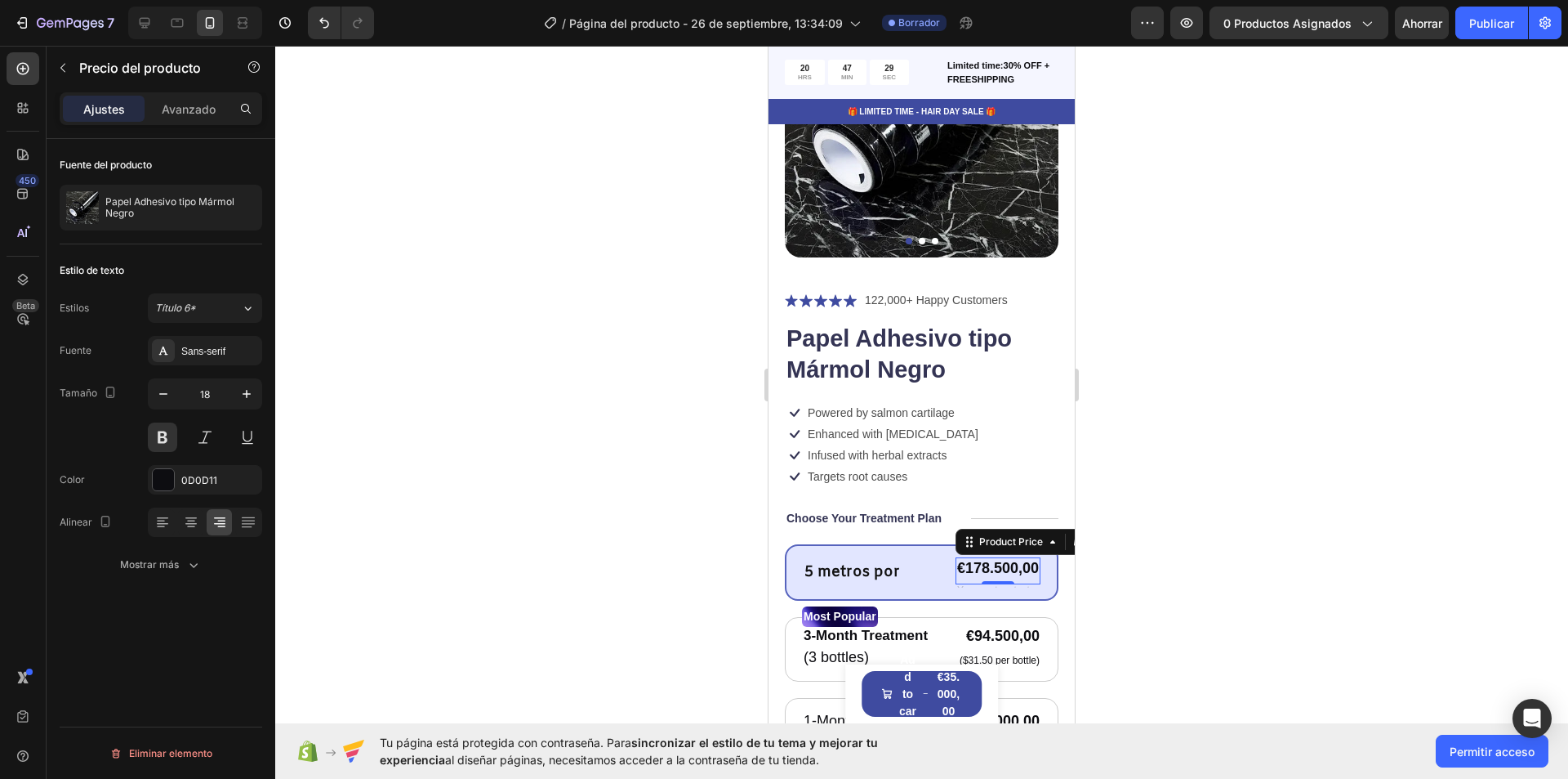
click at [1023, 560] on div "€178.500,00" at bounding box center [997, 567] width 85 height 22
click at [971, 557] on div "€178.500,00" at bounding box center [997, 567] width 85 height 22
click at [979, 557] on div "€178.500,00" at bounding box center [997, 567] width 85 height 22
click at [893, 563] on p "5 metros por" at bounding box center [852, 572] width 95 height 18
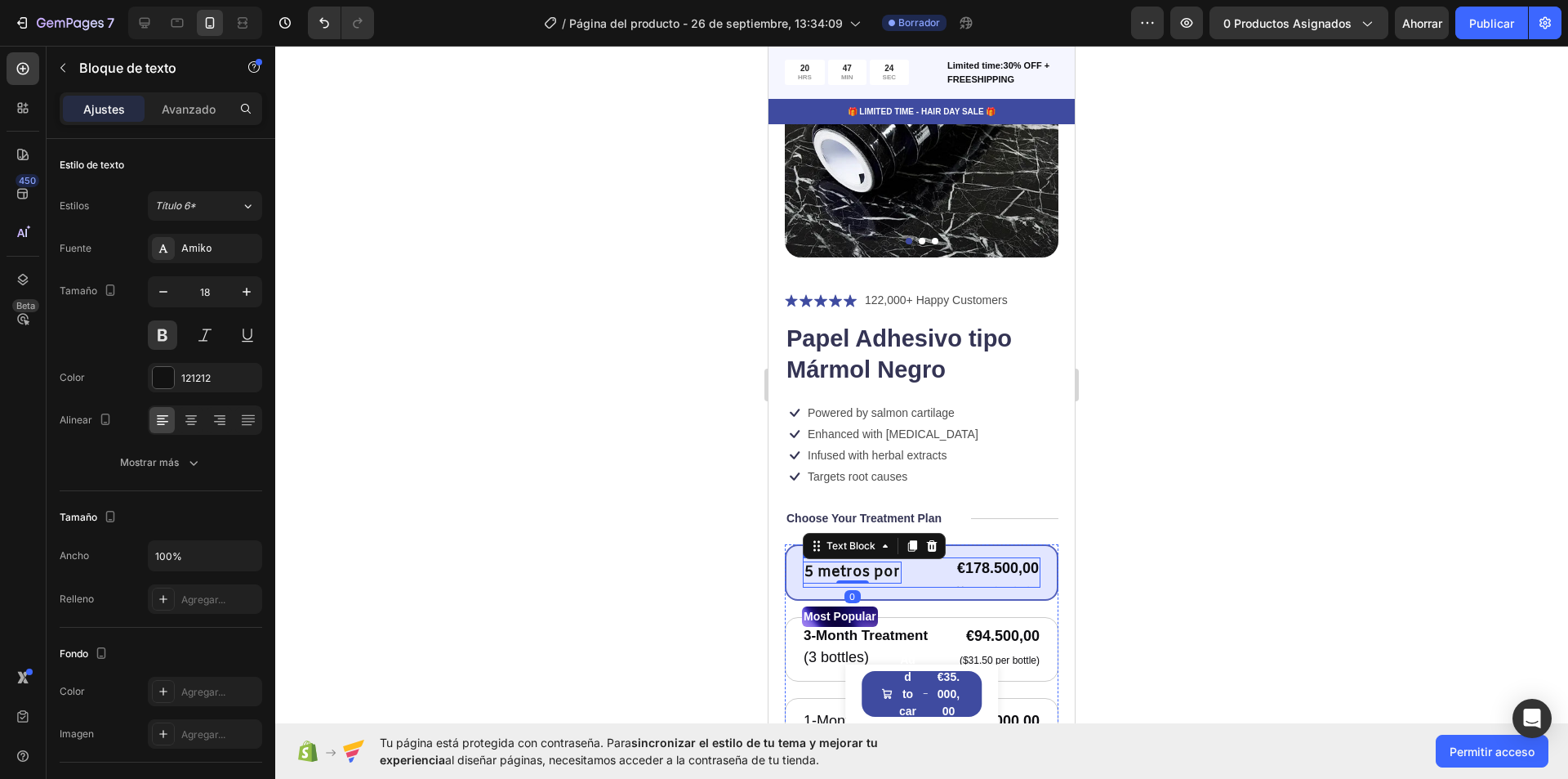
click at [929, 558] on div "5 metros por Text Block 0 €178.500,00 Product Price Product Price Text Block Ro…" at bounding box center [922, 572] width 238 height 31
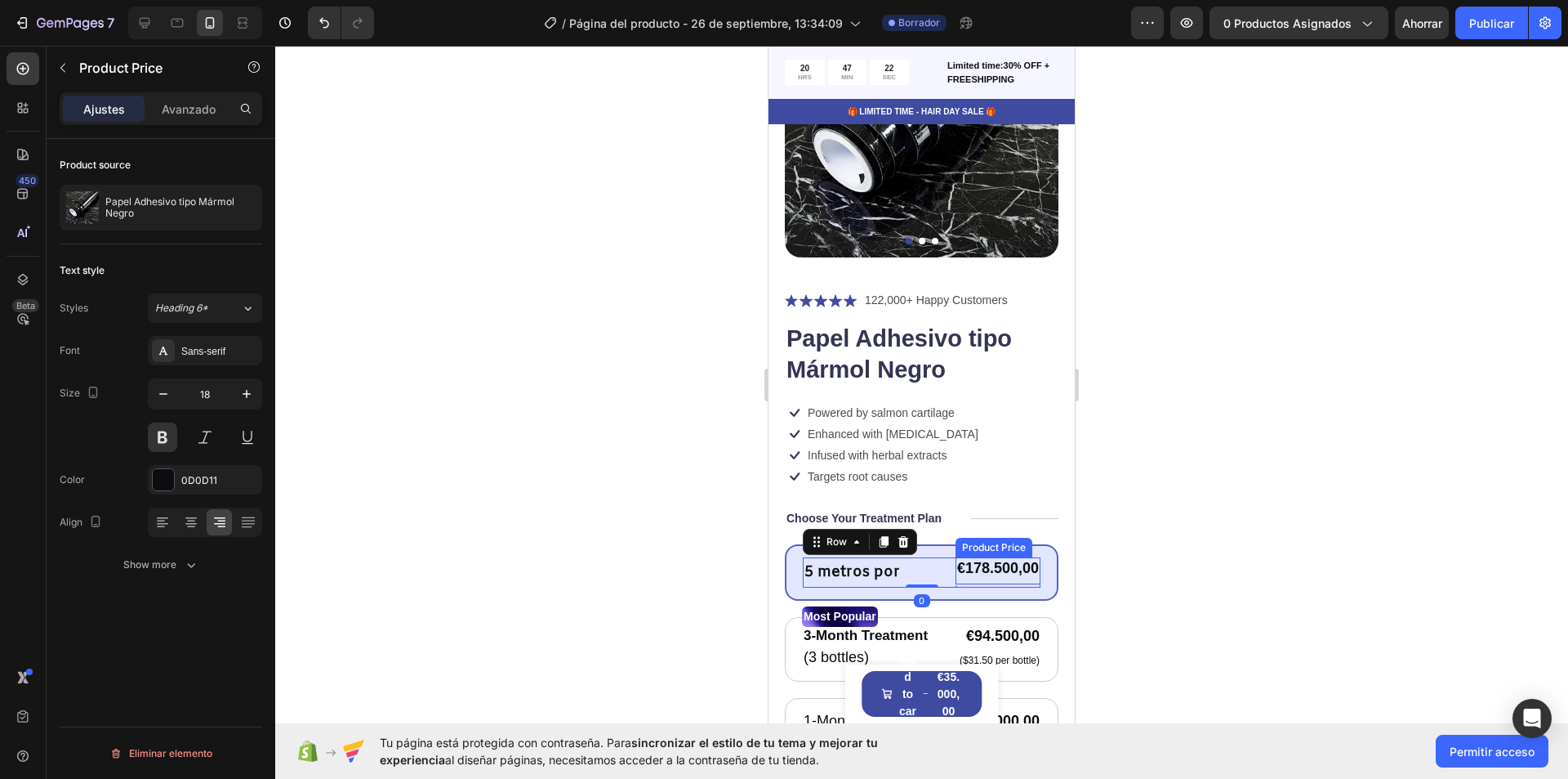
click at [969, 558] on div "€178.500,00" at bounding box center [997, 567] width 85 height 22
click at [1013, 558] on div "€178.500,00" at bounding box center [997, 567] width 85 height 22
click at [1032, 536] on div "Product Price" at bounding box center [1011, 541] width 70 height 15
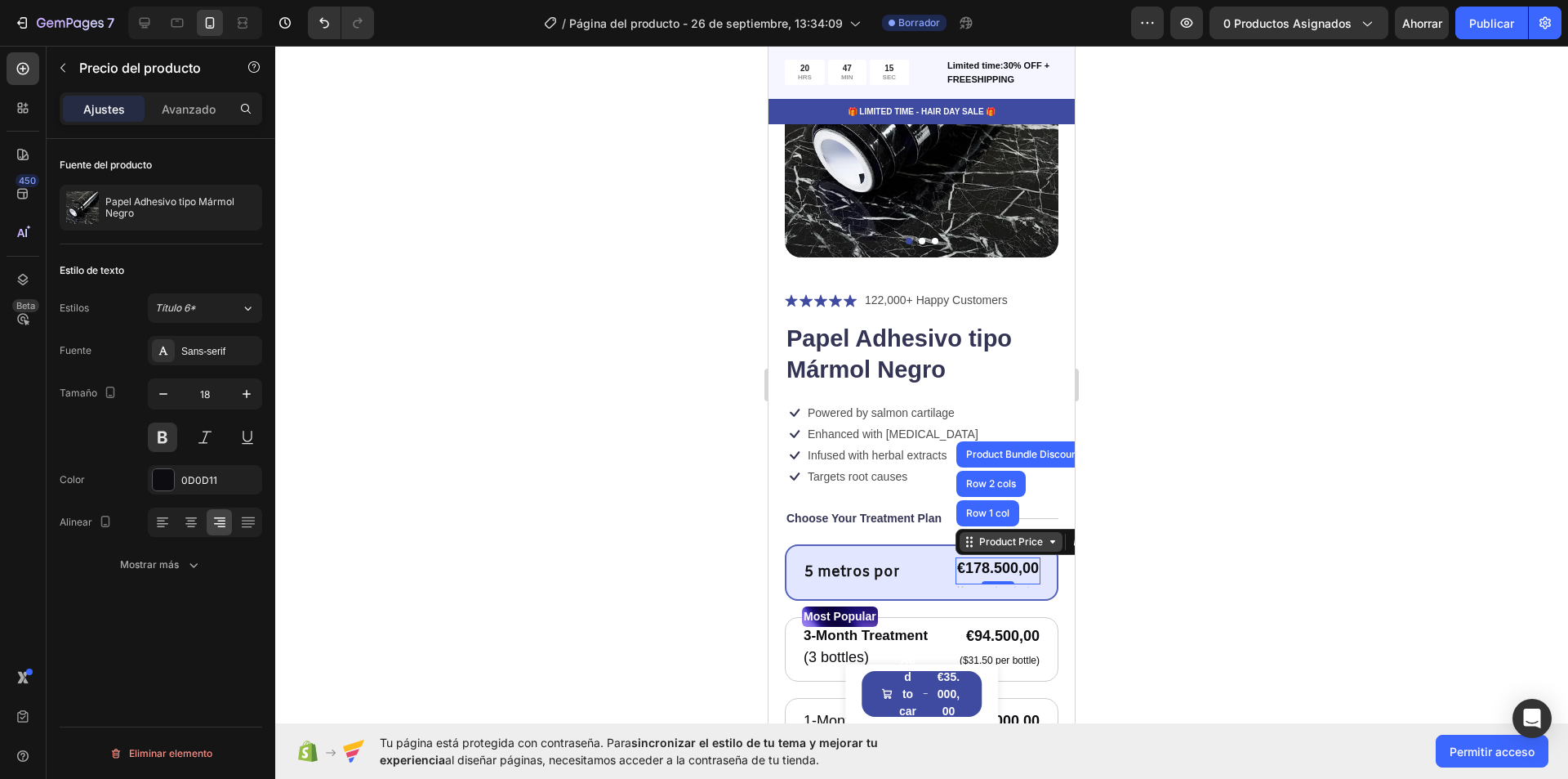
click at [1032, 536] on div "Product Price" at bounding box center [1011, 541] width 70 height 15
click at [1070, 536] on div "Edit content in Shopify" at bounding box center [1079, 541] width 19 height 19
click at [983, 557] on div "€178.500,00" at bounding box center [997, 567] width 85 height 22
click at [963, 535] on icon at bounding box center [969, 541] width 13 height 13
click at [972, 567] on div "Text Block" at bounding box center [987, 574] width 56 height 15
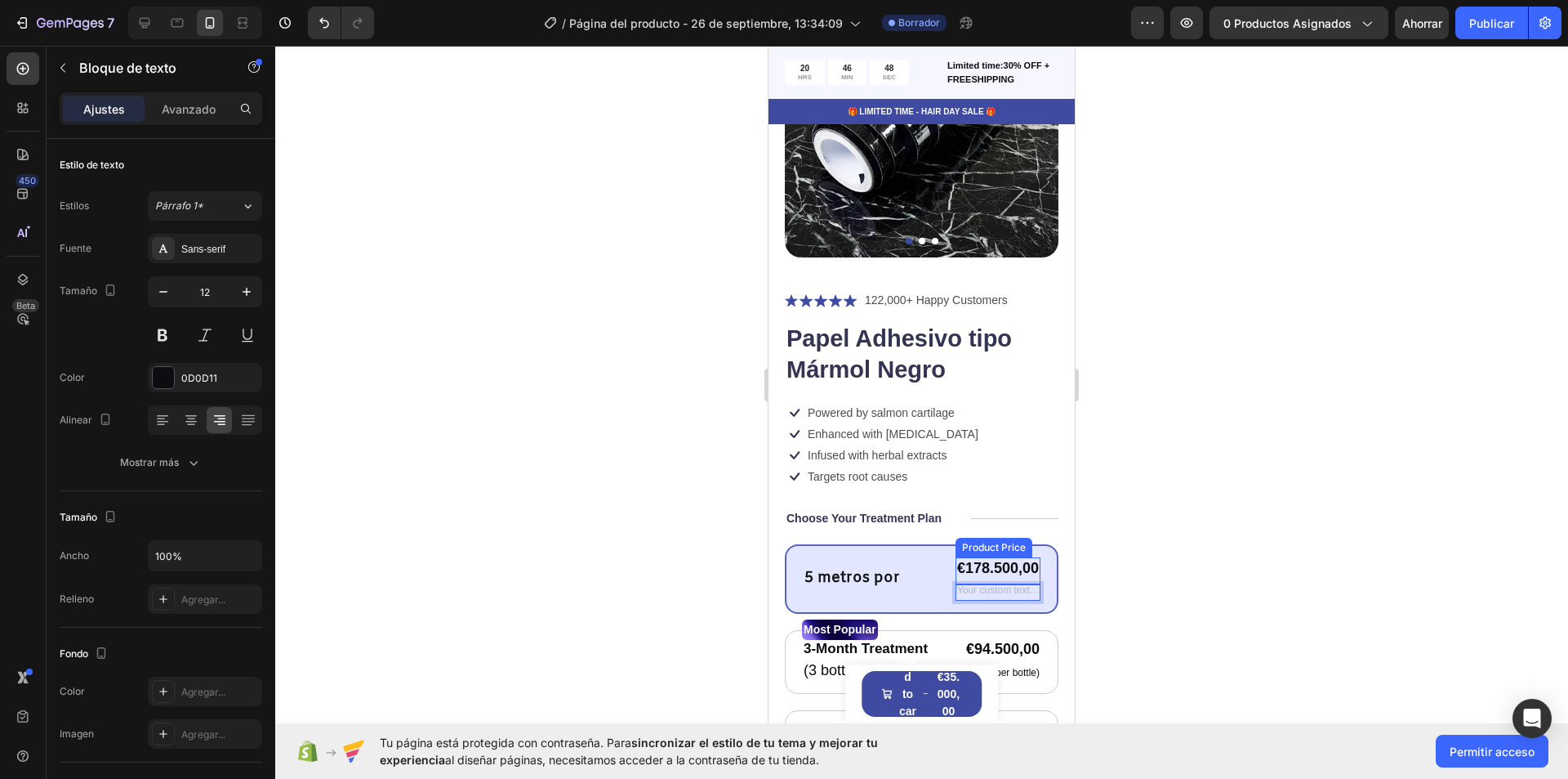
click at [975, 557] on div "€178.500,00" at bounding box center [997, 567] width 85 height 22
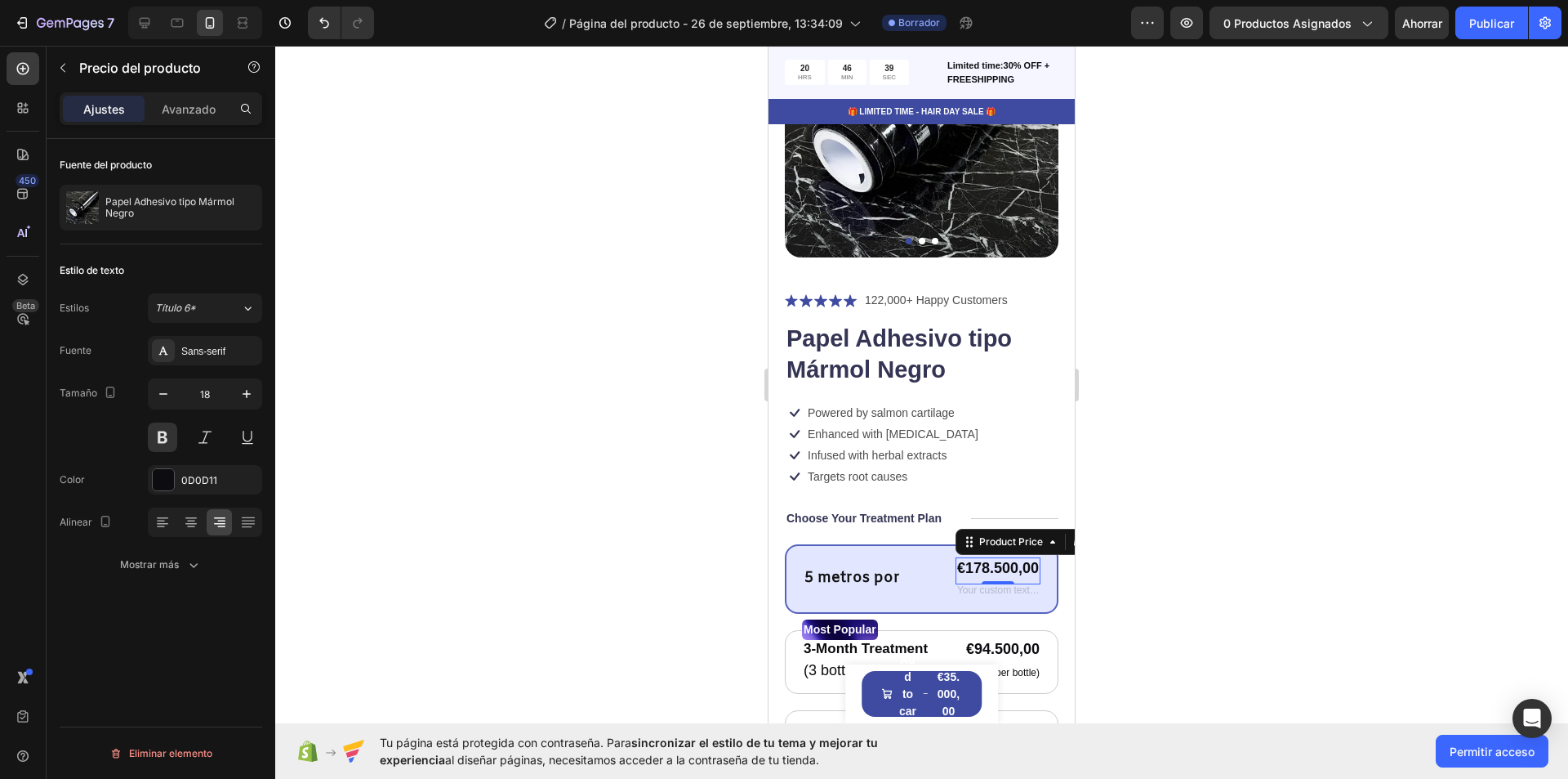
click at [985, 558] on div "€178.500,00" at bounding box center [997, 567] width 85 height 22
drag, startPoint x: 151, startPoint y: 31, endPoint x: 148, endPoint y: 115, distance: 84.1
click at [151, 31] on icon at bounding box center [144, 23] width 17 height 17
type input "16"
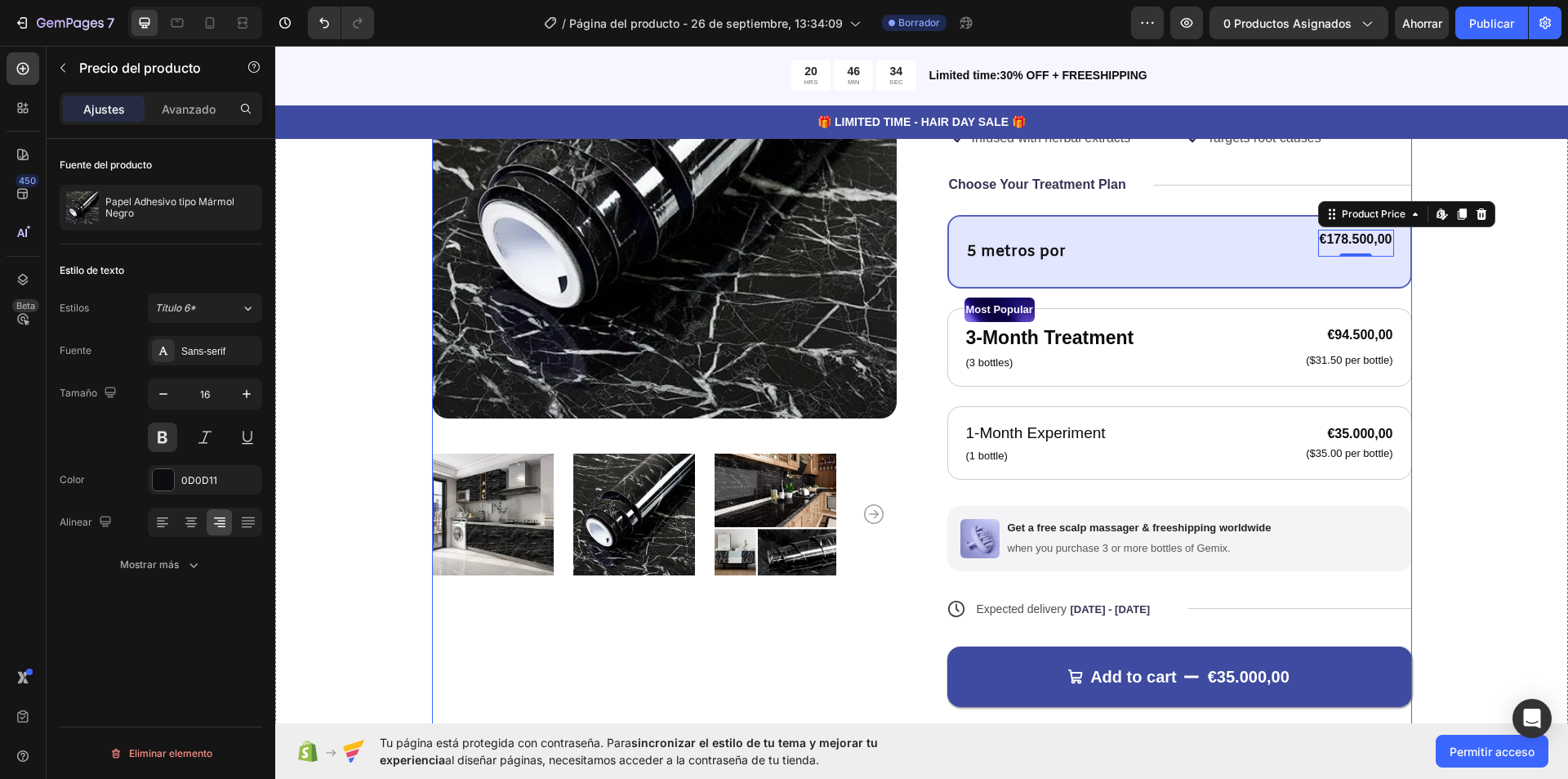
scroll to position [220, 0]
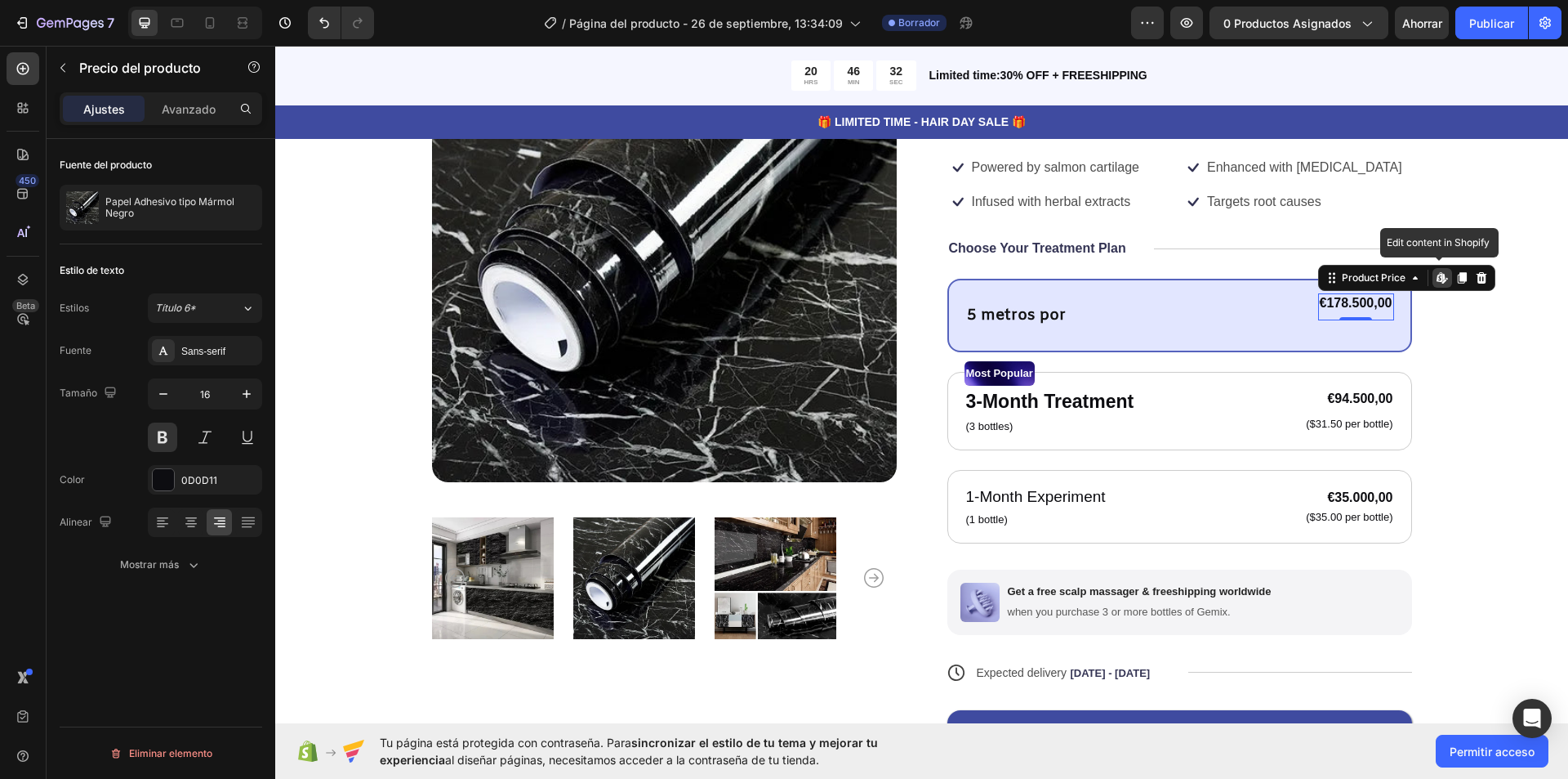
click at [1440, 282] on icon at bounding box center [1442, 277] width 13 height 13
click at [1476, 278] on icon at bounding box center [1481, 277] width 10 height 11
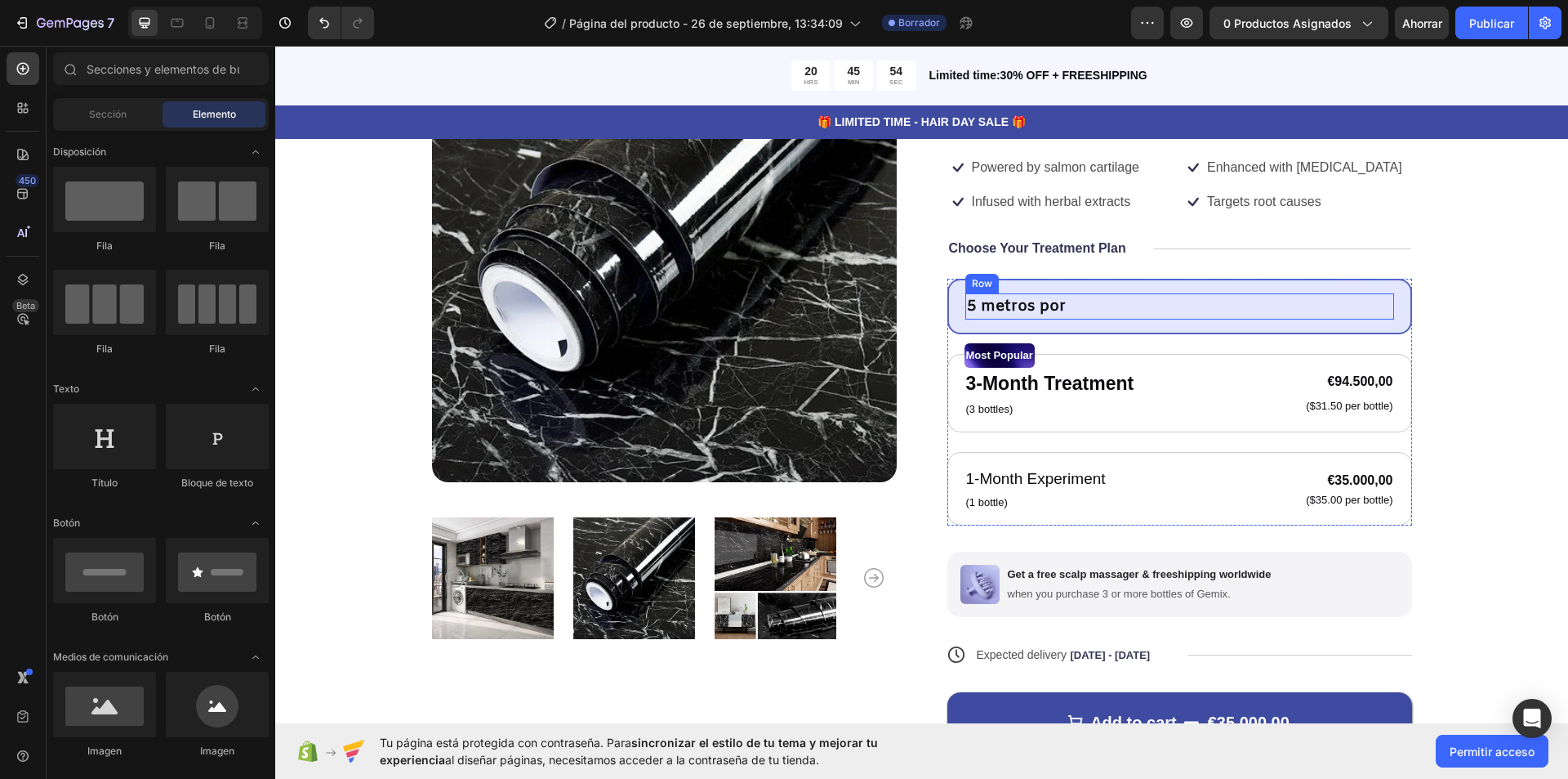
click at [1311, 301] on div "5 metros por Text Block Text Block Row Row" at bounding box center [1180, 307] width 429 height 27
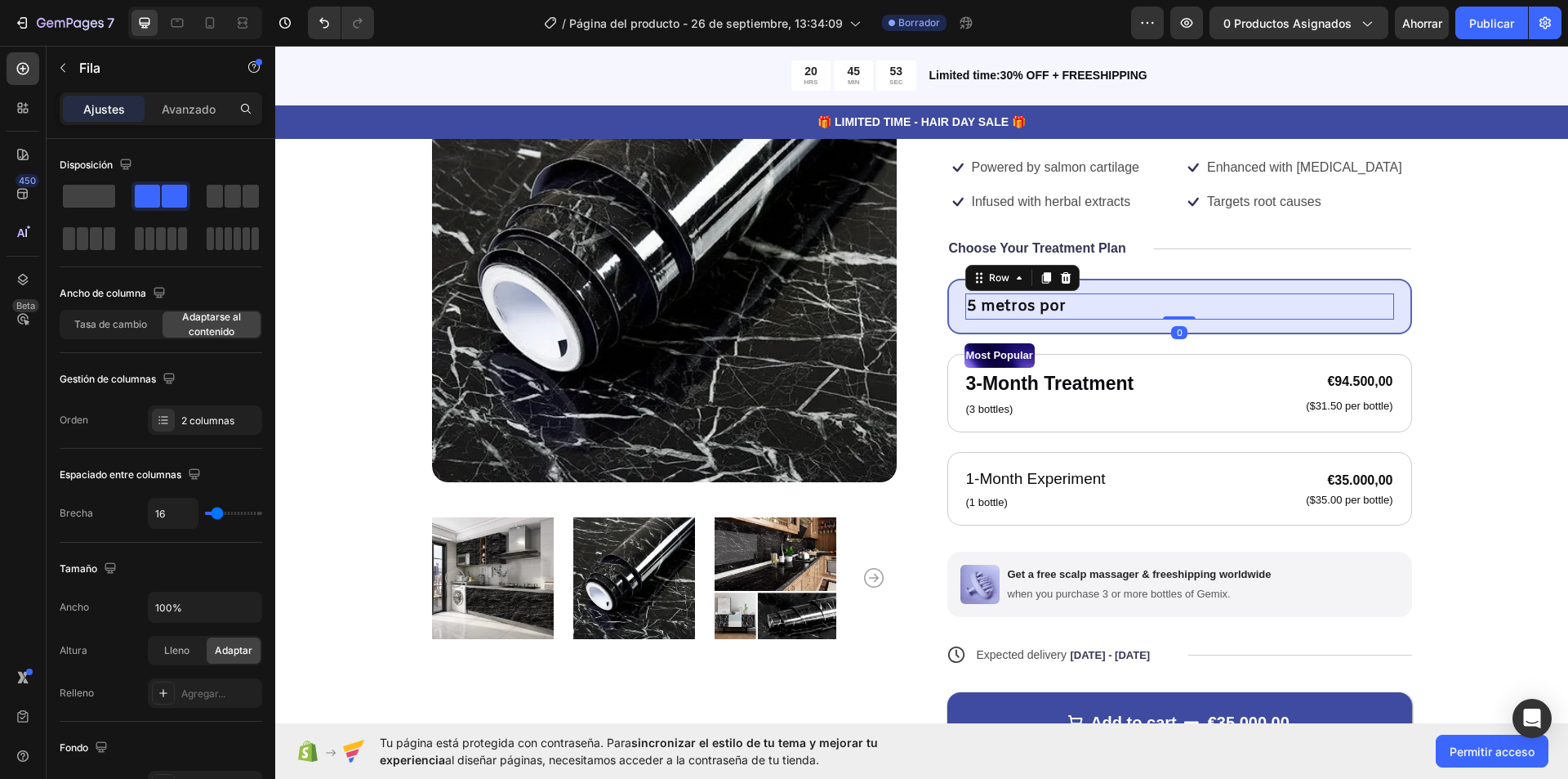
click at [1358, 307] on div "5 metros por Text Block Text Block Row Row 0" at bounding box center [1180, 307] width 429 height 27
click at [1035, 304] on p "5 metros por" at bounding box center [1016, 306] width 99 height 24
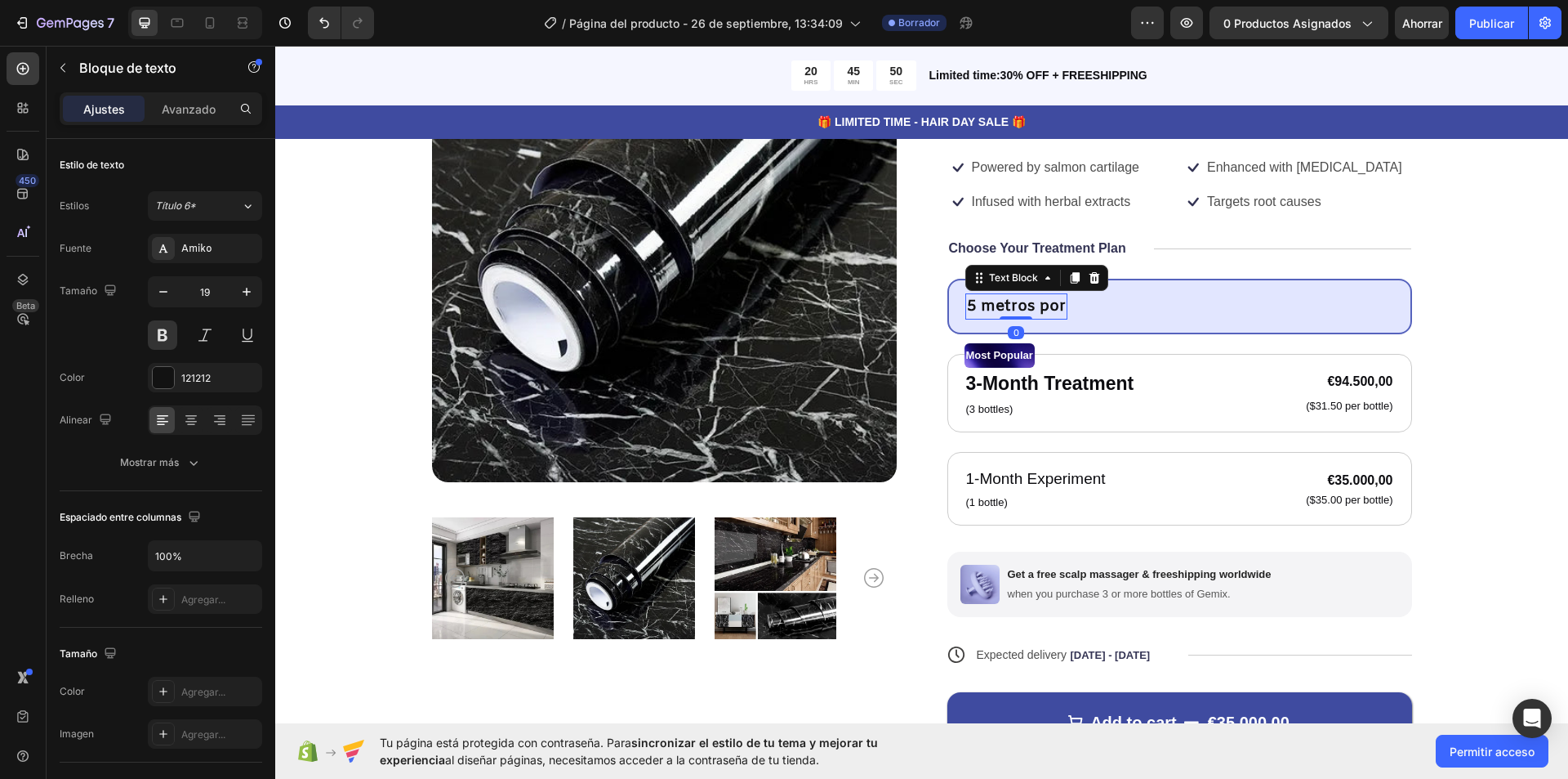
click at [1051, 311] on p "5 metros por" at bounding box center [1016, 306] width 99 height 24
click at [1056, 310] on p "5 metros por" at bounding box center [1016, 306] width 99 height 24
drag, startPoint x: 1348, startPoint y: 298, endPoint x: 1358, endPoint y: 302, distance: 10.8
click at [1349, 298] on div "5 metros por Text Block Text Block Row Row 0" at bounding box center [1180, 307] width 429 height 27
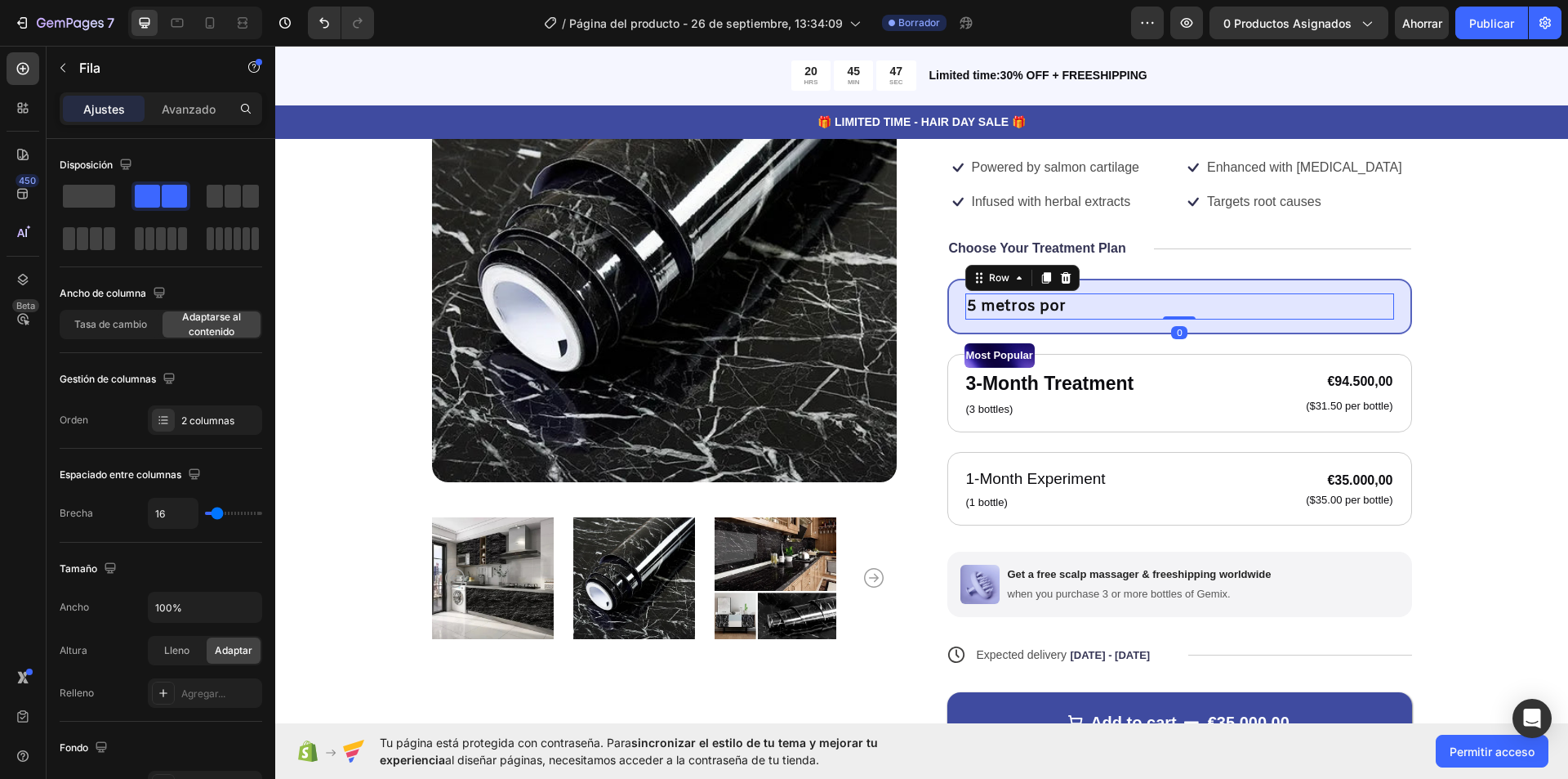
click at [1377, 303] on div "5 metros por Text Block Text Block Row Row 0" at bounding box center [1180, 307] width 429 height 27
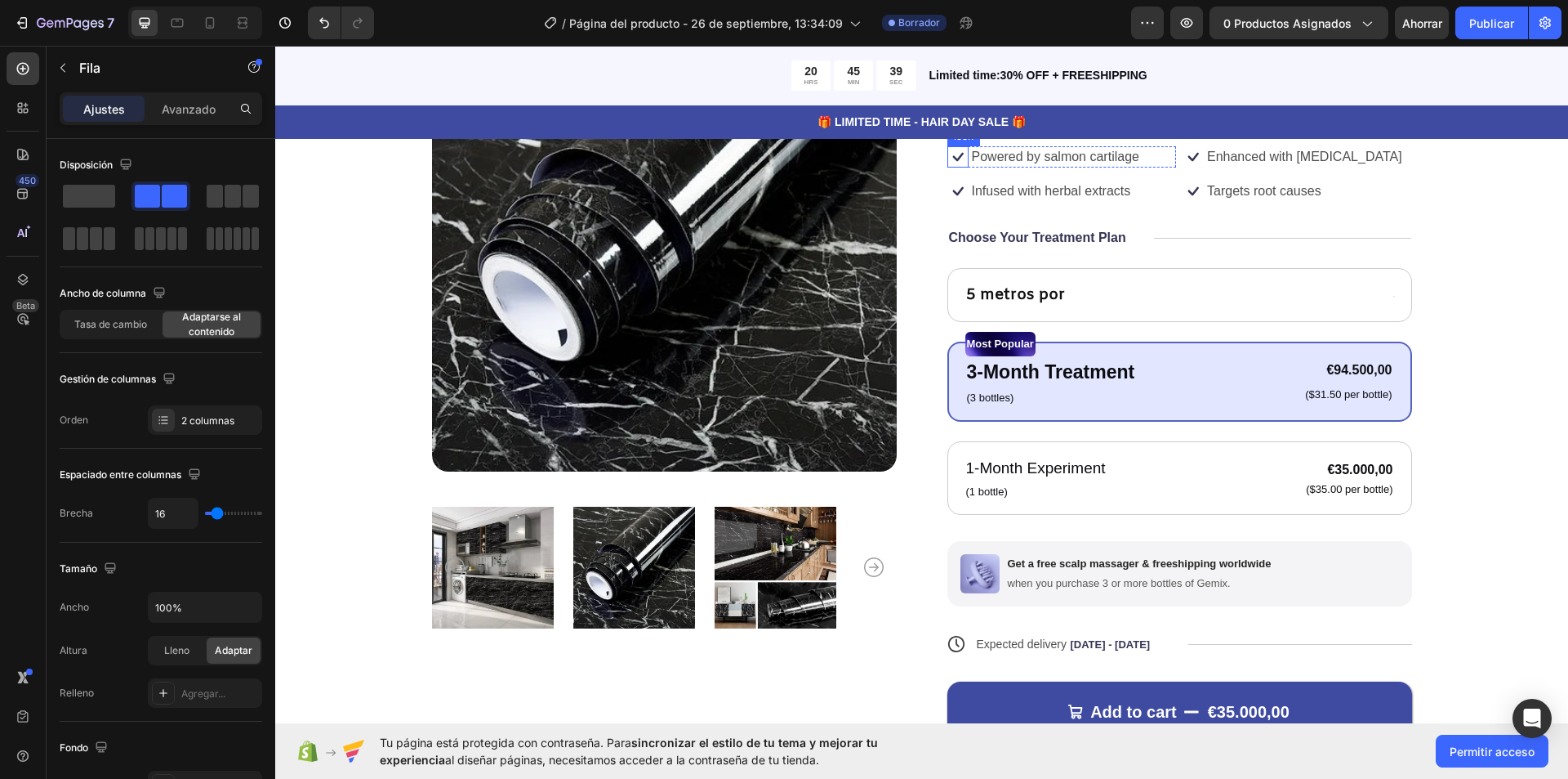
scroll to position [31, 0]
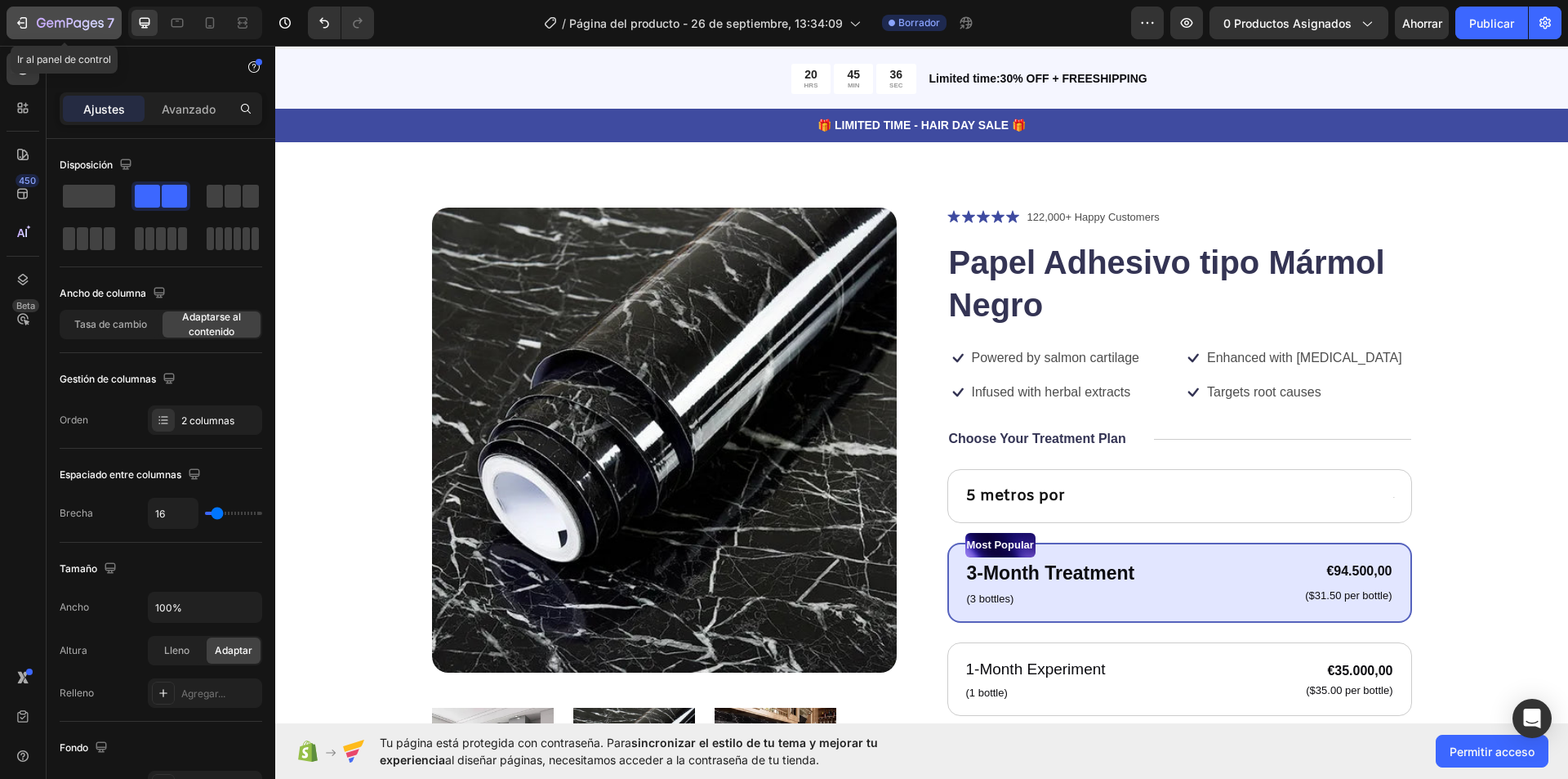
click at [80, 31] on icon "button" at bounding box center [70, 24] width 67 height 14
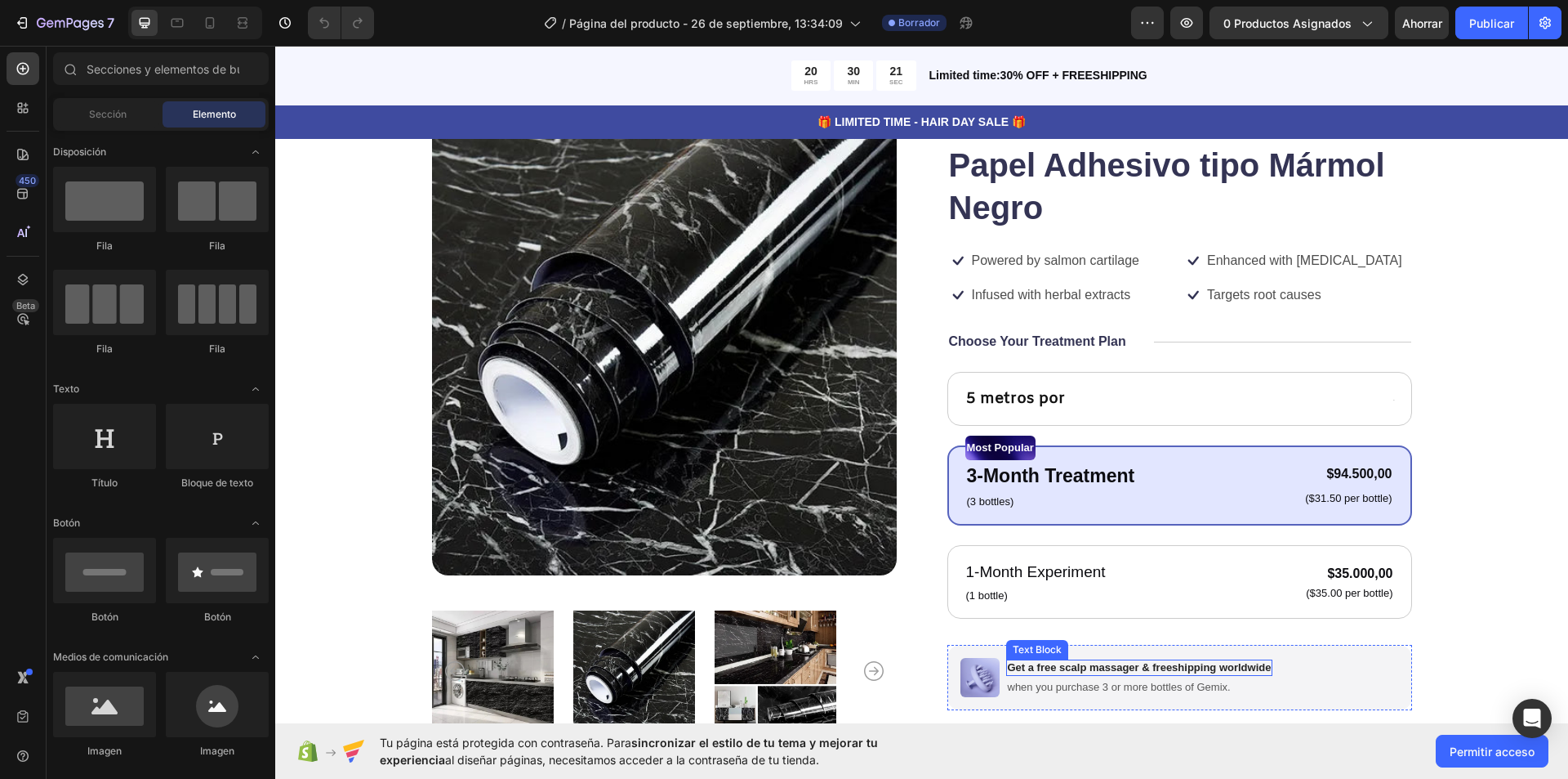
scroll to position [191, 0]
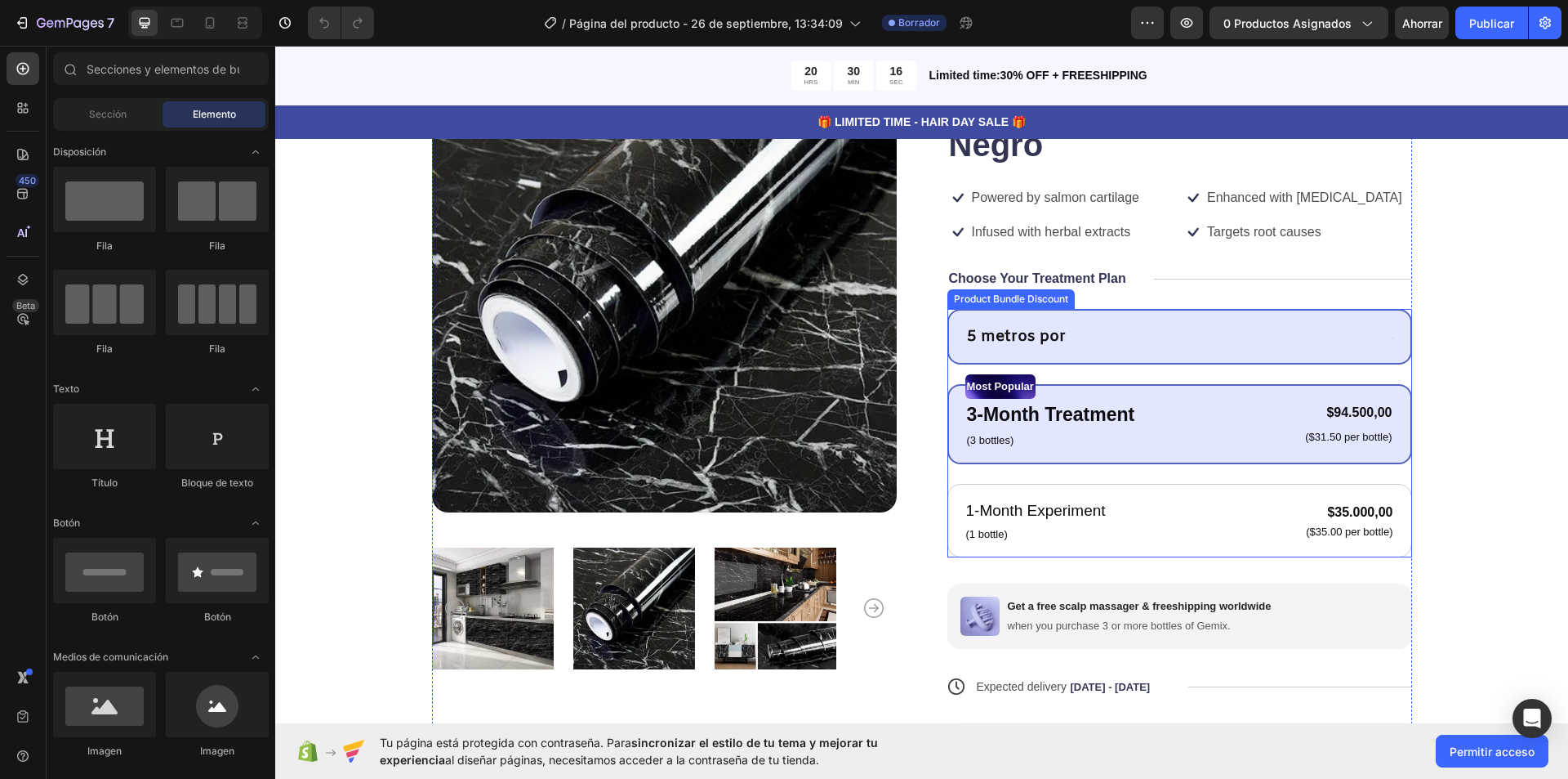
click at [1105, 321] on div "5 metros por Text Block Text Block Row Row" at bounding box center [1180, 337] width 465 height 56
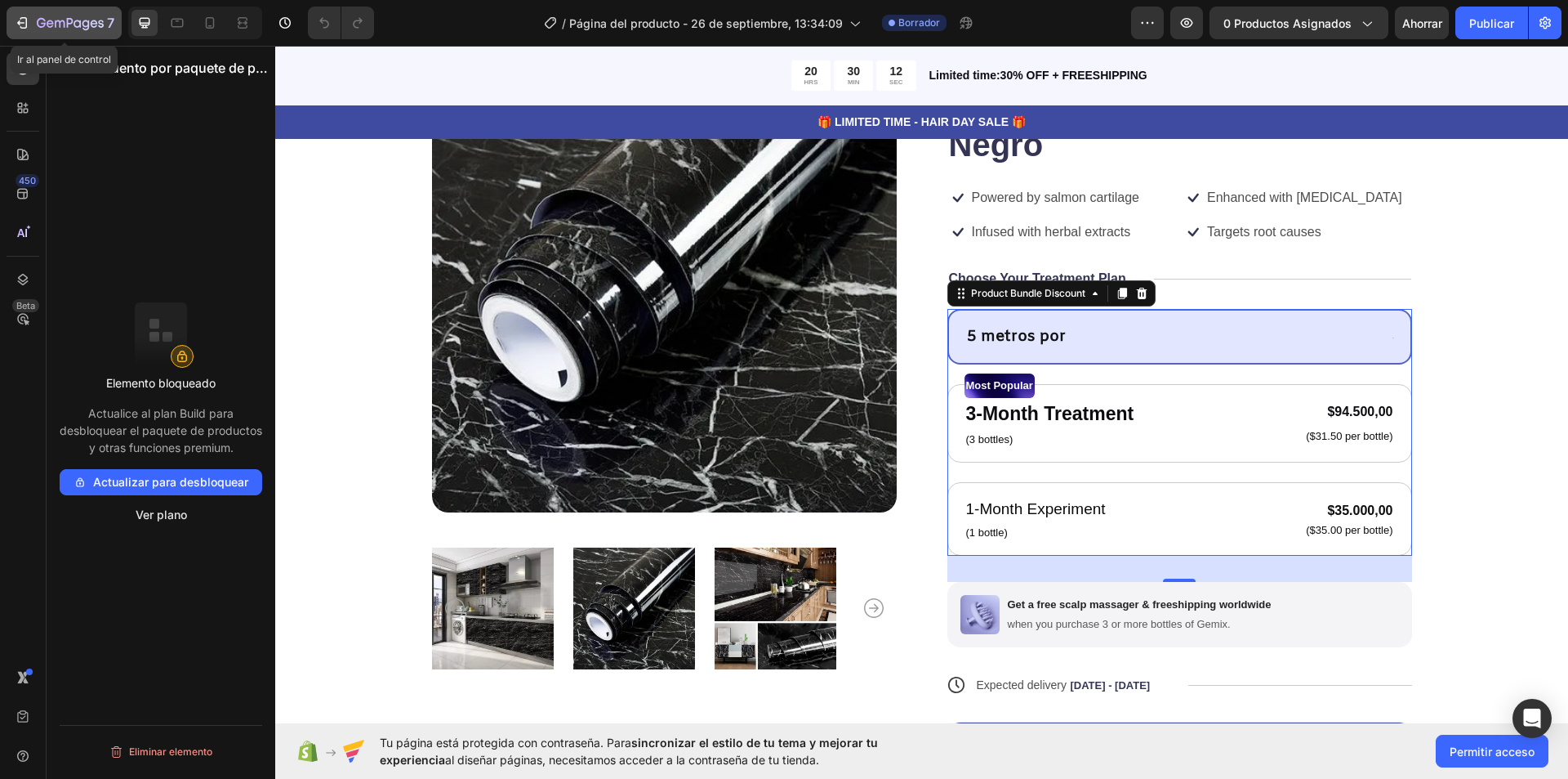
click at [46, 16] on div "7" at bounding box center [75, 23] width 78 height 19
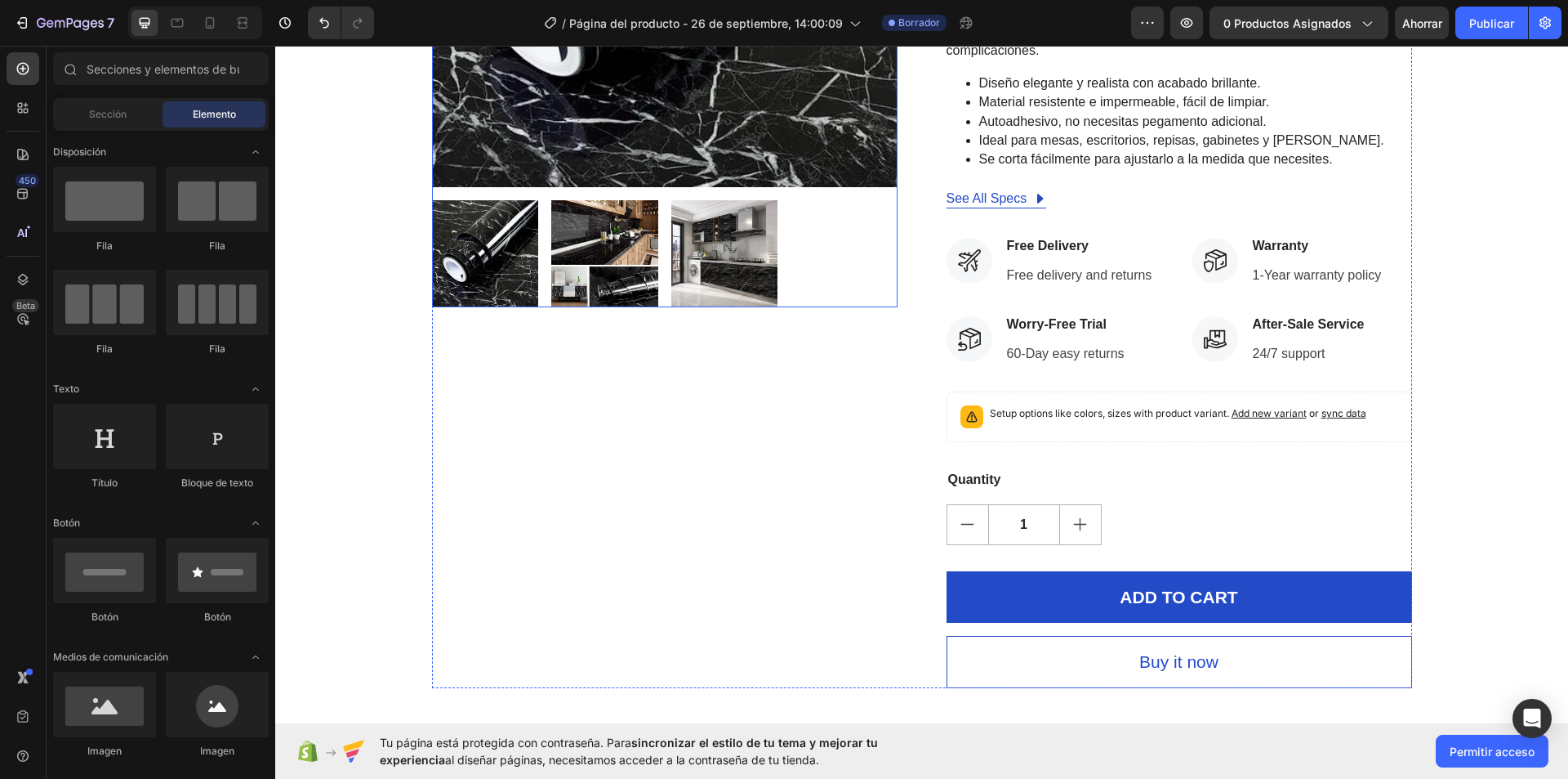
scroll to position [381, 0]
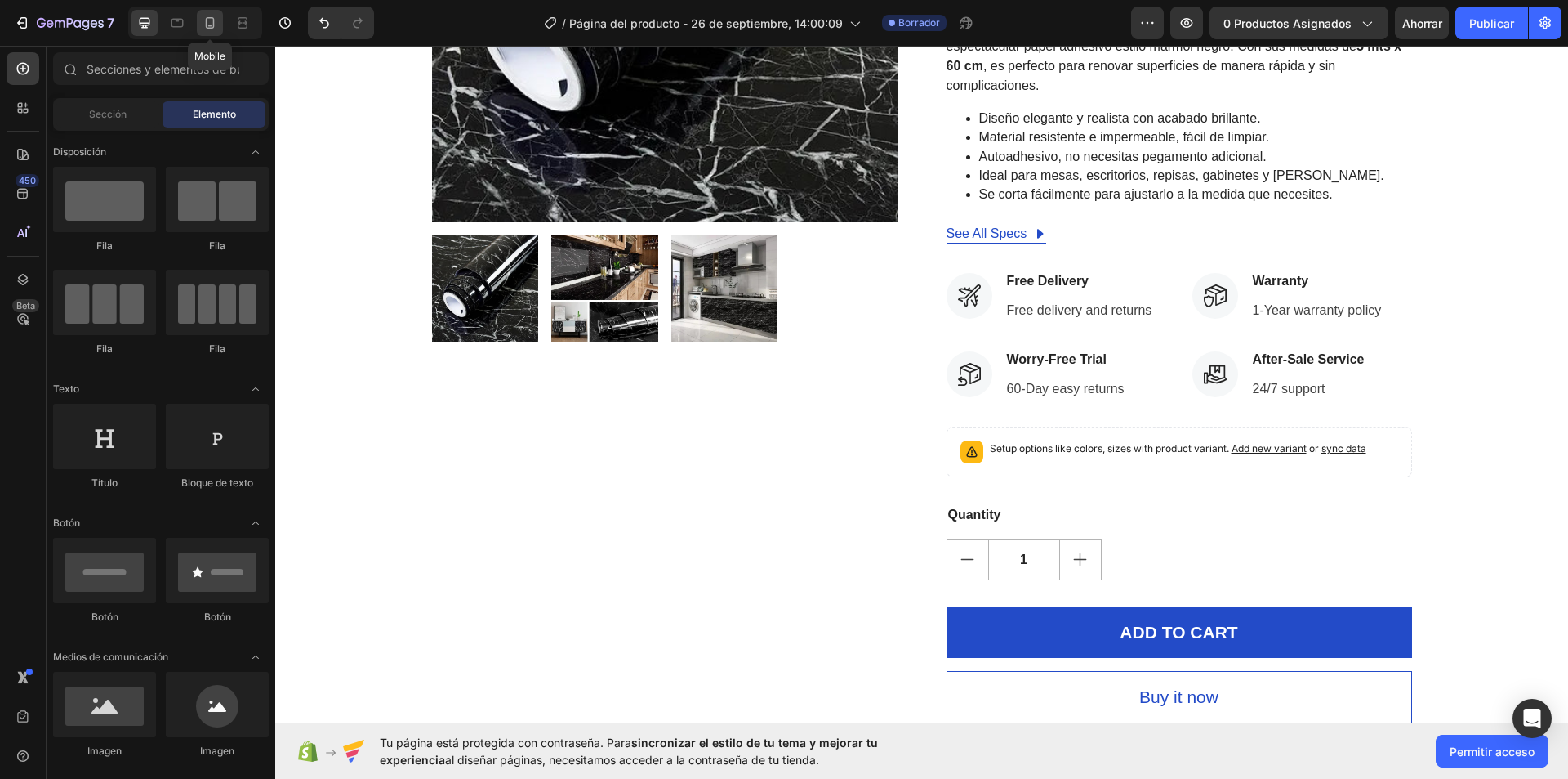
click at [215, 20] on icon at bounding box center [210, 23] width 17 height 17
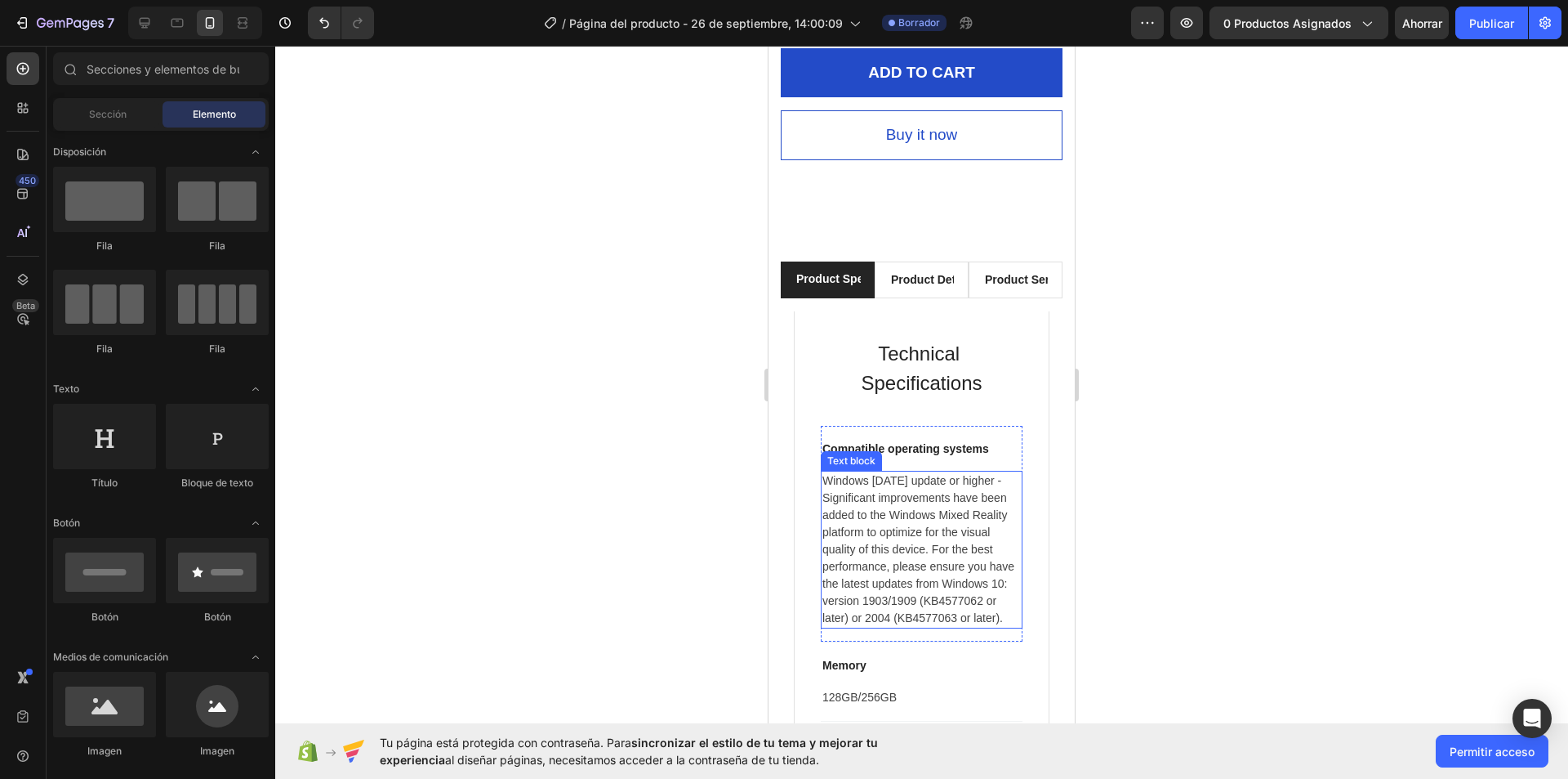
scroll to position [1144, 0]
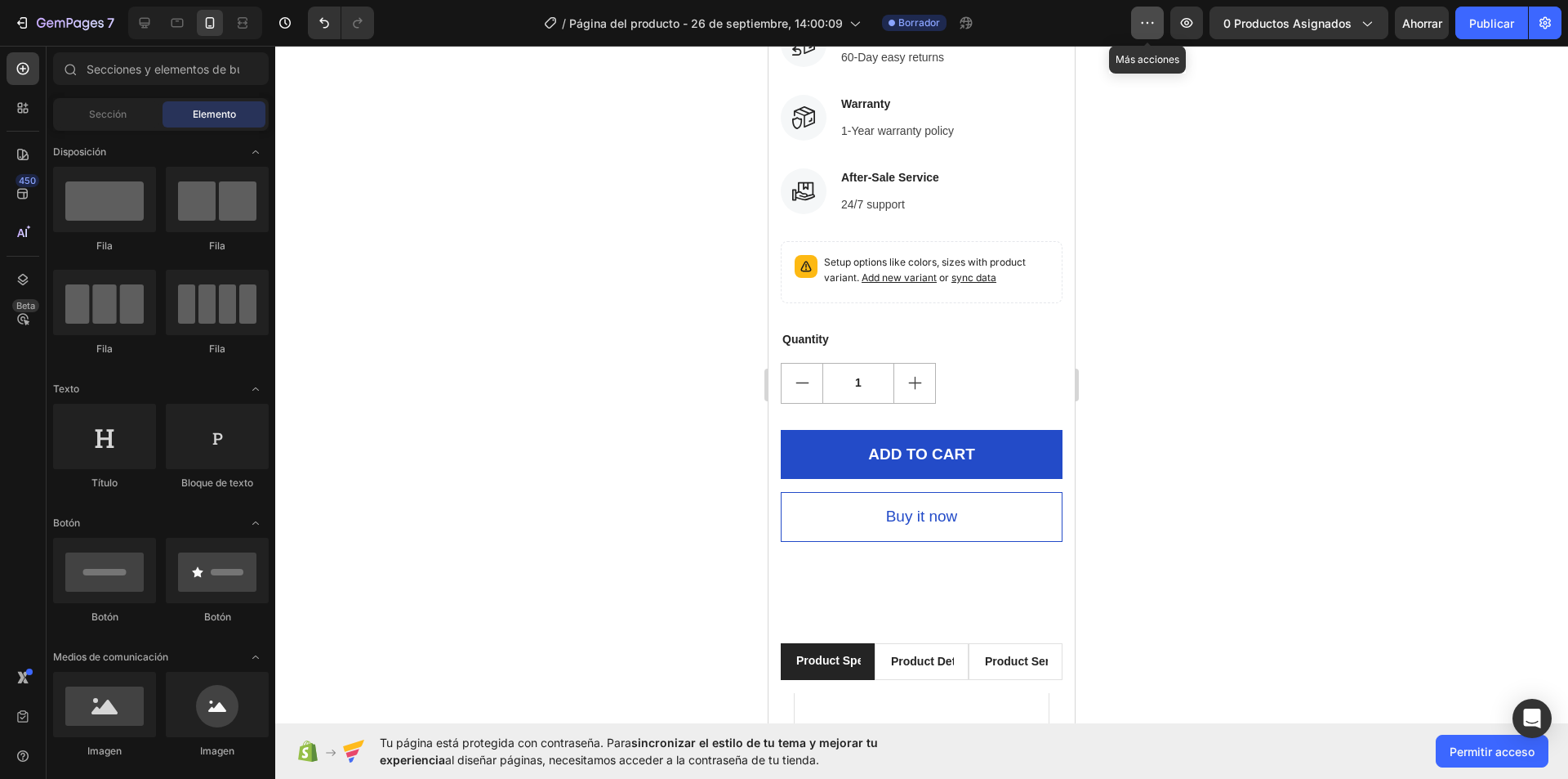
click at [1149, 24] on icon "button" at bounding box center [1148, 23] width 17 height 17
drag, startPoint x: 530, startPoint y: 274, endPoint x: 592, endPoint y: 311, distance: 72.2
click at [531, 274] on div at bounding box center [921, 412] width 1293 height 733
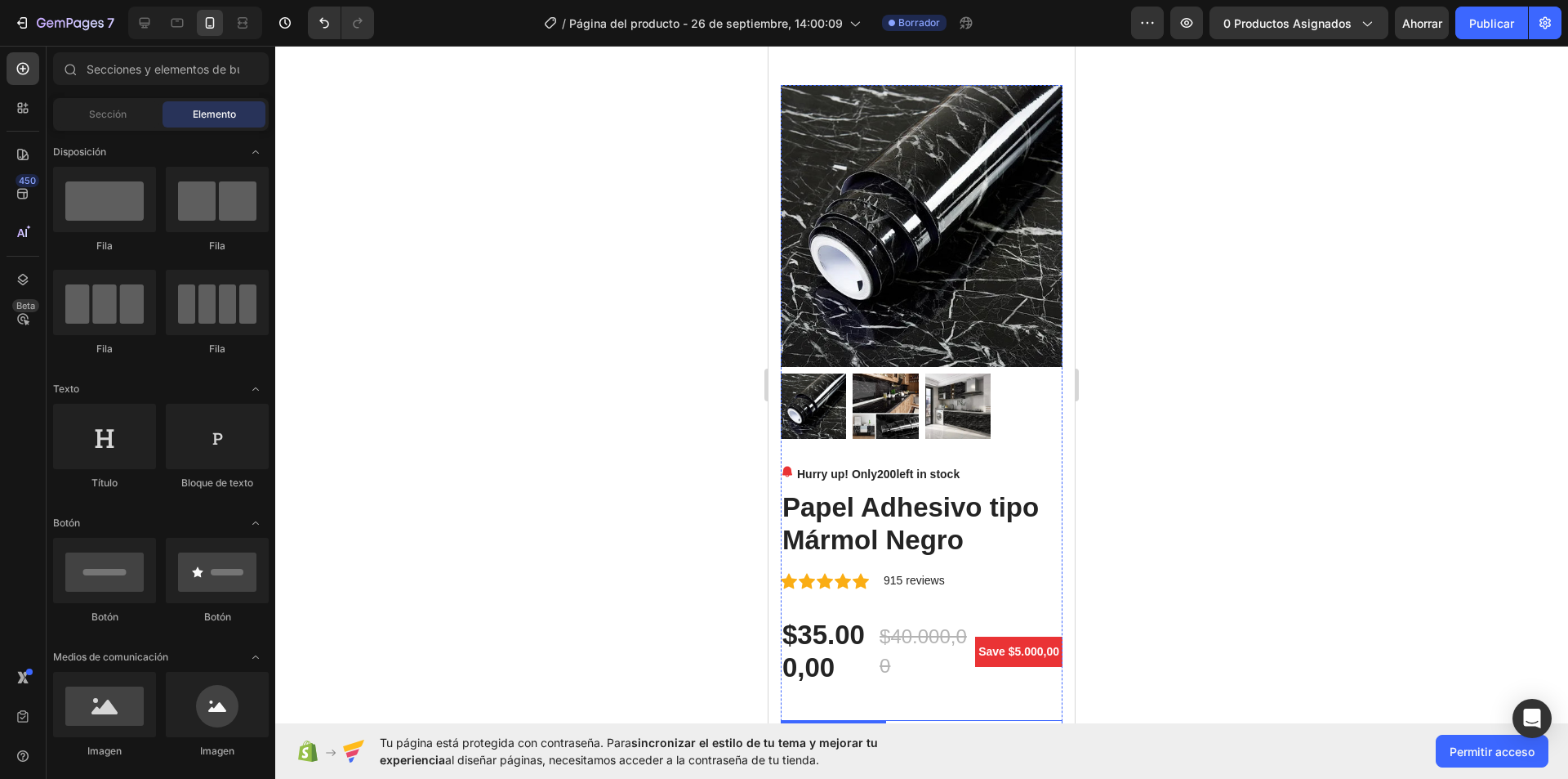
scroll to position [0, 0]
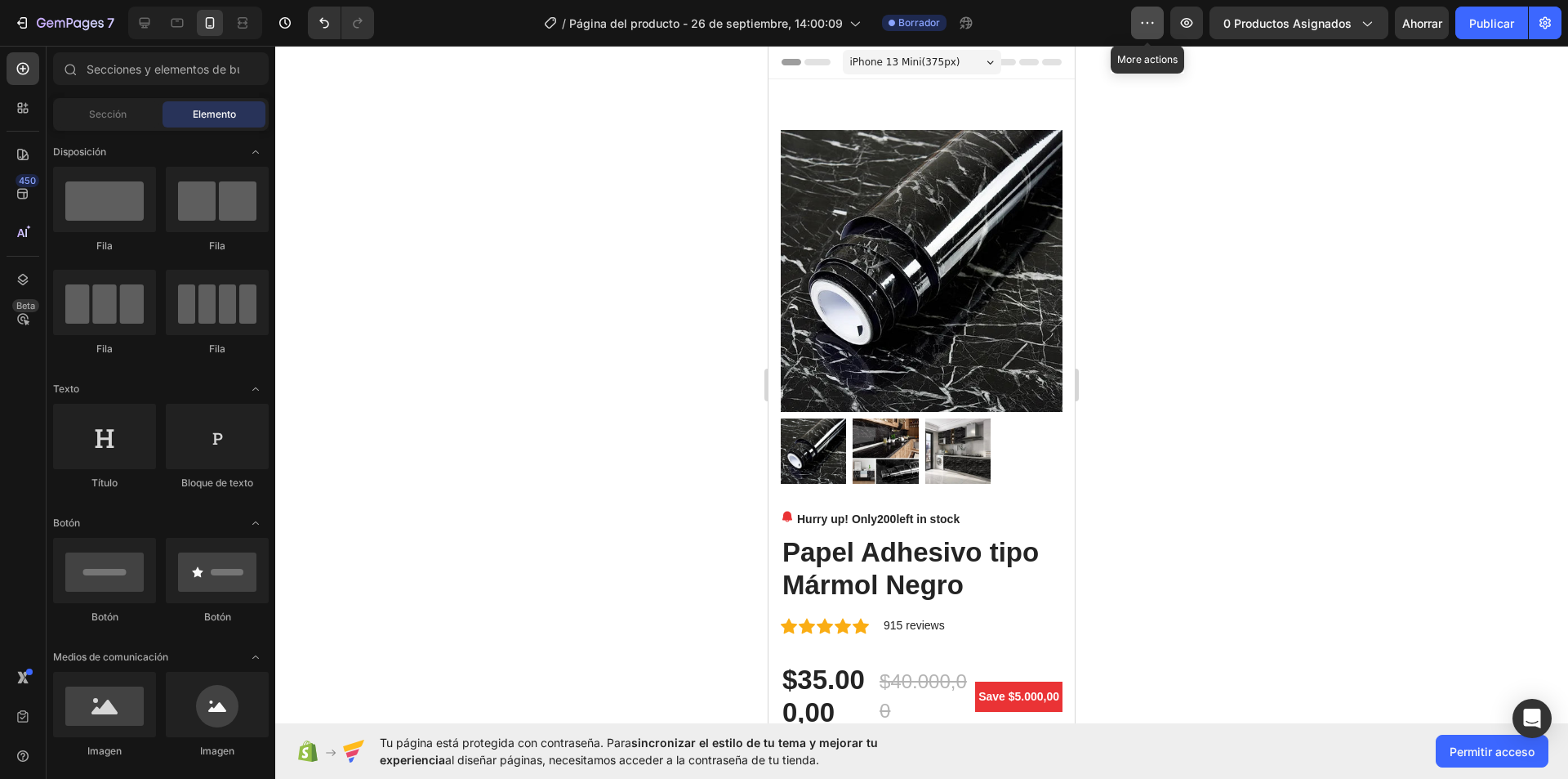
click at [1148, 20] on icon "button" at bounding box center [1148, 23] width 17 height 17
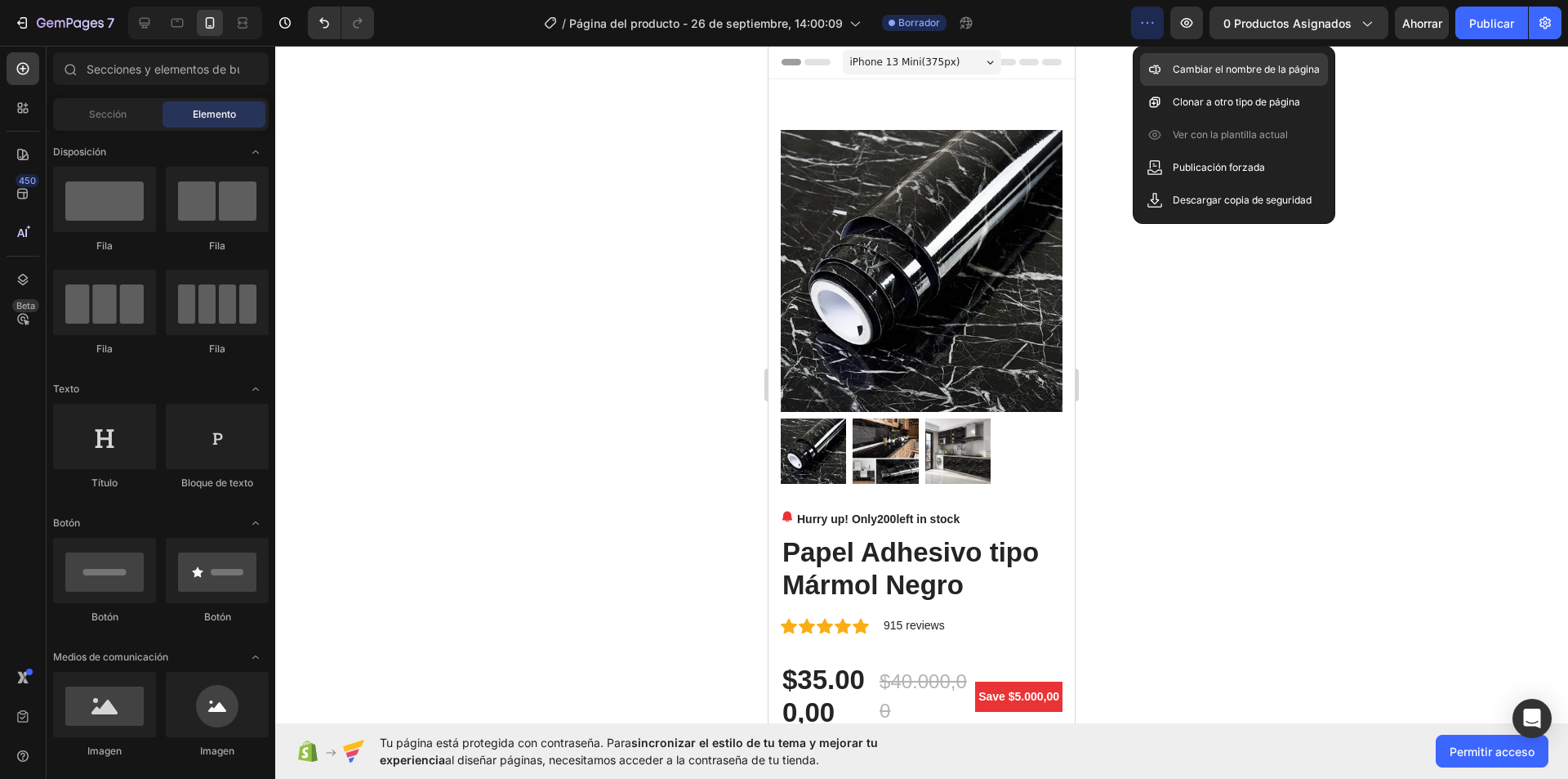
click at [1303, 78] on div "Cambiar el nombre de la página" at bounding box center [1234, 69] width 188 height 32
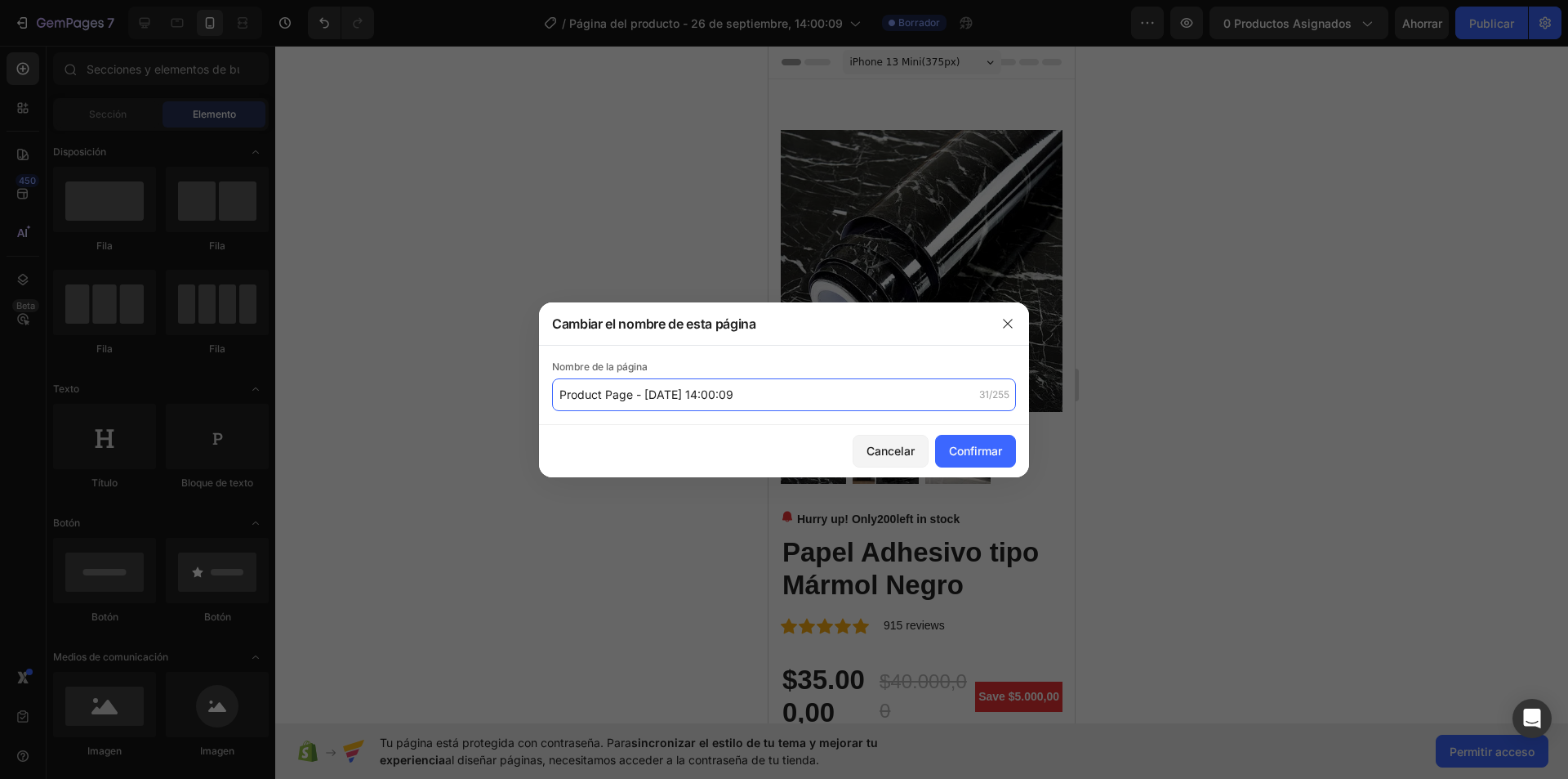
click at [830, 395] on input "Product Page - [DATE] 14:00:09" at bounding box center [784, 394] width 464 height 32
type input "DISTRI [PERSON_NAME] [PERSON_NAME]"
click at [985, 452] on font "Confirmar" at bounding box center [975, 450] width 53 height 14
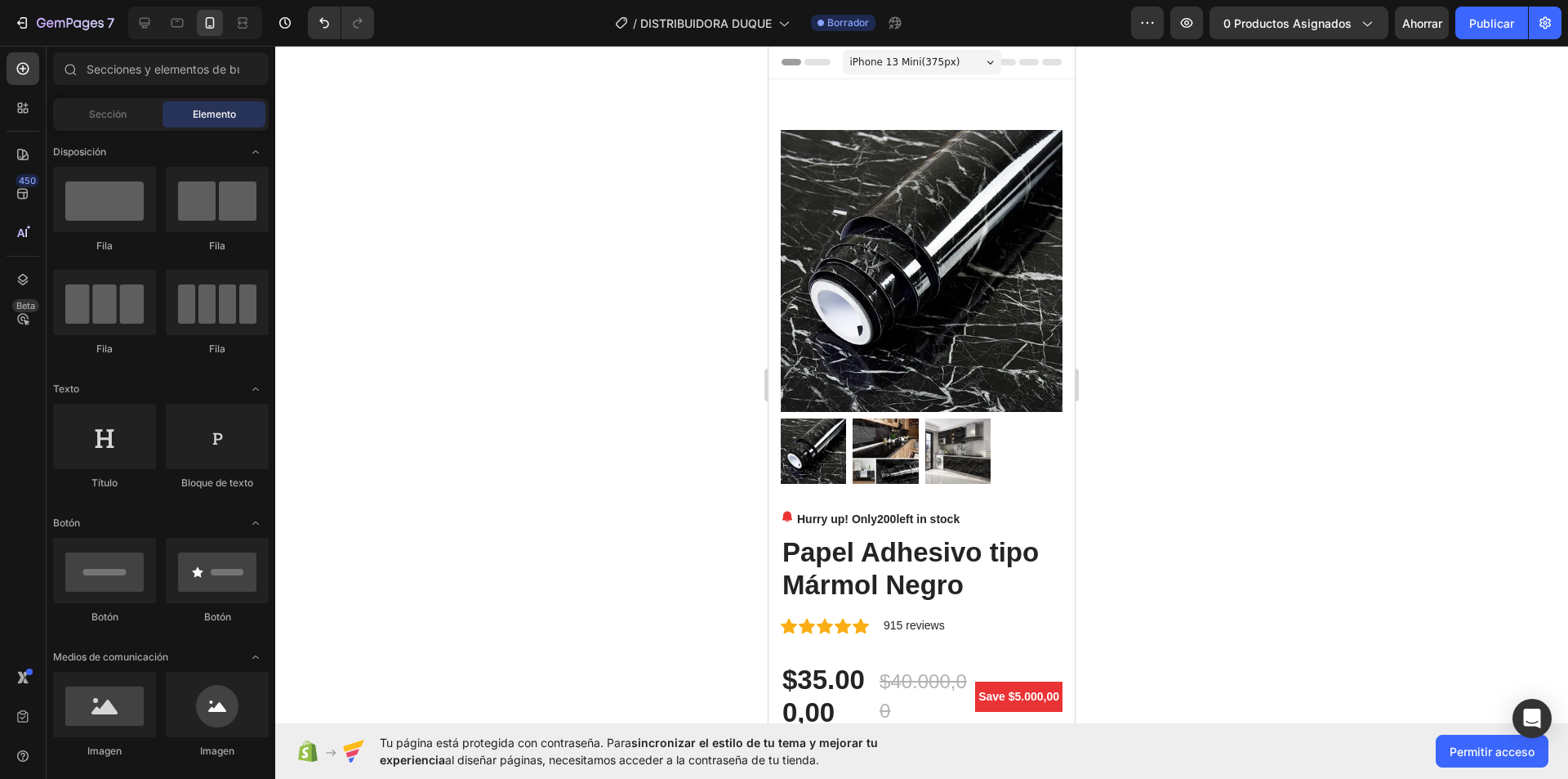
click at [947, 56] on div "iPhone 13 Mini ( 375 px)" at bounding box center [921, 62] width 158 height 24
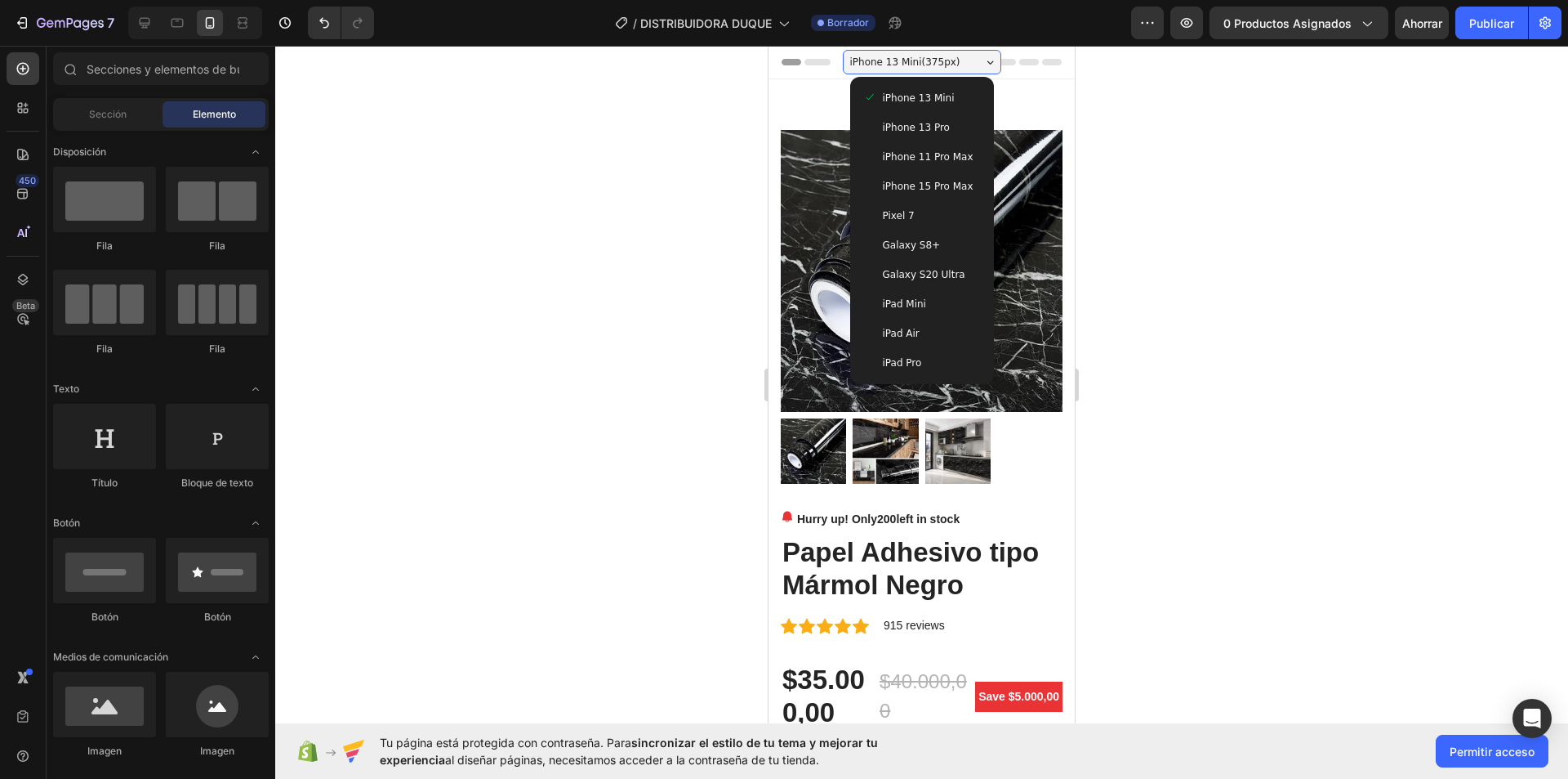
click at [947, 56] on div "iPhone 13 Mini ( 375 px)" at bounding box center [921, 62] width 158 height 24
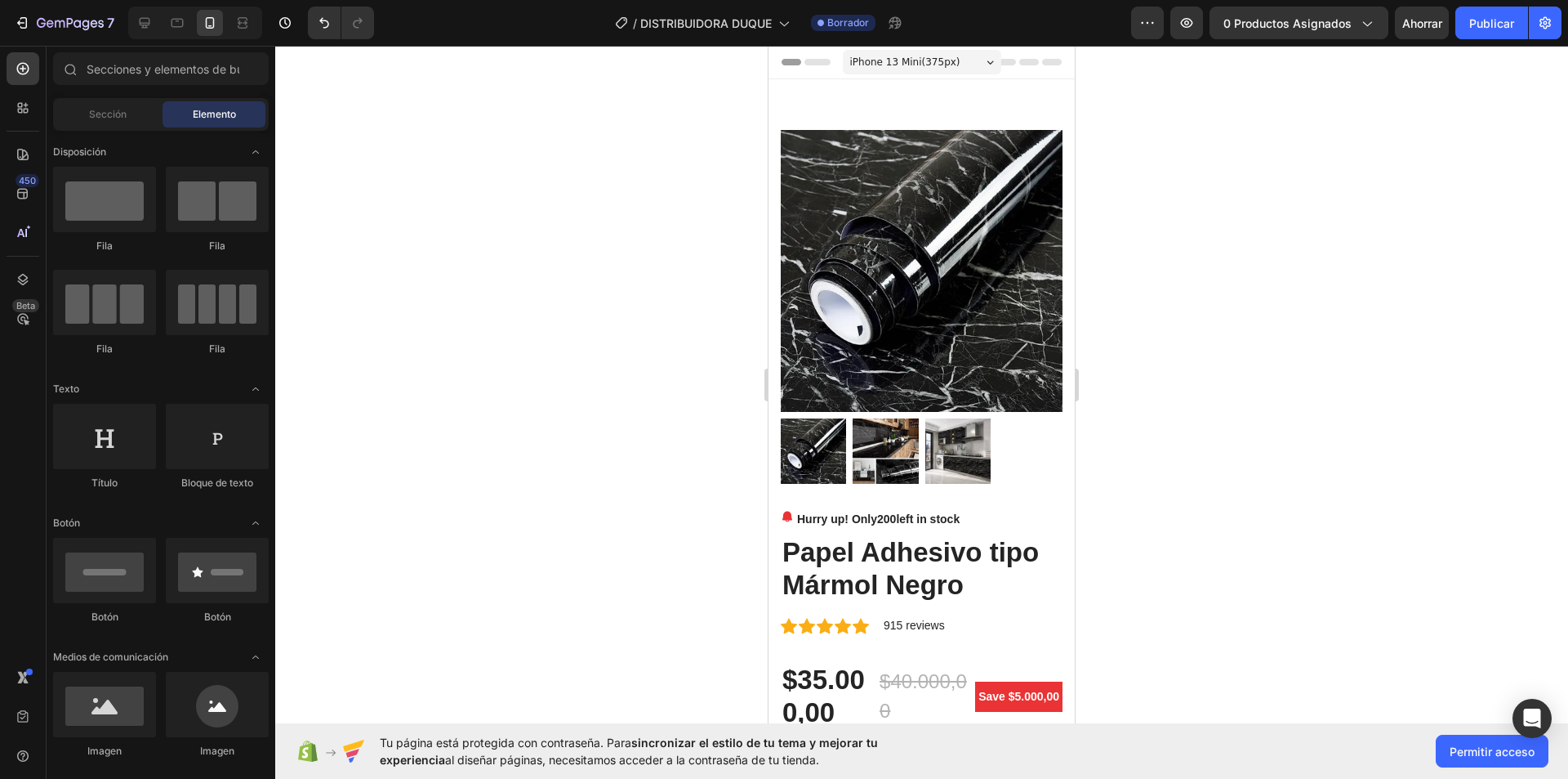
click at [987, 60] on icon at bounding box center [990, 62] width 7 height 4
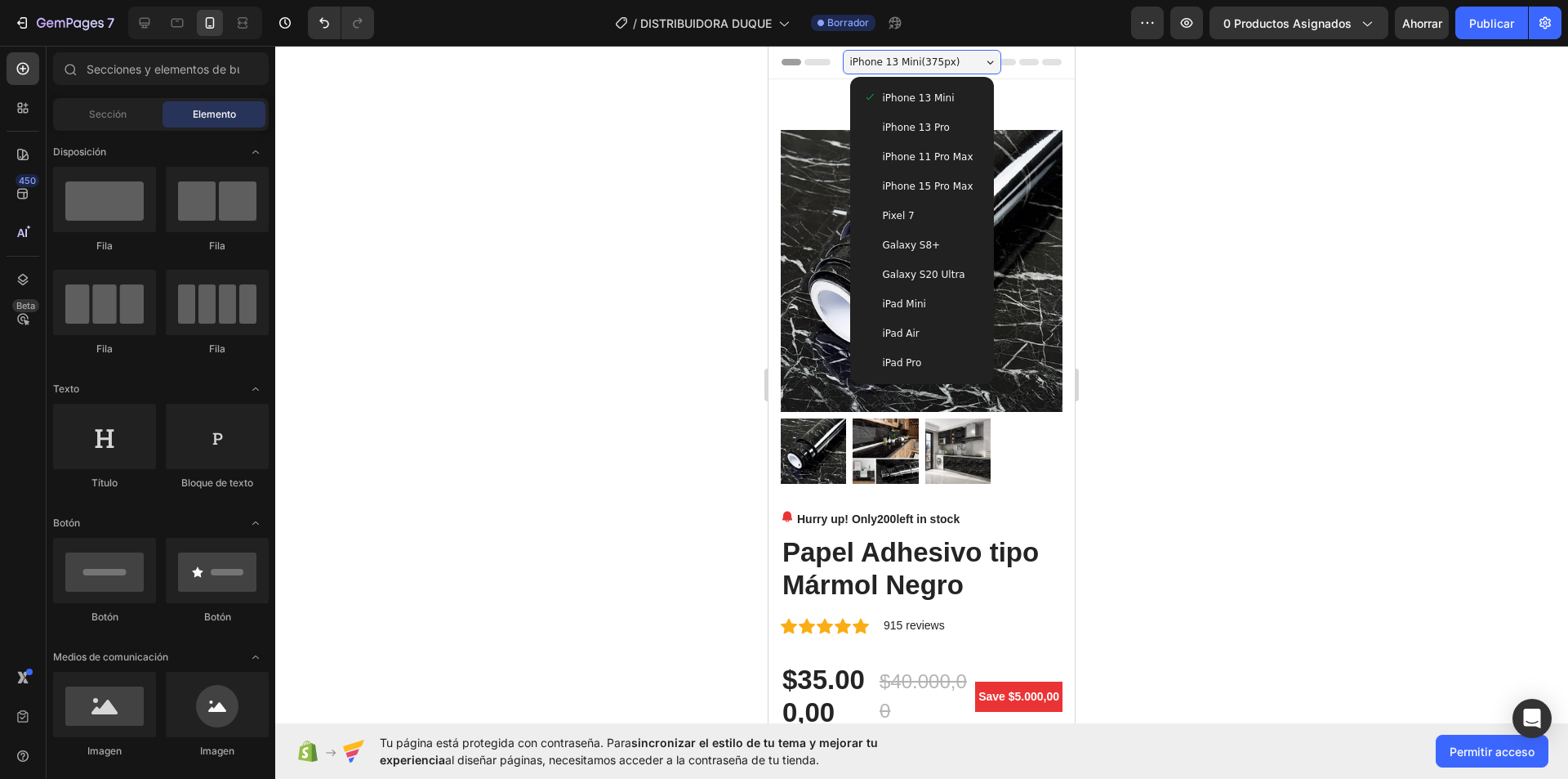
click at [987, 60] on icon at bounding box center [990, 62] width 7 height 4
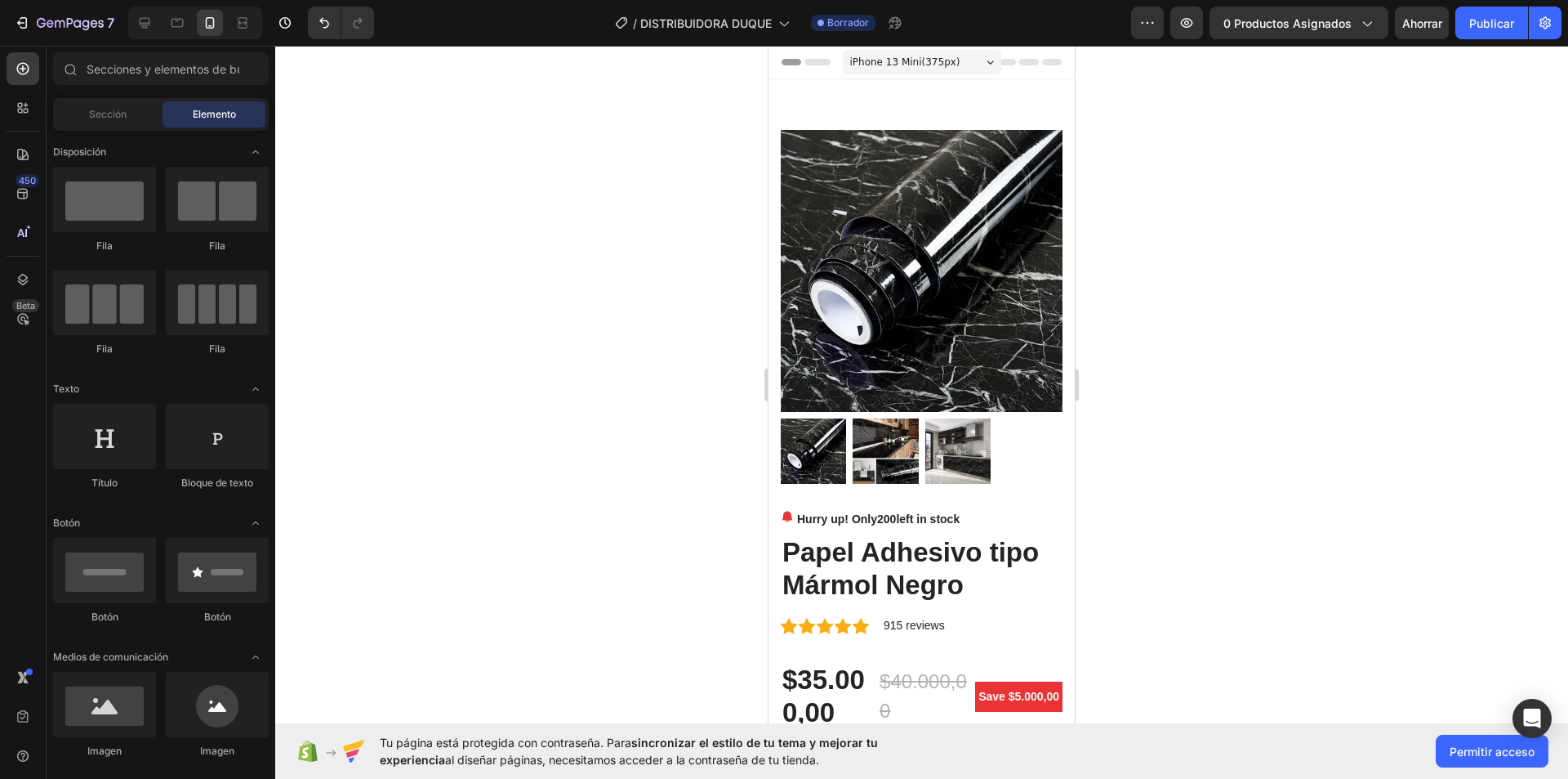
click at [982, 58] on div "iPhone 13 Mini ( 375 px)" at bounding box center [921, 62] width 158 height 24
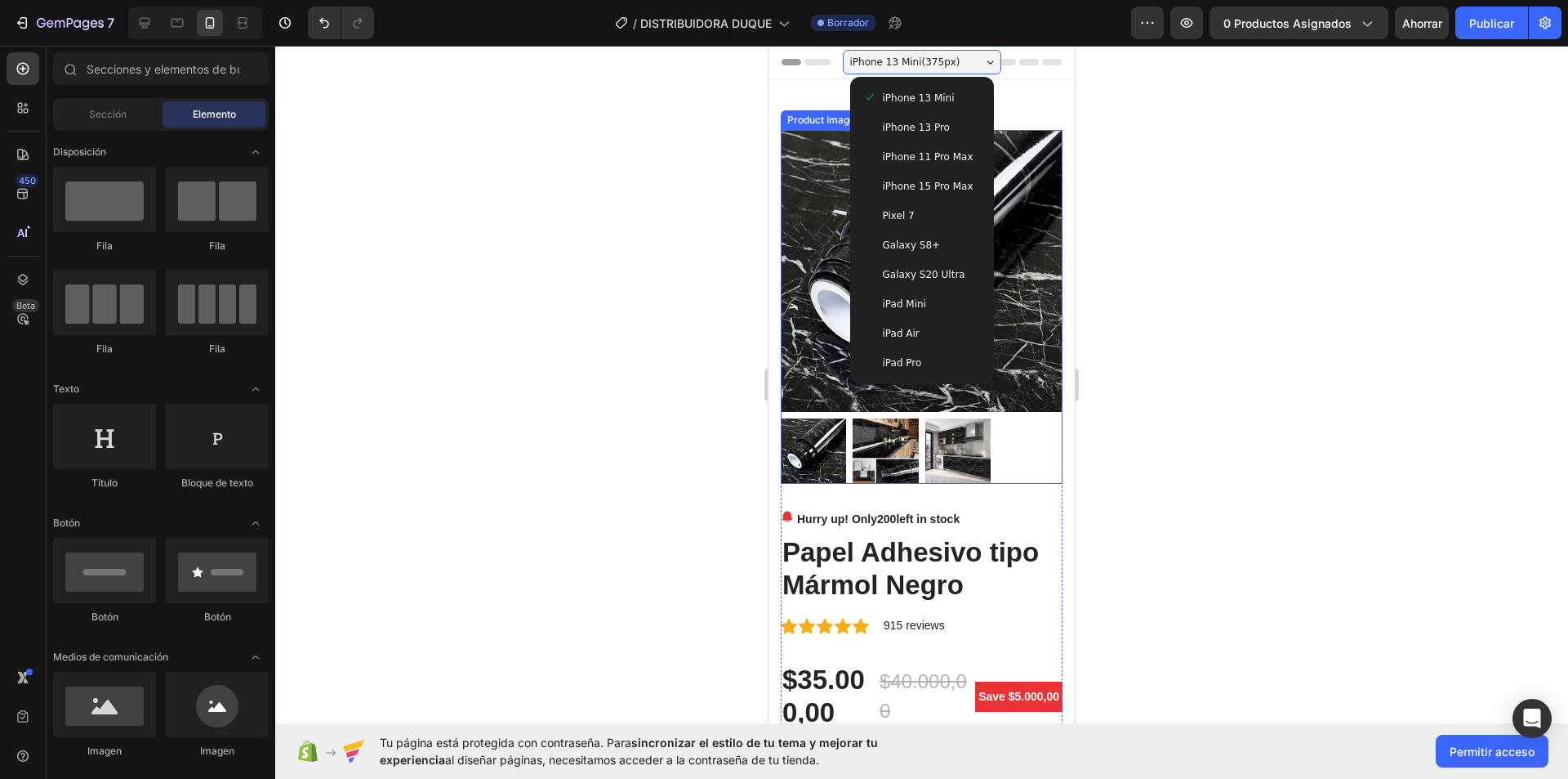
click at [1193, 184] on div at bounding box center [921, 412] width 1293 height 733
click at [1123, 115] on div at bounding box center [921, 412] width 1293 height 733
click at [971, 60] on div "iPhone 13 Mini ( 375 px)" at bounding box center [921, 62] width 158 height 24
